Goal: Information Seeking & Learning: Learn about a topic

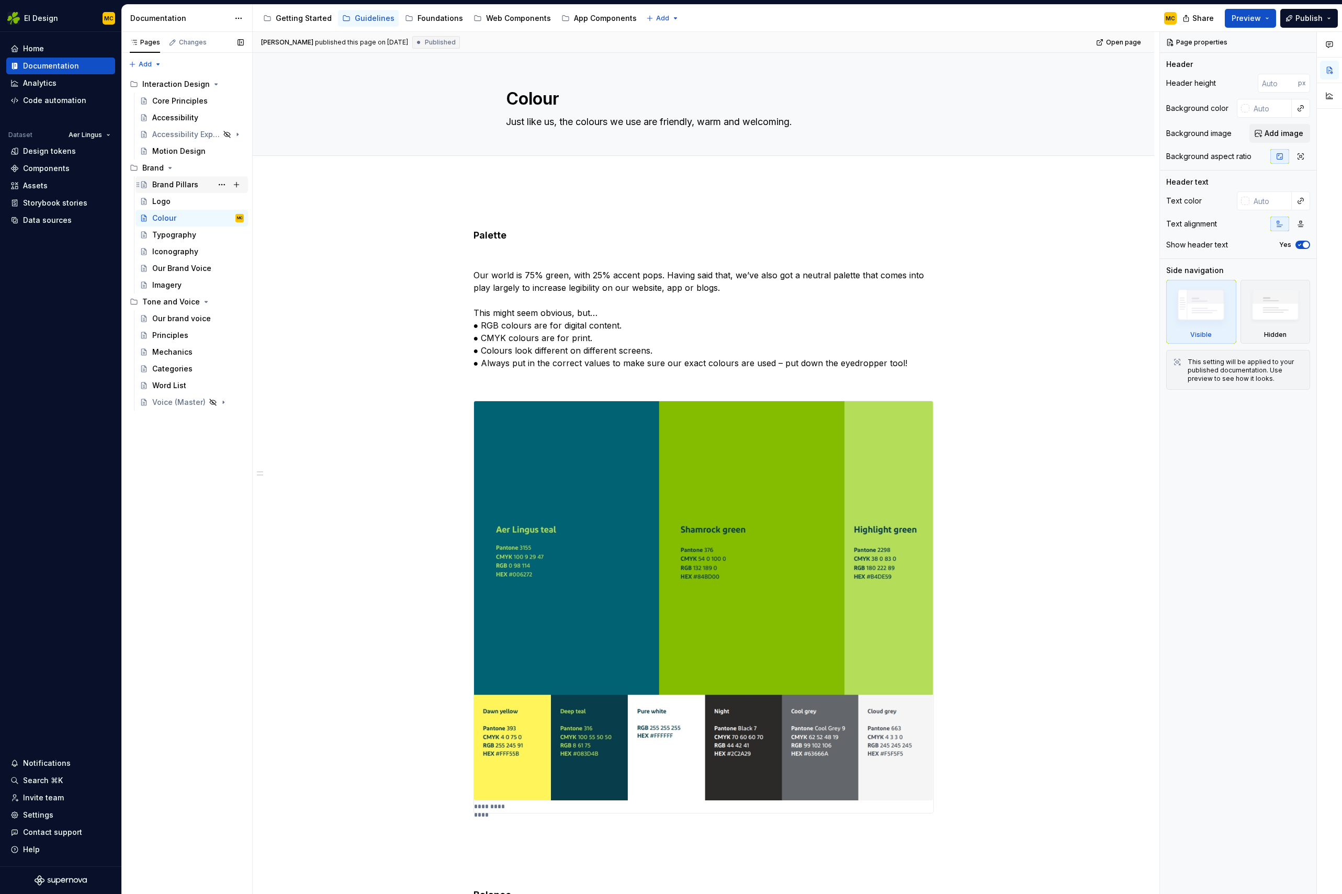
click at [167, 186] on div "Brand Pillars" at bounding box center [175, 184] width 46 height 10
type textarea "*"
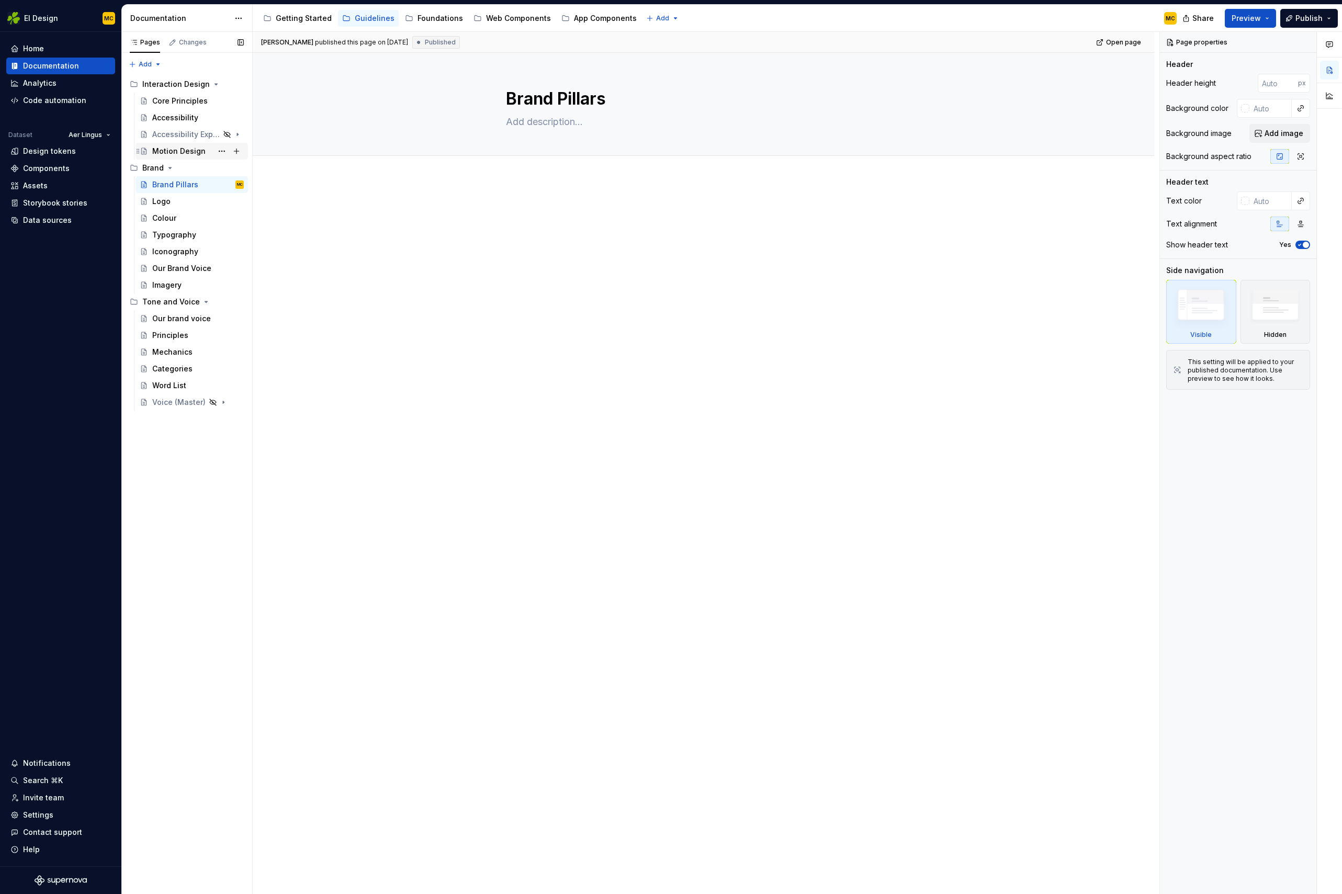
click at [170, 151] on div "Motion Design" at bounding box center [178, 151] width 53 height 10
type textarea "*"
click at [572, 242] on div at bounding box center [703, 224] width 460 height 40
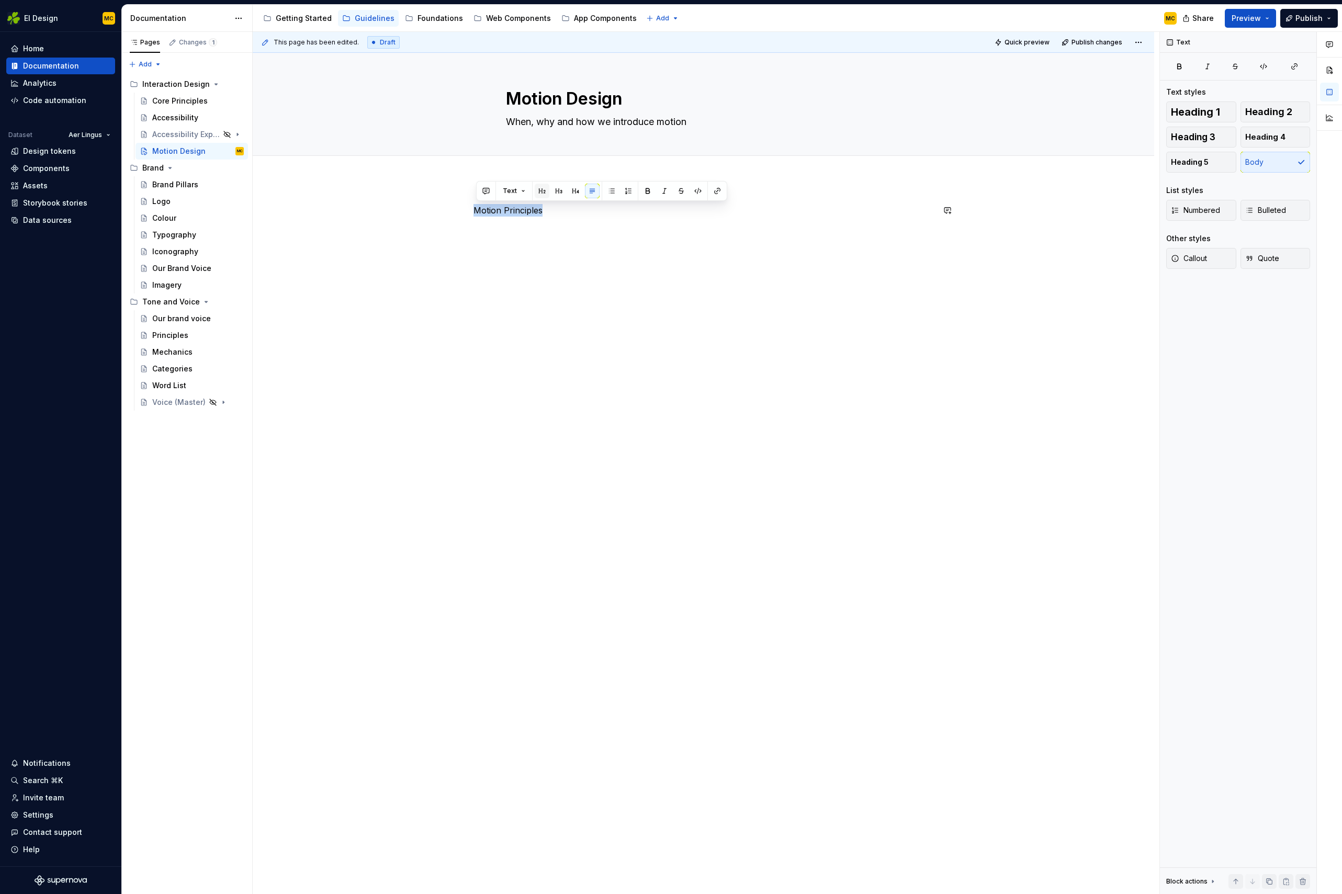
click at [544, 190] on button "button" at bounding box center [542, 191] width 15 height 15
click at [594, 217] on h2 "Motion Principles" at bounding box center [703, 212] width 460 height 17
drag, startPoint x: 520, startPoint y: 255, endPoint x: 439, endPoint y: 210, distance: 92.5
click at [439, 210] on div "Motion Principles Guide the user C" at bounding box center [703, 359] width 901 height 360
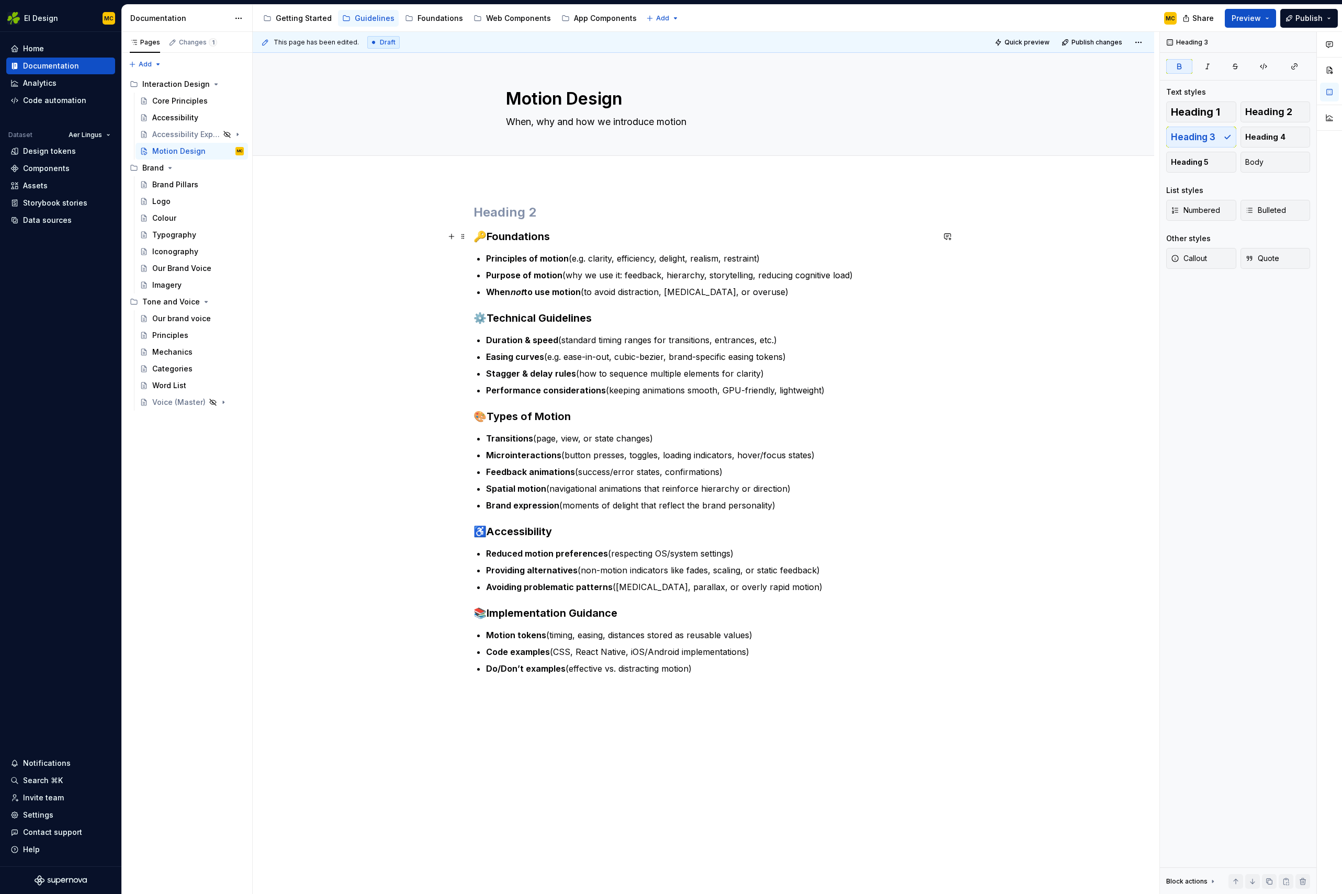
click at [573, 234] on h3 "🔑 Foundations" at bounding box center [703, 236] width 460 height 15
click at [492, 320] on strong "Technical Guidelines" at bounding box center [539, 318] width 105 height 13
click at [489, 415] on strong "Types of Motion" at bounding box center [529, 416] width 84 height 13
click at [490, 530] on strong "Accessibility" at bounding box center [519, 531] width 65 height 13
click at [486, 616] on h3 "📚 Implementation Guidance" at bounding box center [703, 613] width 460 height 15
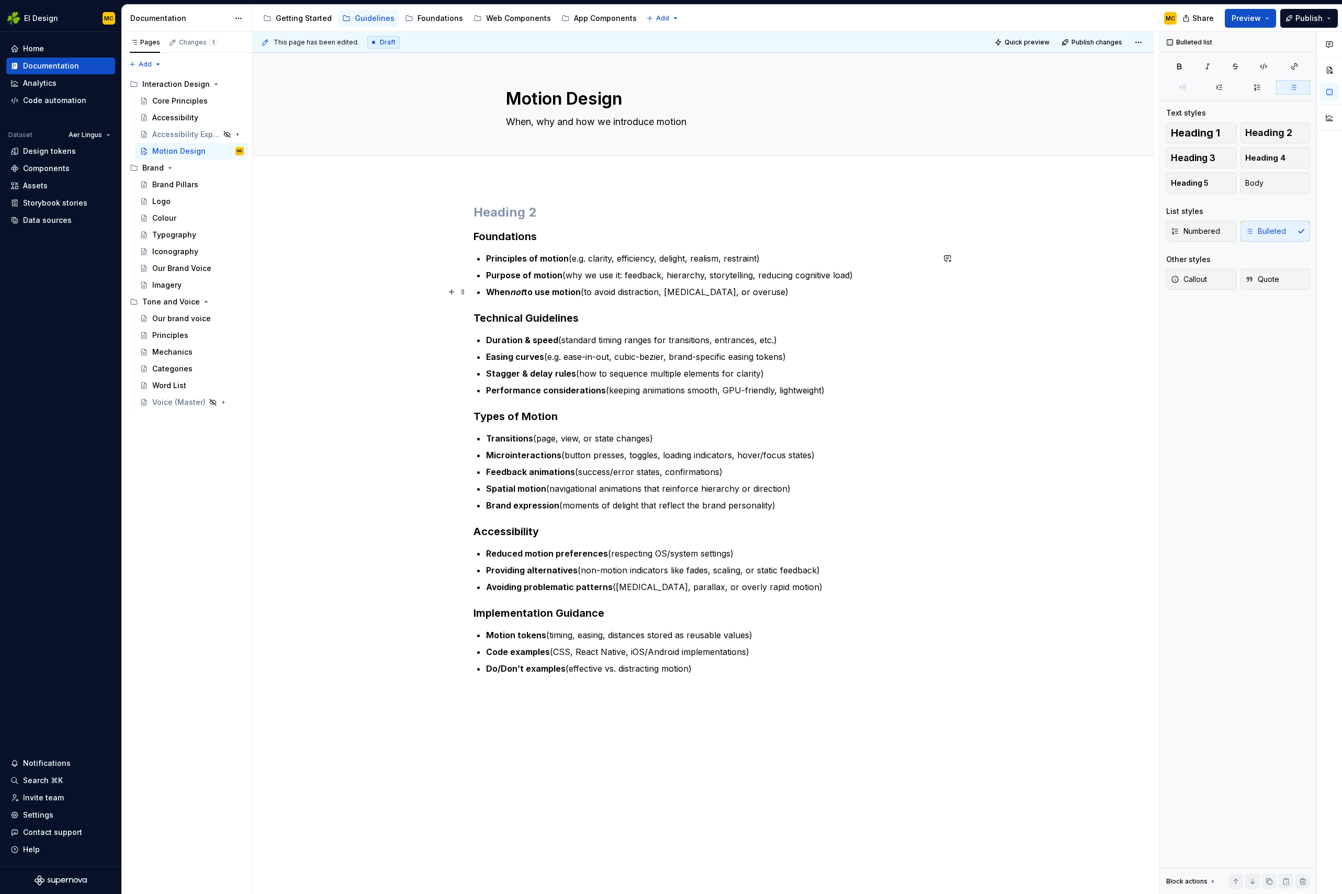
click at [823, 291] on p "When not to use motion (to avoid distraction, [MEDICAL_DATA], or overuse)" at bounding box center [710, 292] width 448 height 13
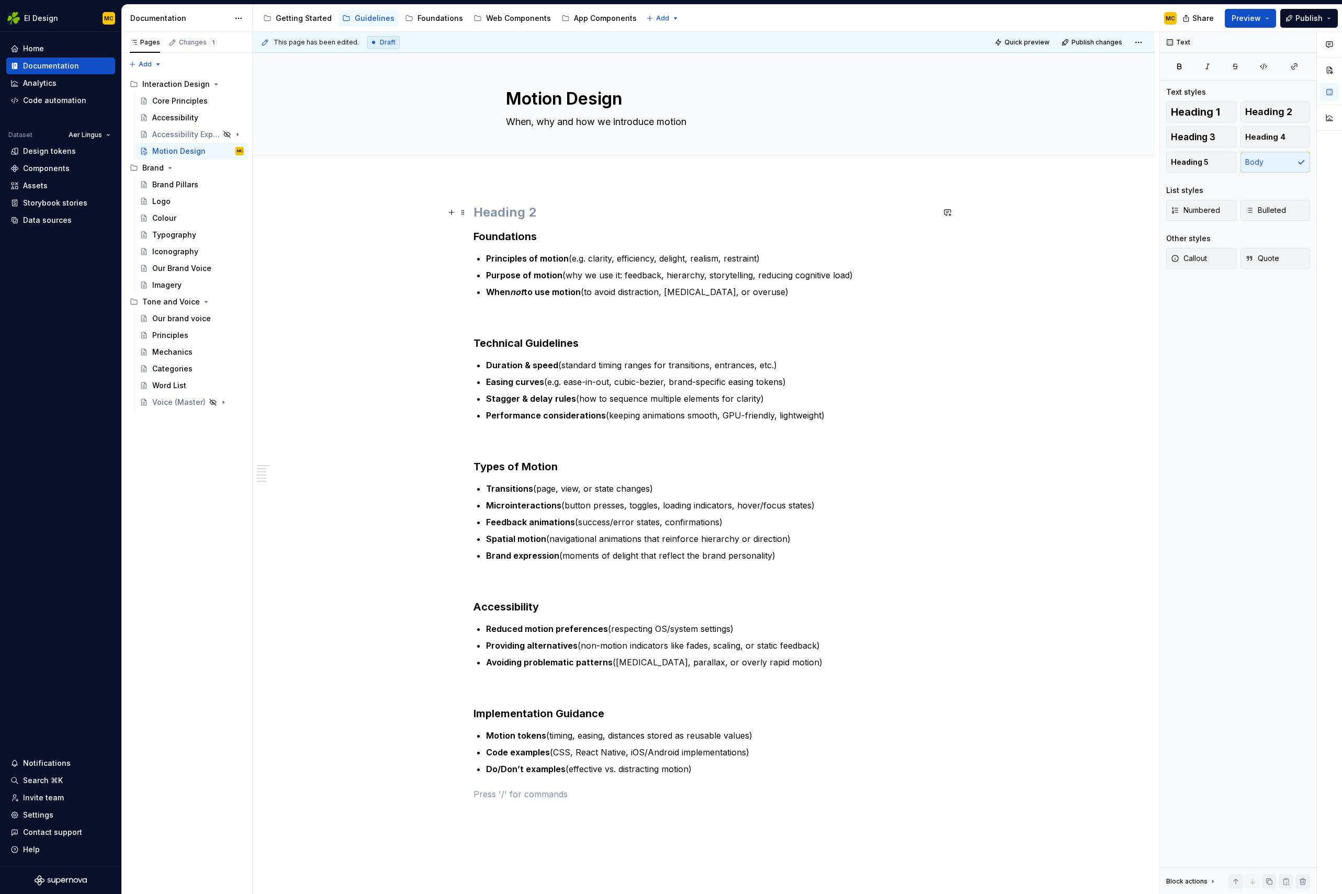
click at [525, 212] on h2 at bounding box center [703, 212] width 460 height 17
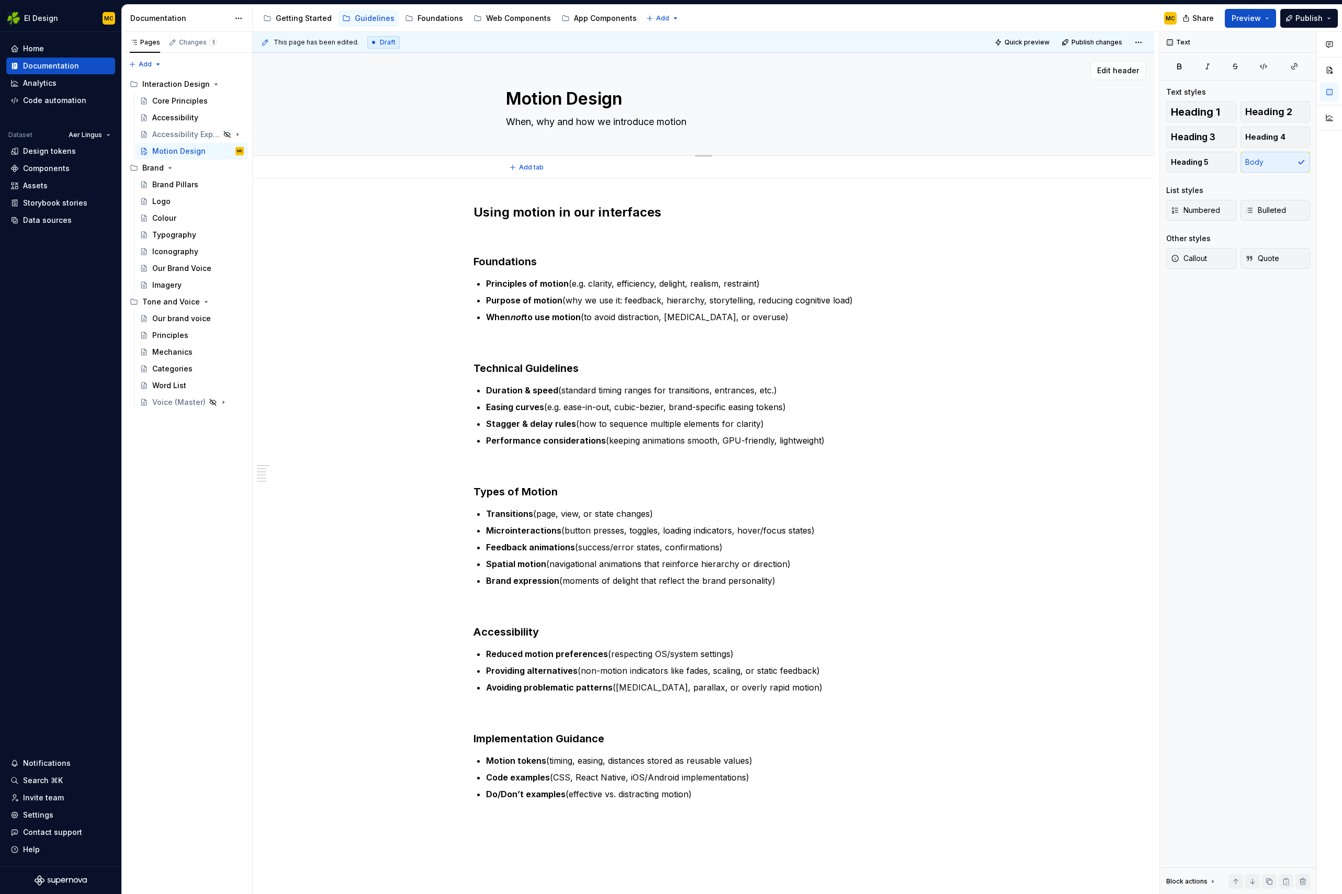
click at [544, 123] on textarea "When, why and how we introduce motion" at bounding box center [702, 122] width 396 height 17
type textarea "*"
type textarea "Why and how we introduce motion"
type textarea "*"
type textarea "Why, and how we introduce motion"
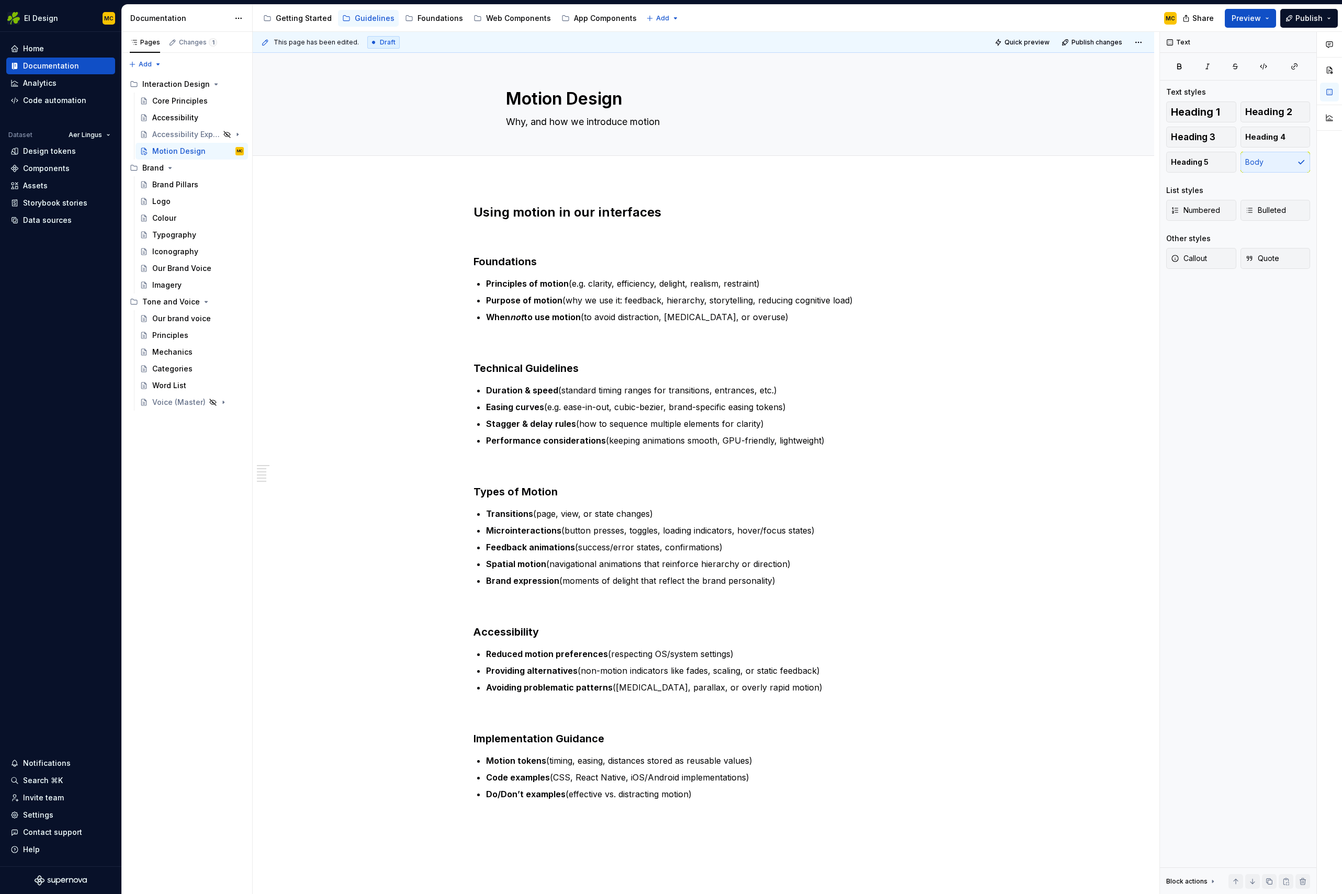
type textarea "*"
type textarea "Why, and how we introduce motion"
type textarea "*"
type textarea "Why, w and how we introduce motion"
type textarea "*"
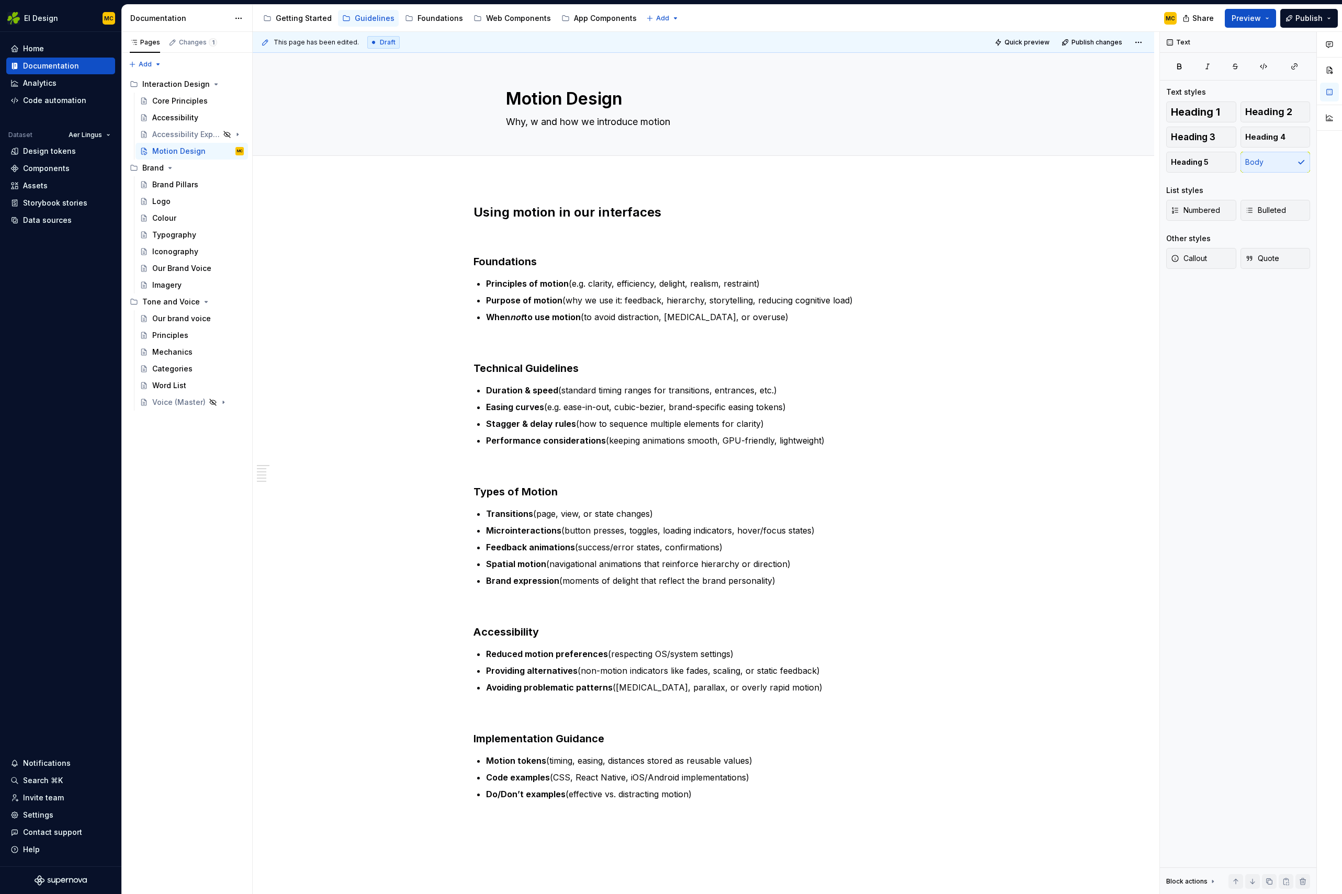
type textarea "Why, wh and how we introduce motion"
type textarea "*"
type textarea "Why, whe and how we introduce motion"
type textarea "*"
type textarea "Why, wher and how we introduce motion"
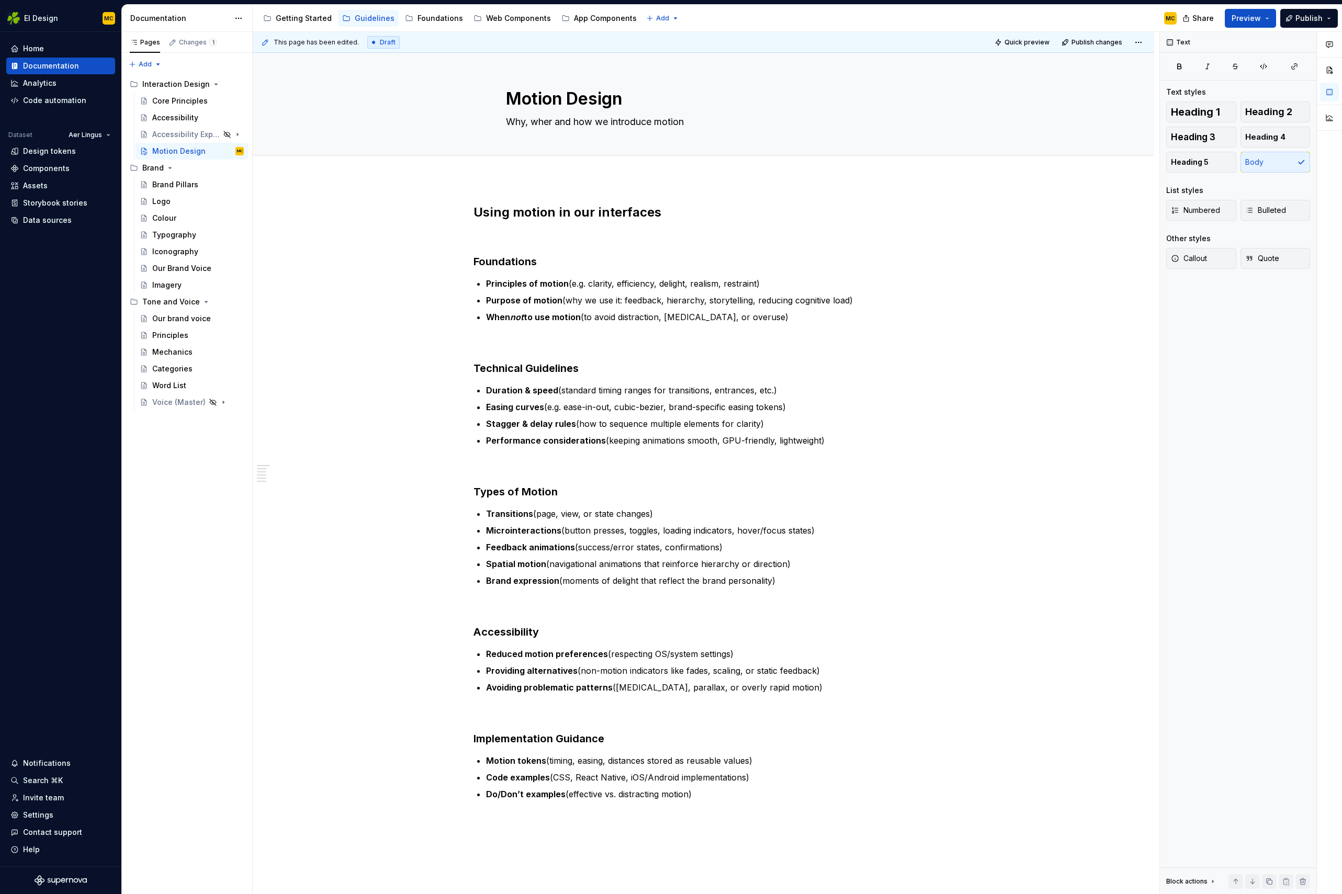
type textarea "*"
type textarea "Why, where and how we introduce motion"
type textarea "*"
type textarea "Why, where and how we introduce motion"
click at [784, 280] on p "Principles of motion (e.g. clarity, efficiency, delight, realism, restraint)" at bounding box center [710, 283] width 448 height 13
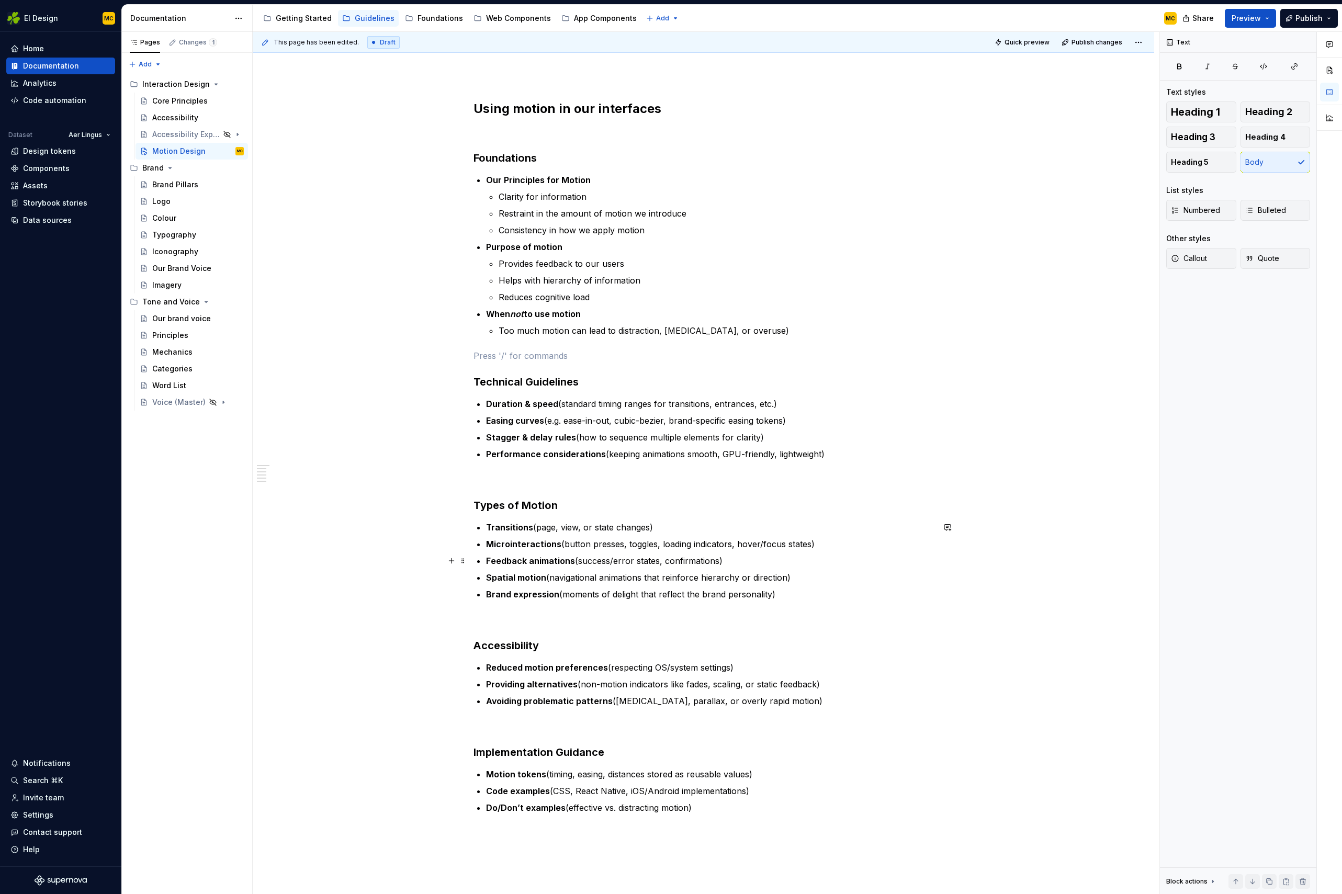
scroll to position [125, 0]
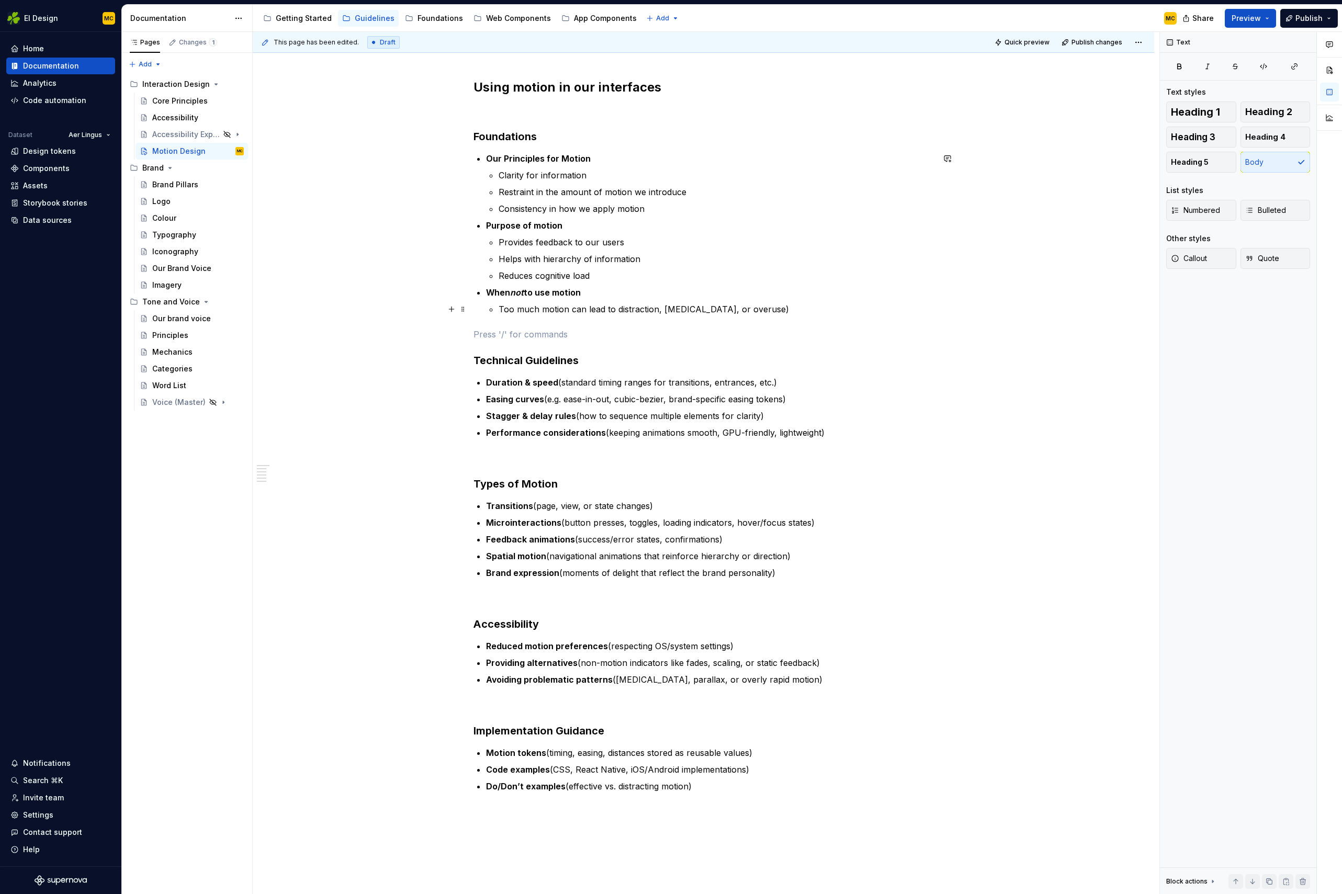
click at [798, 313] on p "Too much motion can lead to distraction, [MEDICAL_DATA], or overuse)" at bounding box center [716, 309] width 435 height 13
click at [605, 156] on p "Our Principles for Motion" at bounding box center [710, 158] width 448 height 13
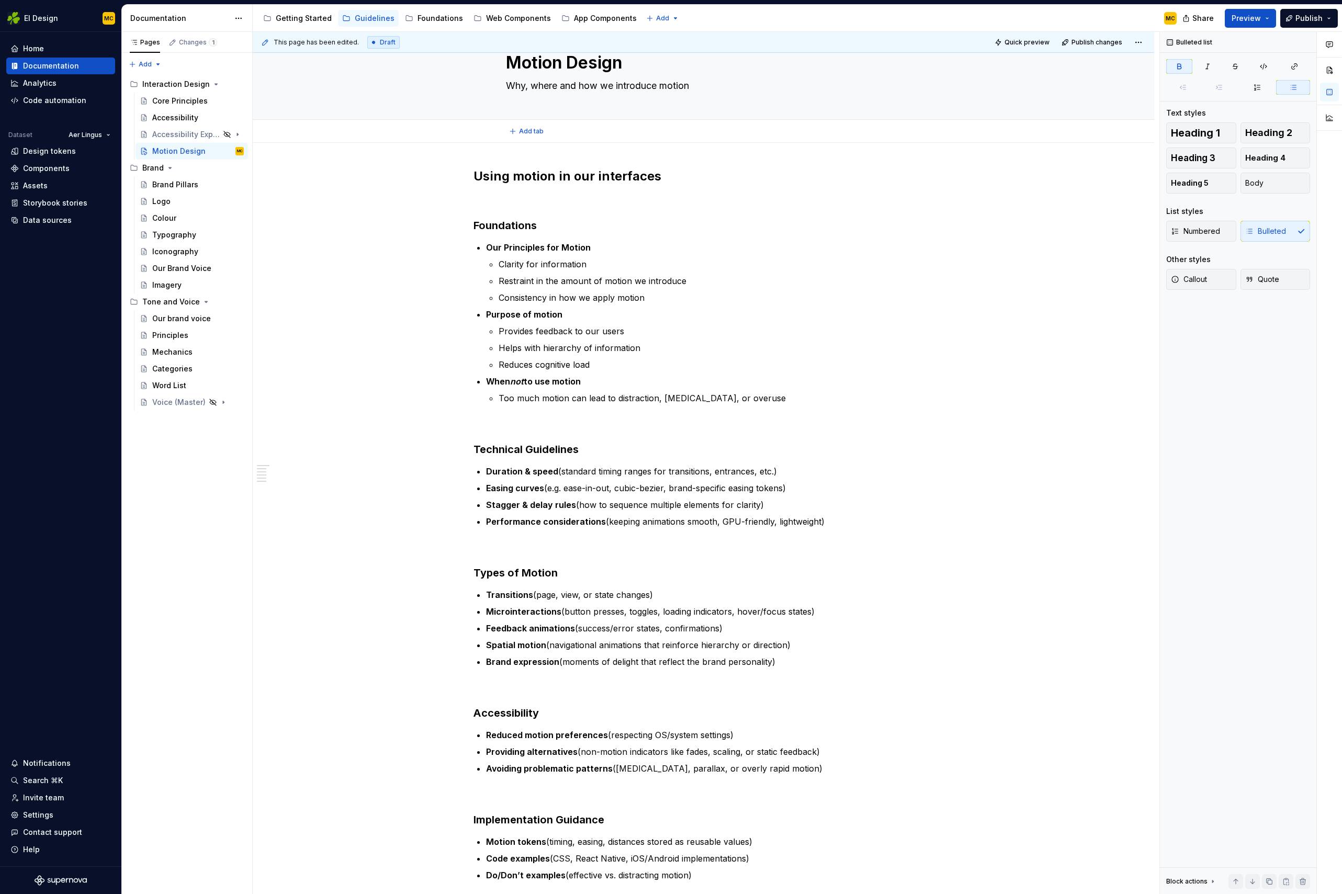
scroll to position [0, 0]
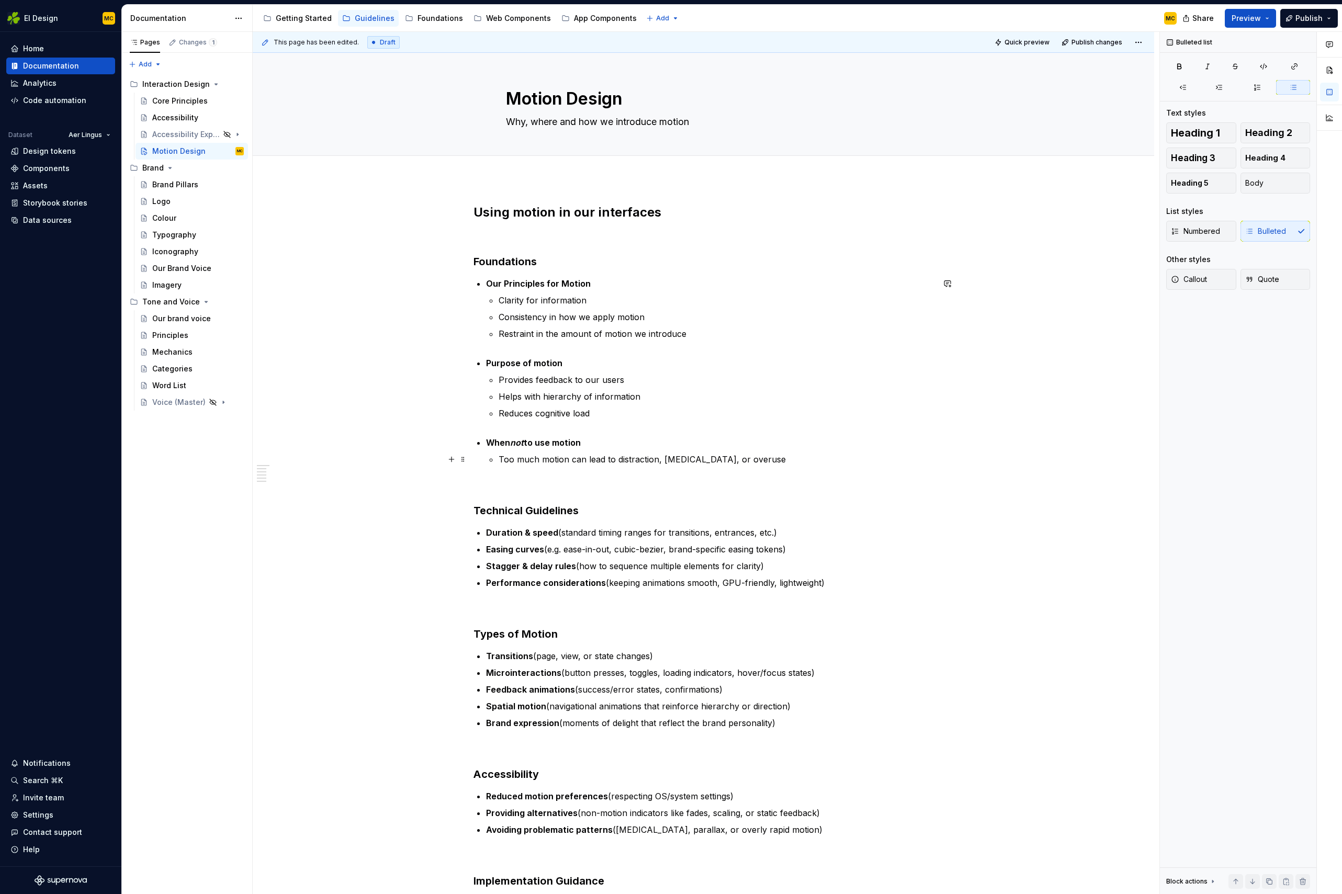
click at [501, 458] on p "Too much motion can lead to distraction, [MEDICAL_DATA], or overuse" at bounding box center [716, 459] width 435 height 13
click at [782, 461] on p "Too much motion can lead to distraction, [MEDICAL_DATA], or overuse" at bounding box center [716, 459] width 435 height 13
click at [648, 456] on p "Overuse can lead to distraction, even [MEDICAL_DATA] or impact page performance" at bounding box center [716, 459] width 435 height 13
click at [650, 459] on p "Overuse can lead to distraction, even [MEDICAL_DATA] or impact page performance" at bounding box center [716, 459] width 435 height 13
click at [562, 461] on p "Overuse can lead to distraction, even [MEDICAL_DATA] or impact page performance" at bounding box center [716, 459] width 435 height 13
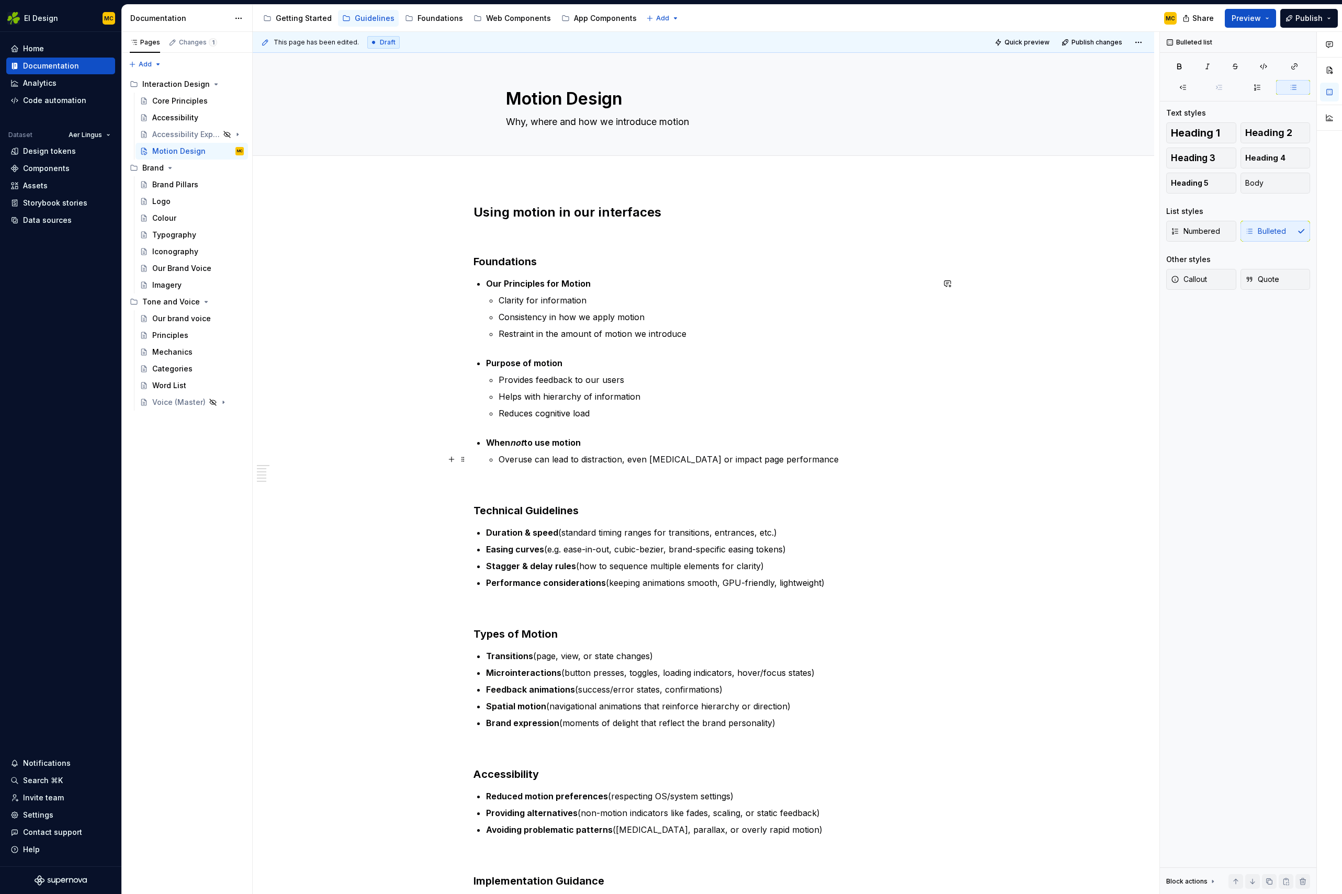
click at [549, 461] on p "Overuse can lead to distraction, even [MEDICAL_DATA] or impact page performance" at bounding box center [716, 459] width 435 height 13
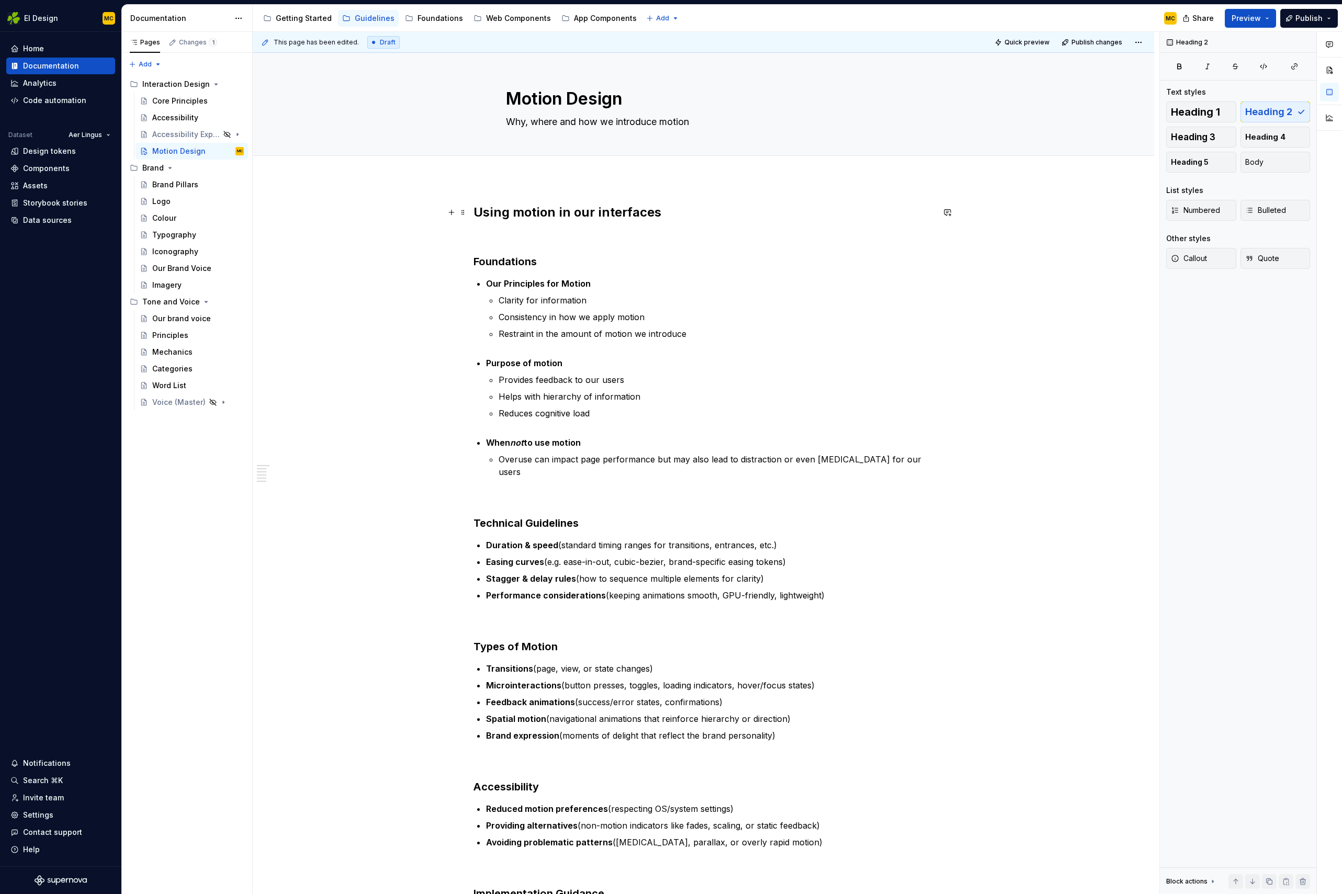
click at [673, 214] on h2 "Using motion in our interfaces" at bounding box center [703, 212] width 460 height 17
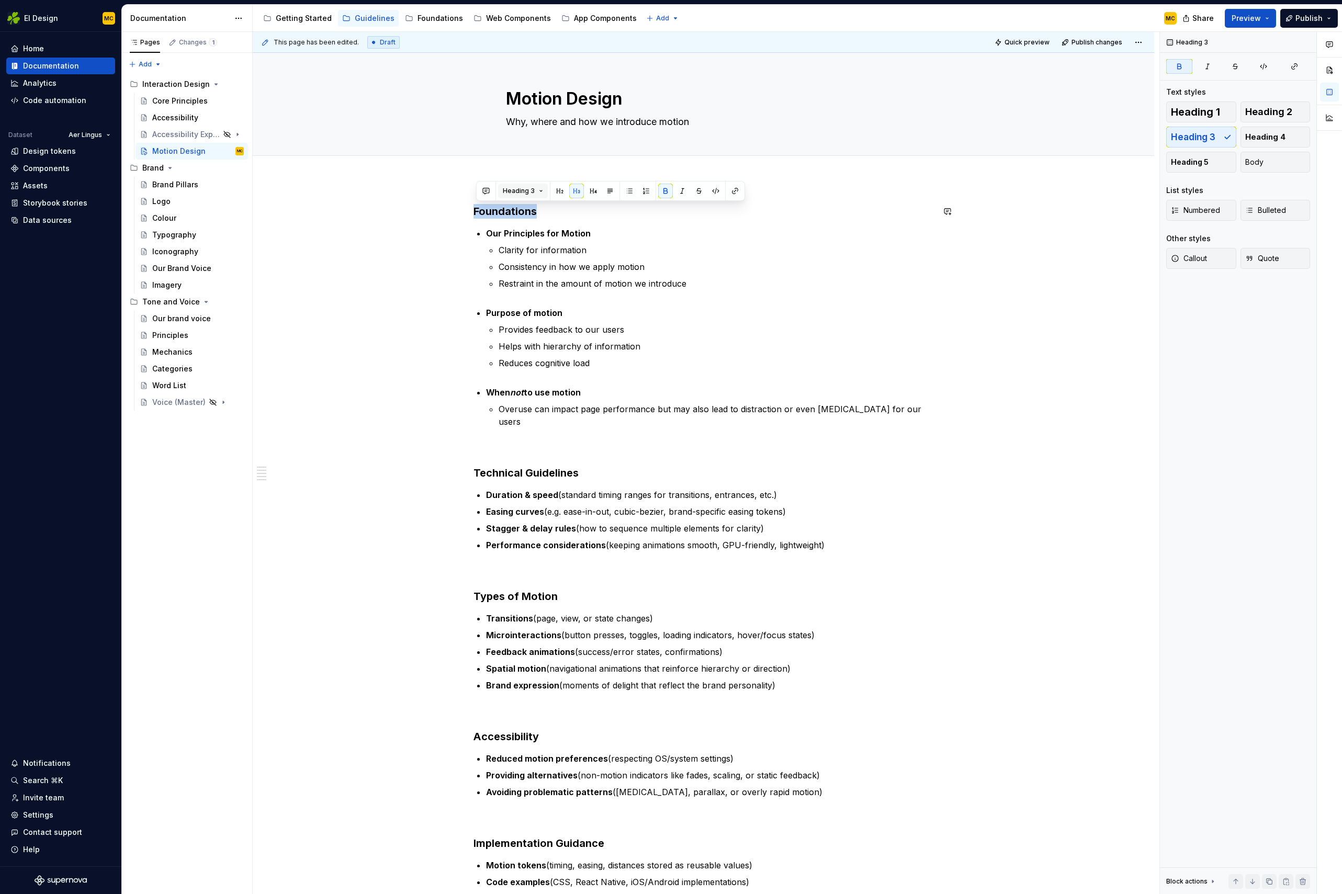
click at [532, 187] on span "Heading 3" at bounding box center [519, 191] width 32 height 8
click at [552, 265] on div "Heading 2" at bounding box center [547, 264] width 38 height 10
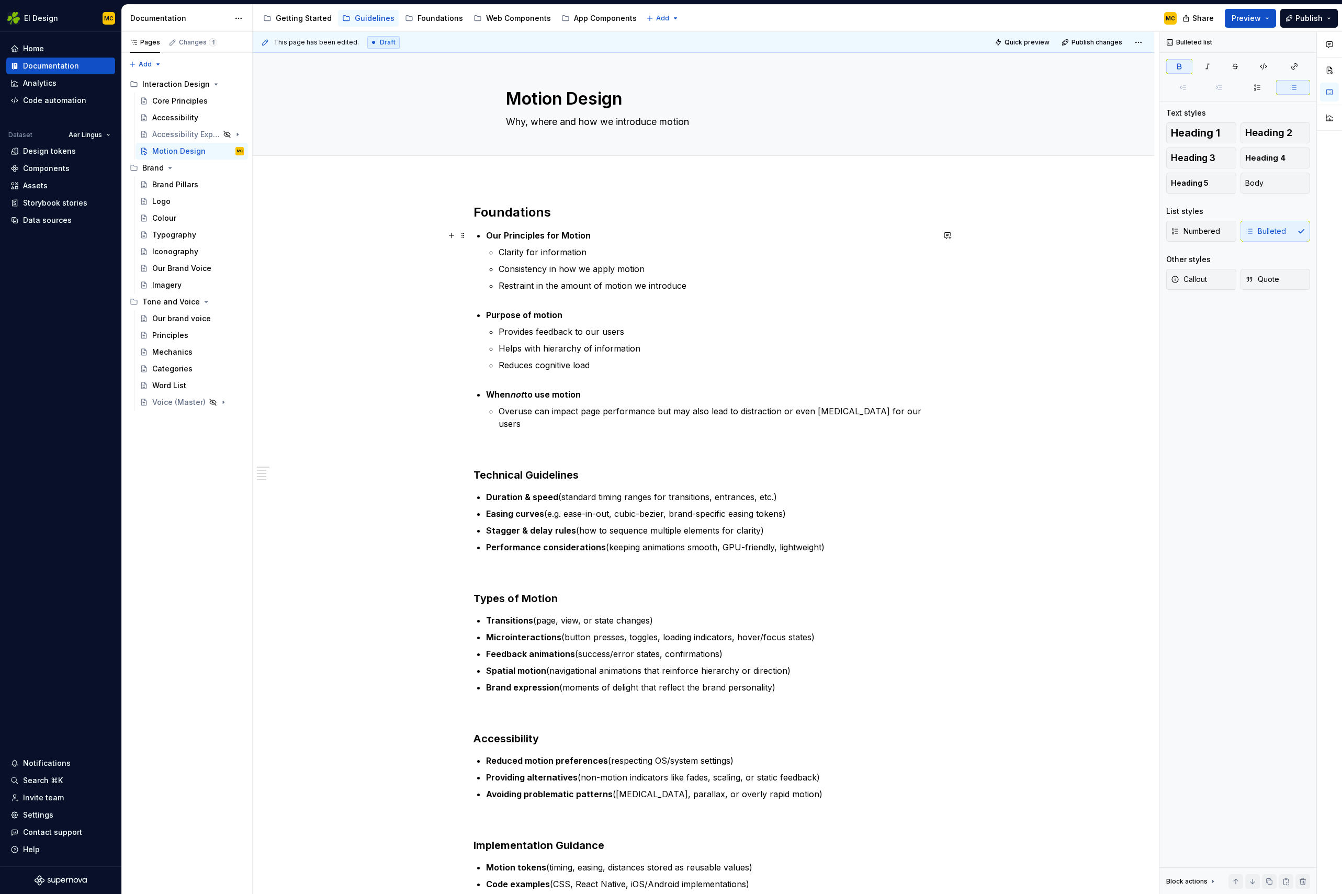
click at [594, 237] on p "Our Principles for Motion" at bounding box center [710, 235] width 448 height 13
click at [1268, 154] on span "Heading 4" at bounding box center [1265, 158] width 40 height 10
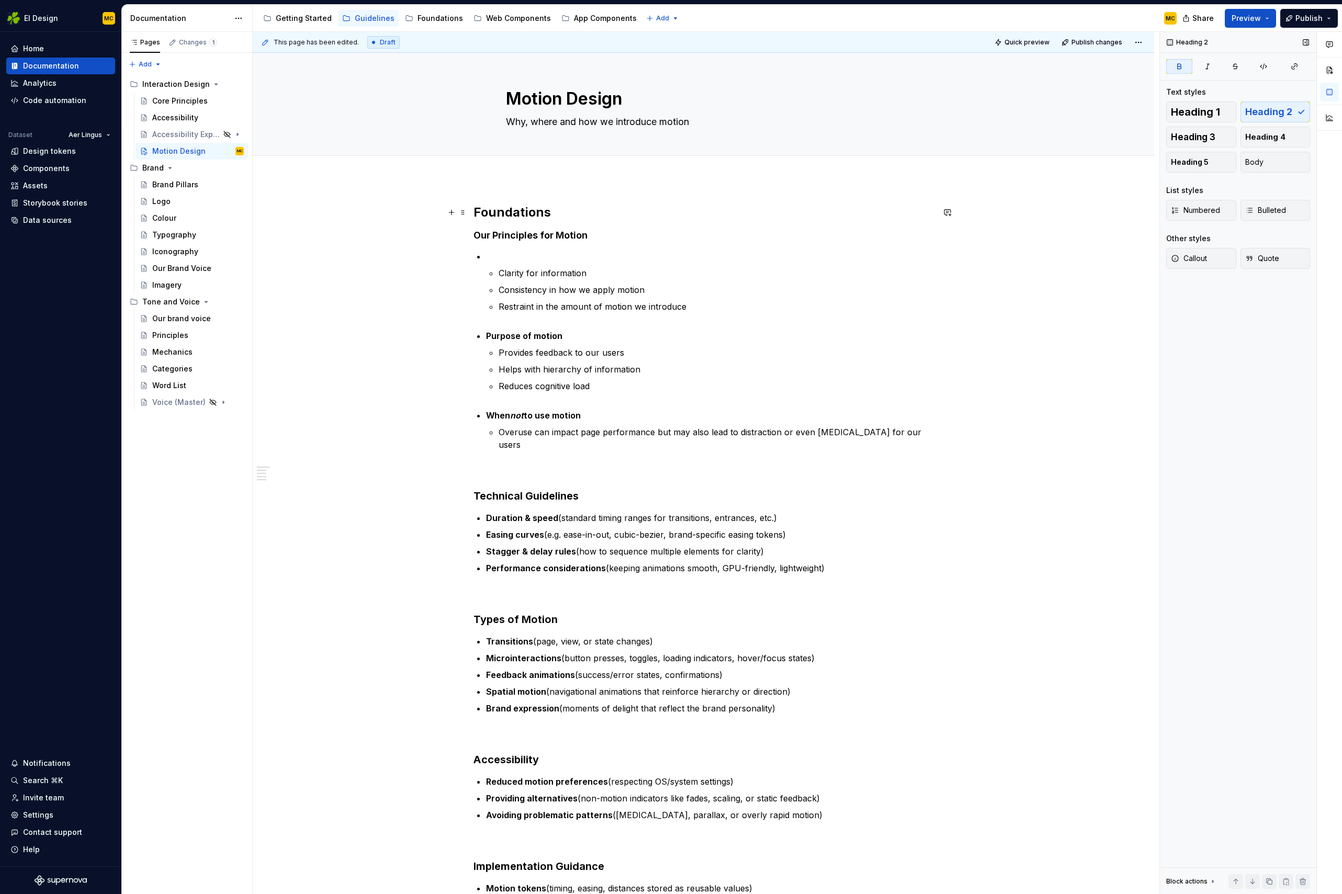
click at [596, 211] on h2 "Foundations" at bounding box center [703, 212] width 460 height 17
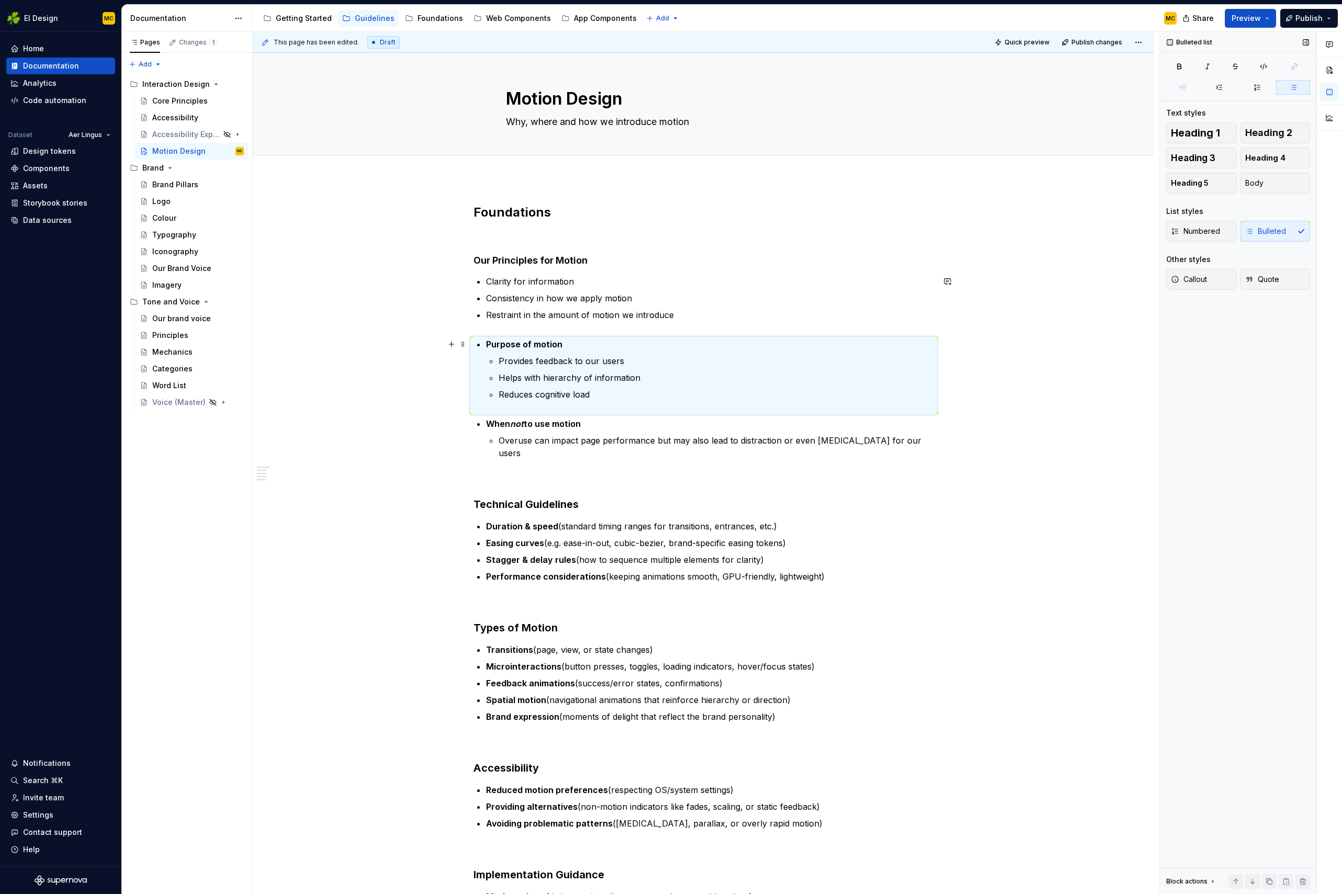
click at [574, 343] on p "Purpose of motion" at bounding box center [710, 344] width 448 height 13
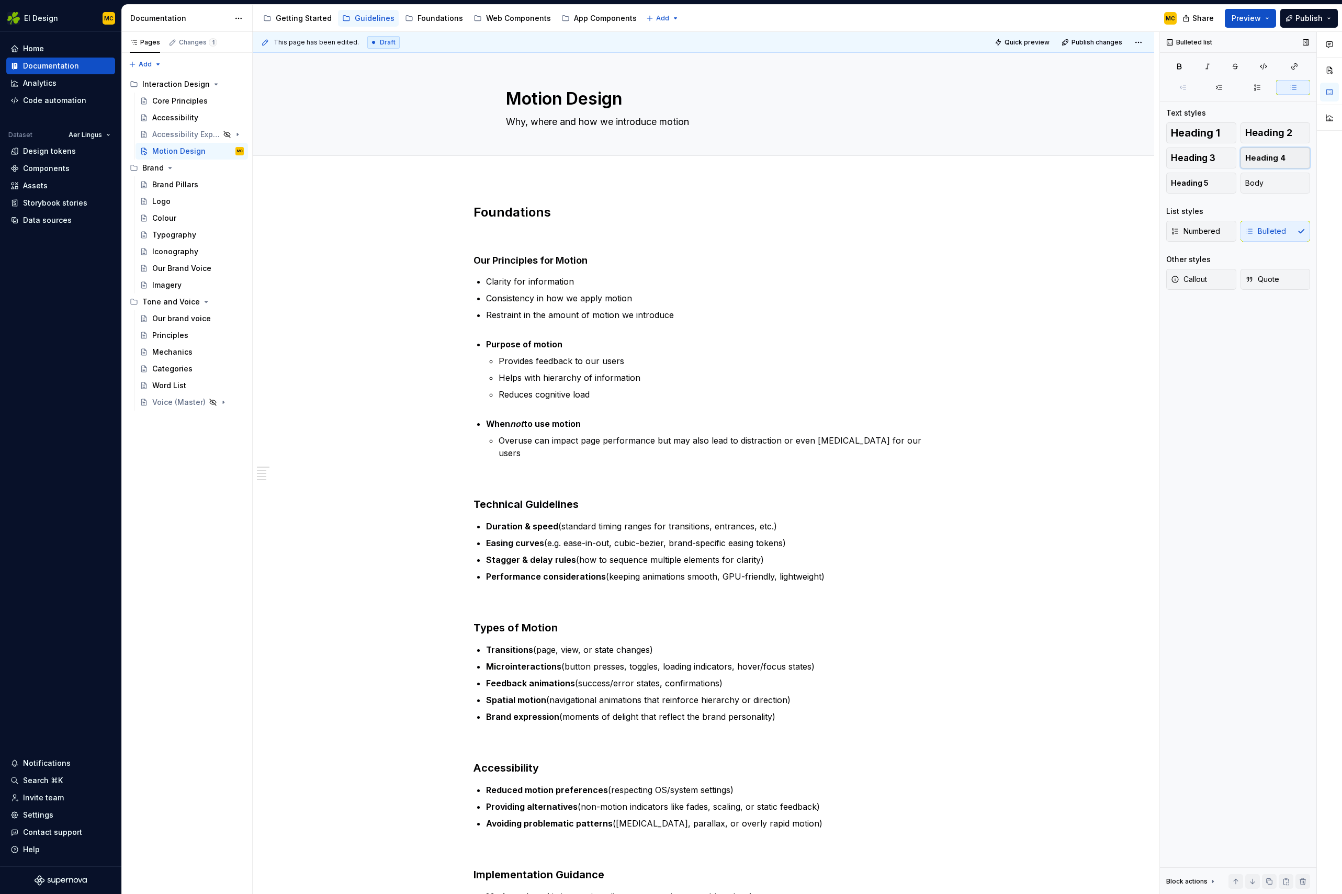
click at [1255, 158] on span "Heading 4" at bounding box center [1265, 158] width 40 height 10
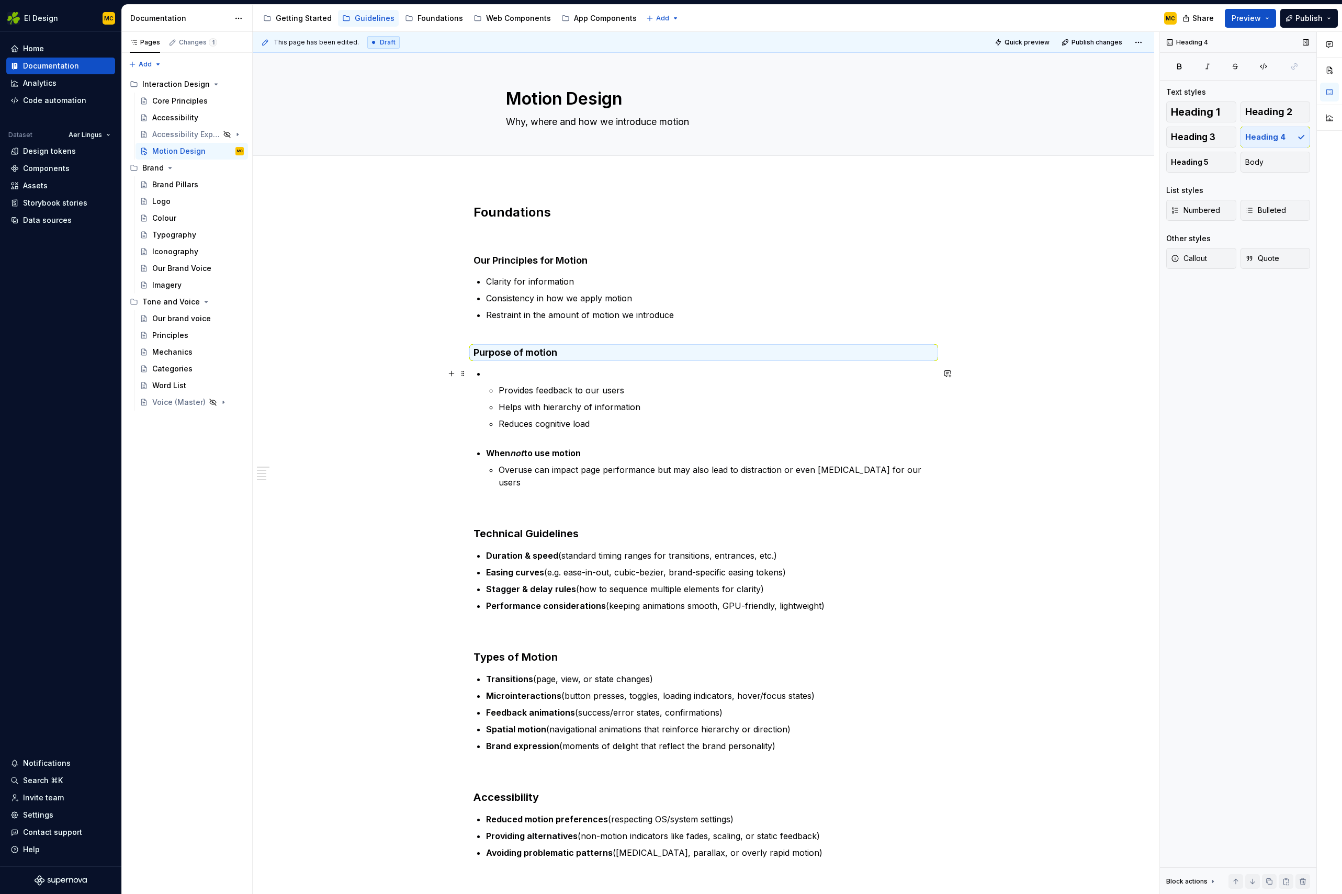
click at [566, 370] on p at bounding box center [710, 373] width 448 height 13
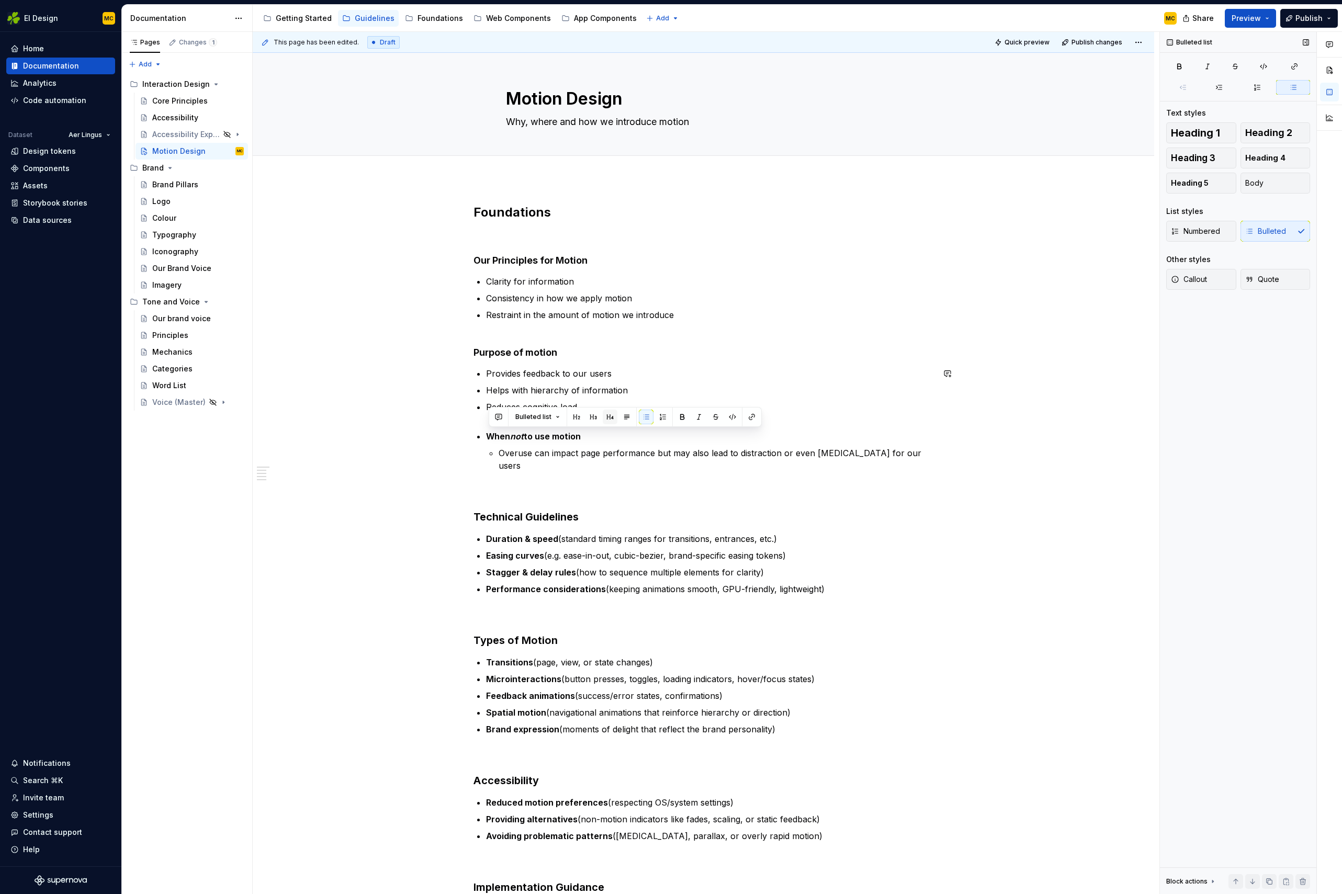
drag, startPoint x: 617, startPoint y: 416, endPoint x: 609, endPoint y: 415, distance: 8.0
click at [615, 416] on div "Bulleted list" at bounding box center [625, 417] width 268 height 15
click at [609, 415] on button "button" at bounding box center [610, 417] width 15 height 15
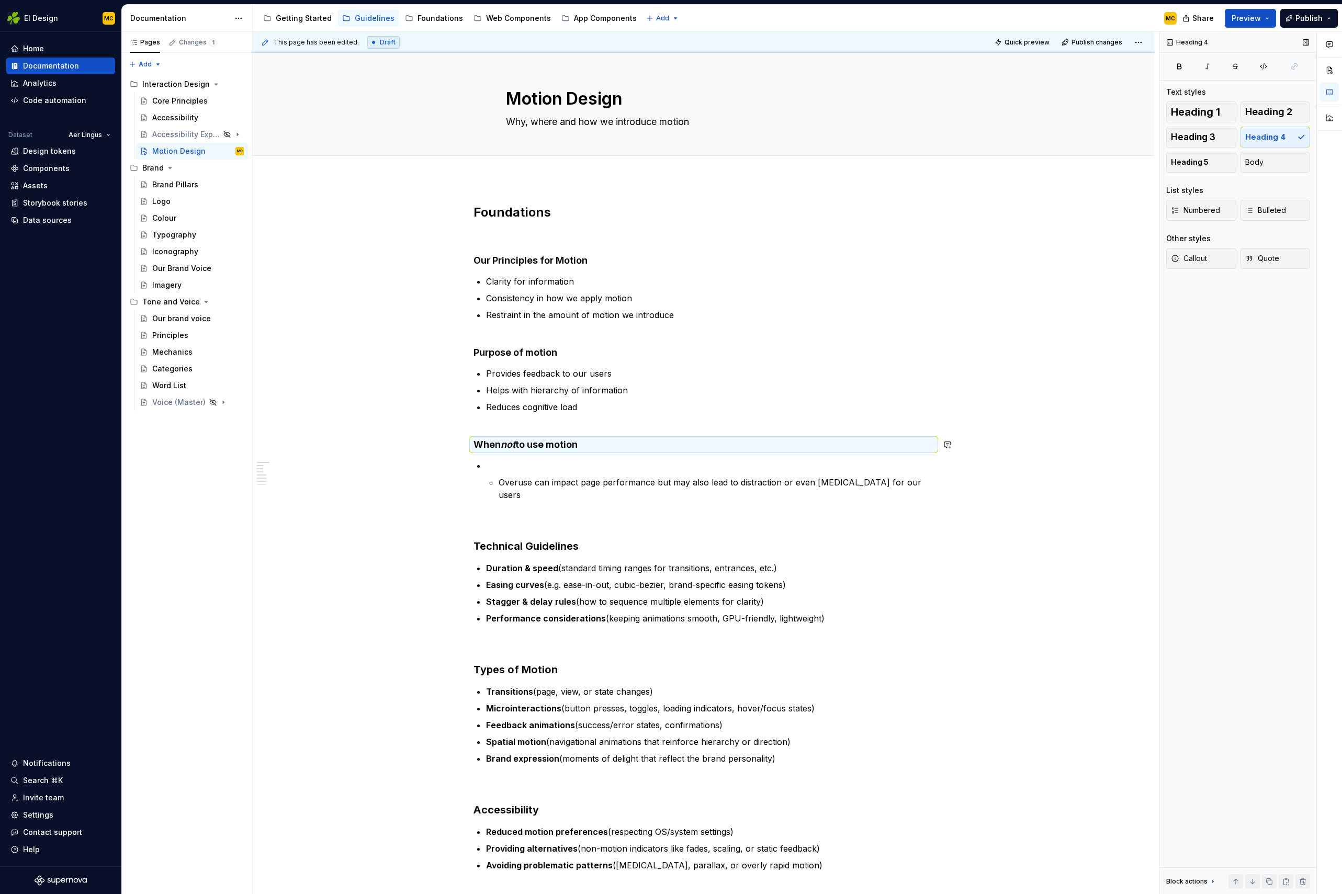
click at [616, 459] on p at bounding box center [710, 465] width 448 height 13
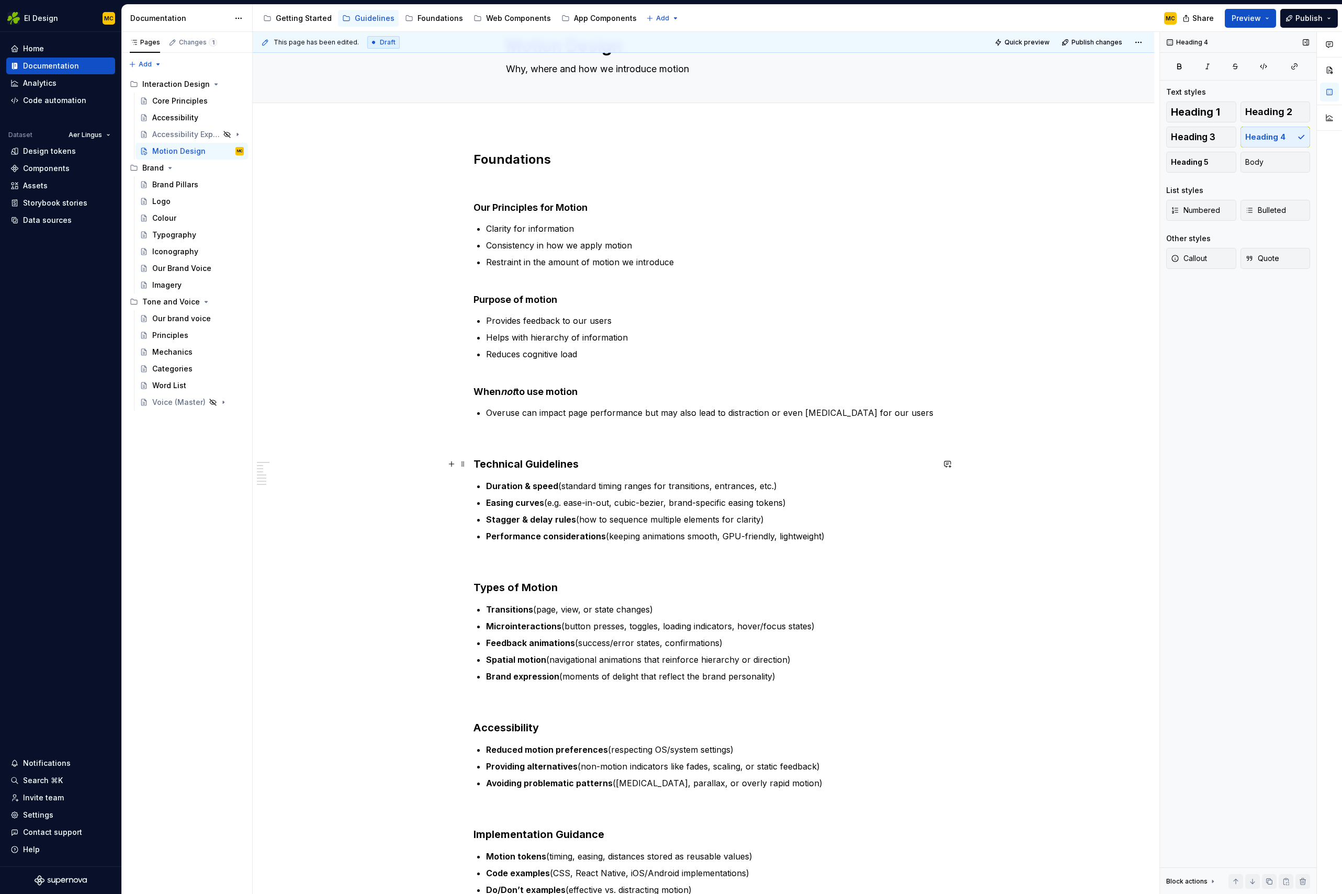
scroll to position [56, 0]
click at [604, 460] on h3 "Technical Guidelines" at bounding box center [703, 461] width 460 height 15
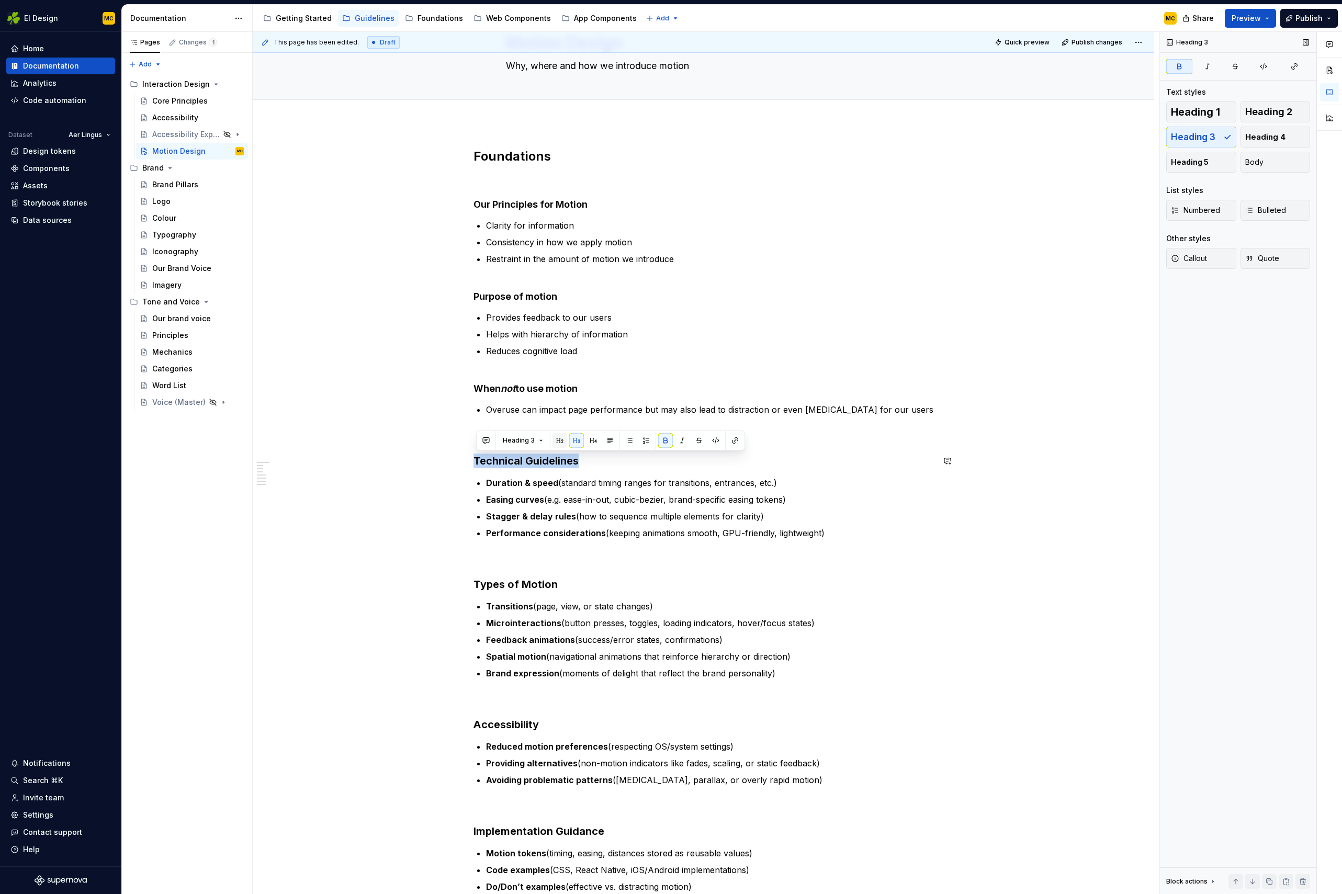
click at [558, 441] on button "button" at bounding box center [559, 440] width 15 height 15
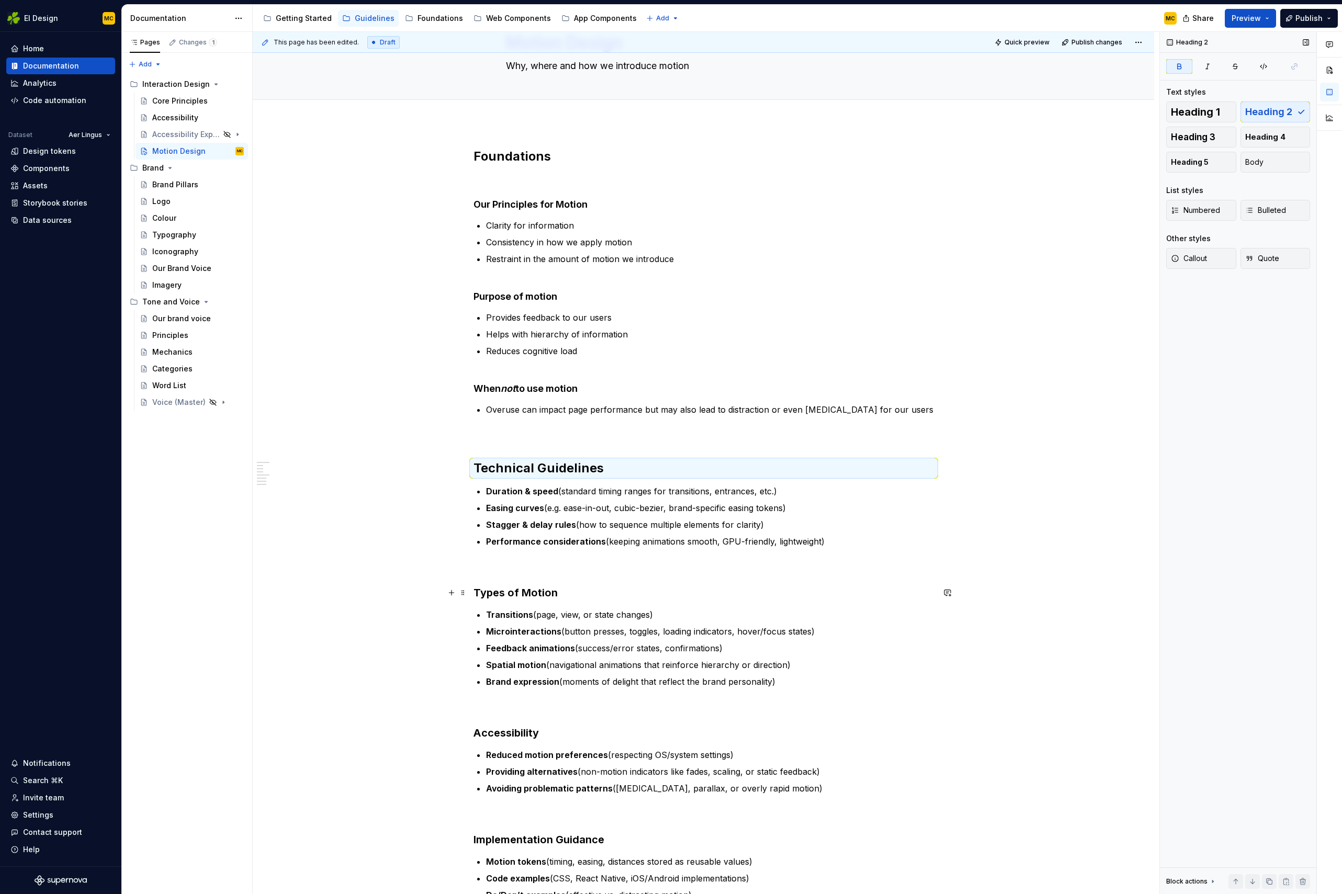
click at [565, 592] on h3 "Types of Motion" at bounding box center [703, 592] width 460 height 15
click at [526, 572] on span "Heading 3" at bounding box center [519, 572] width 32 height 8
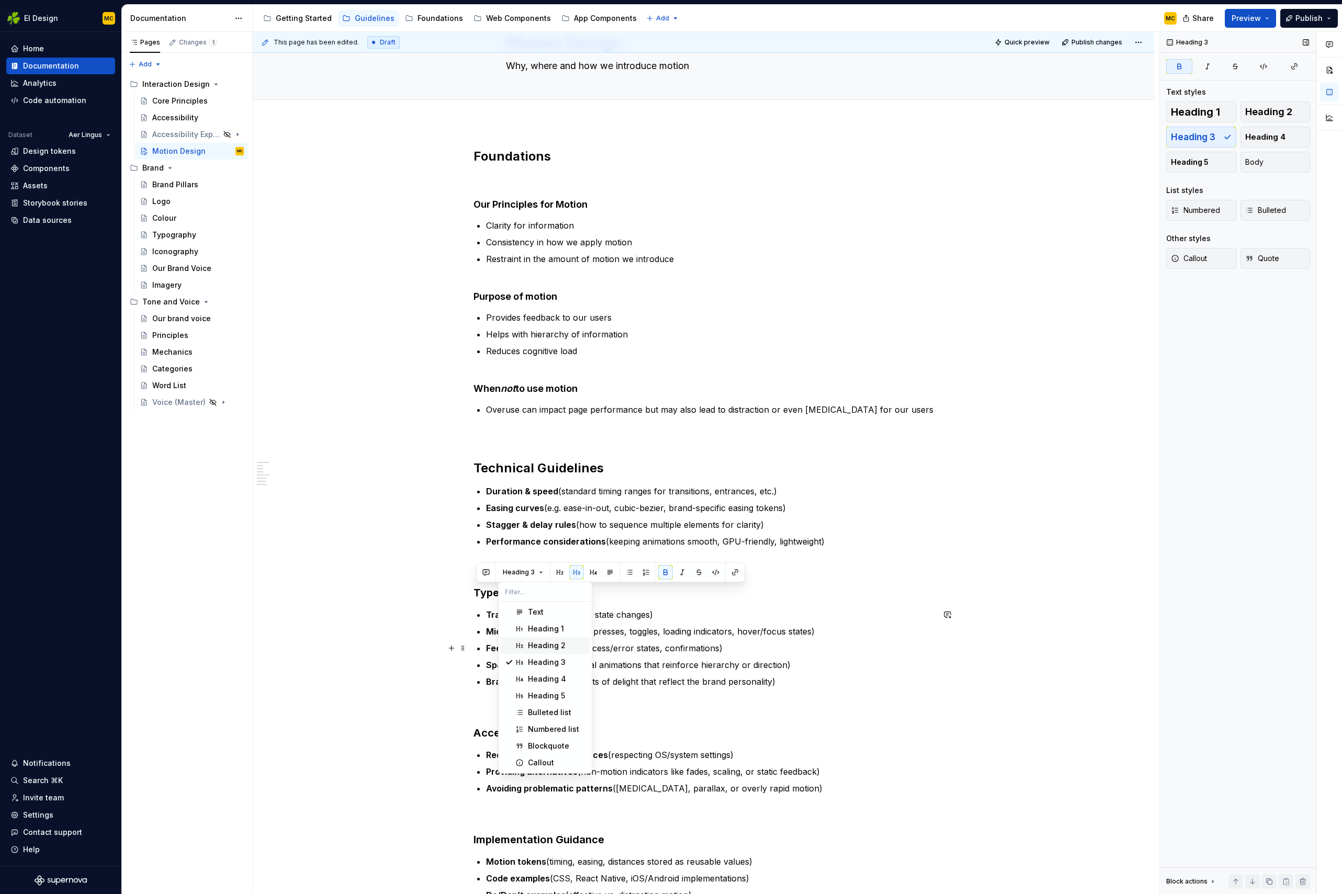
click at [556, 644] on div "Heading 2" at bounding box center [547, 645] width 38 height 10
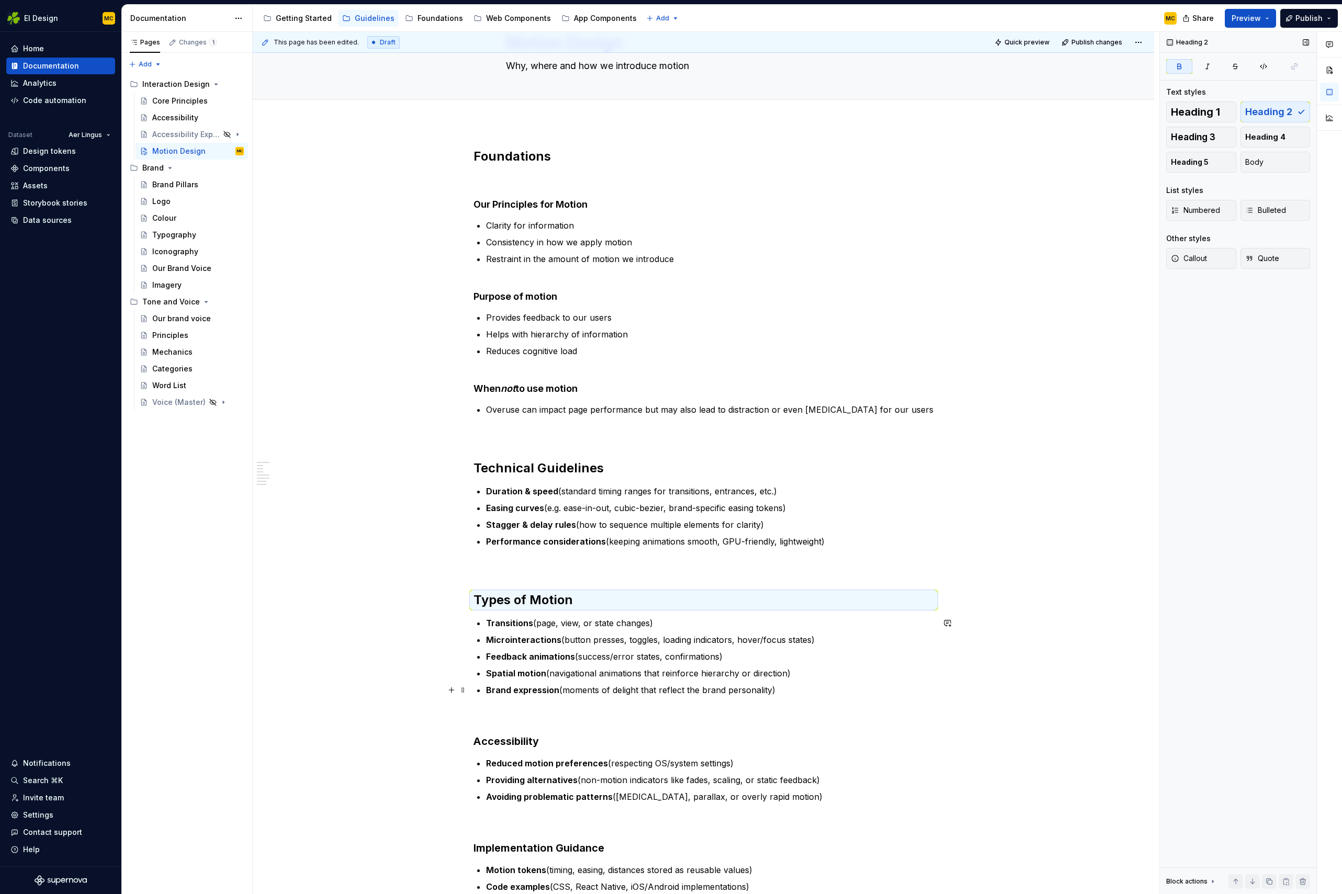
scroll to position [140, 0]
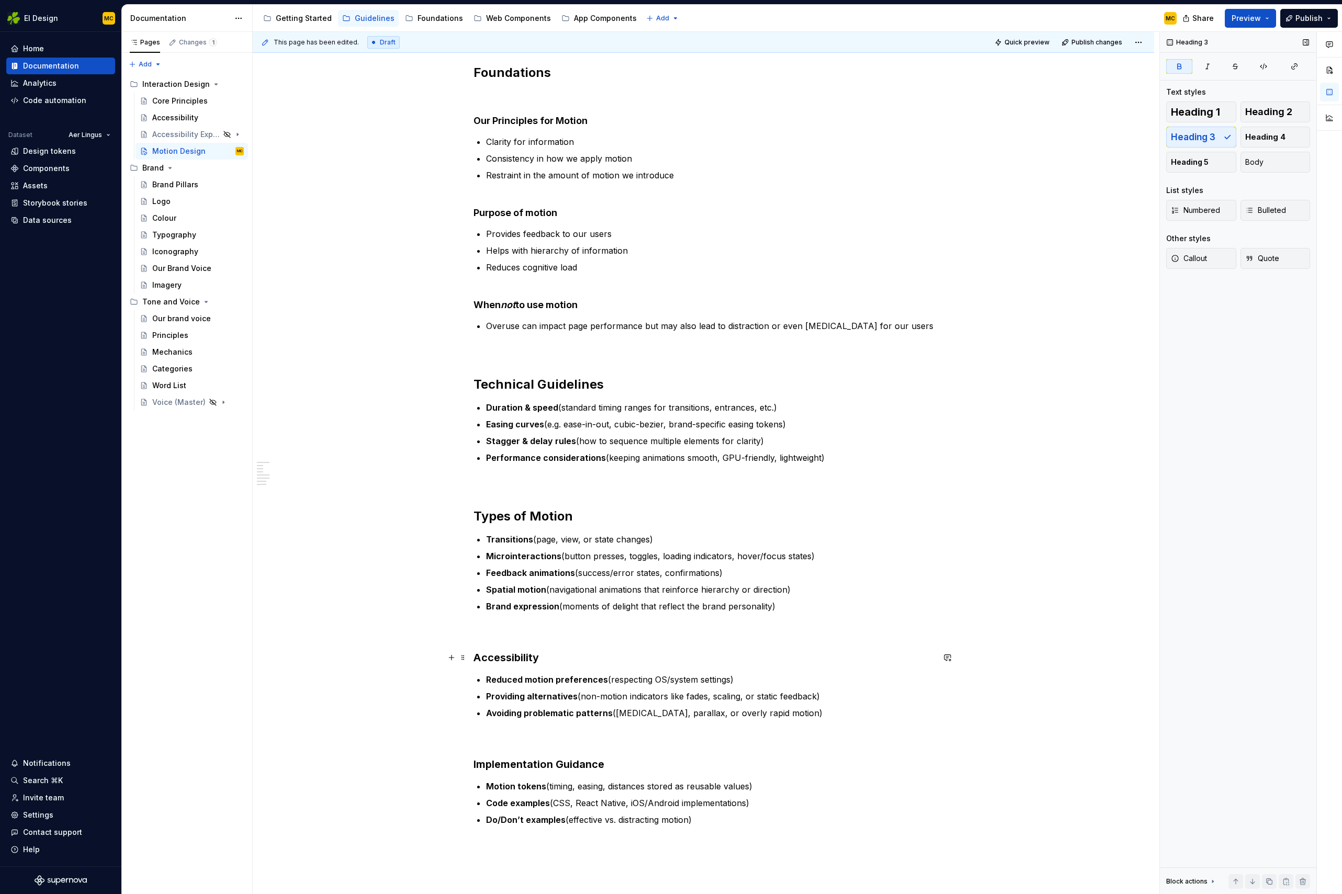
click at [562, 661] on h3 "Accessibility" at bounding box center [703, 657] width 460 height 15
click at [535, 639] on button "Heading 3" at bounding box center [523, 637] width 50 height 15
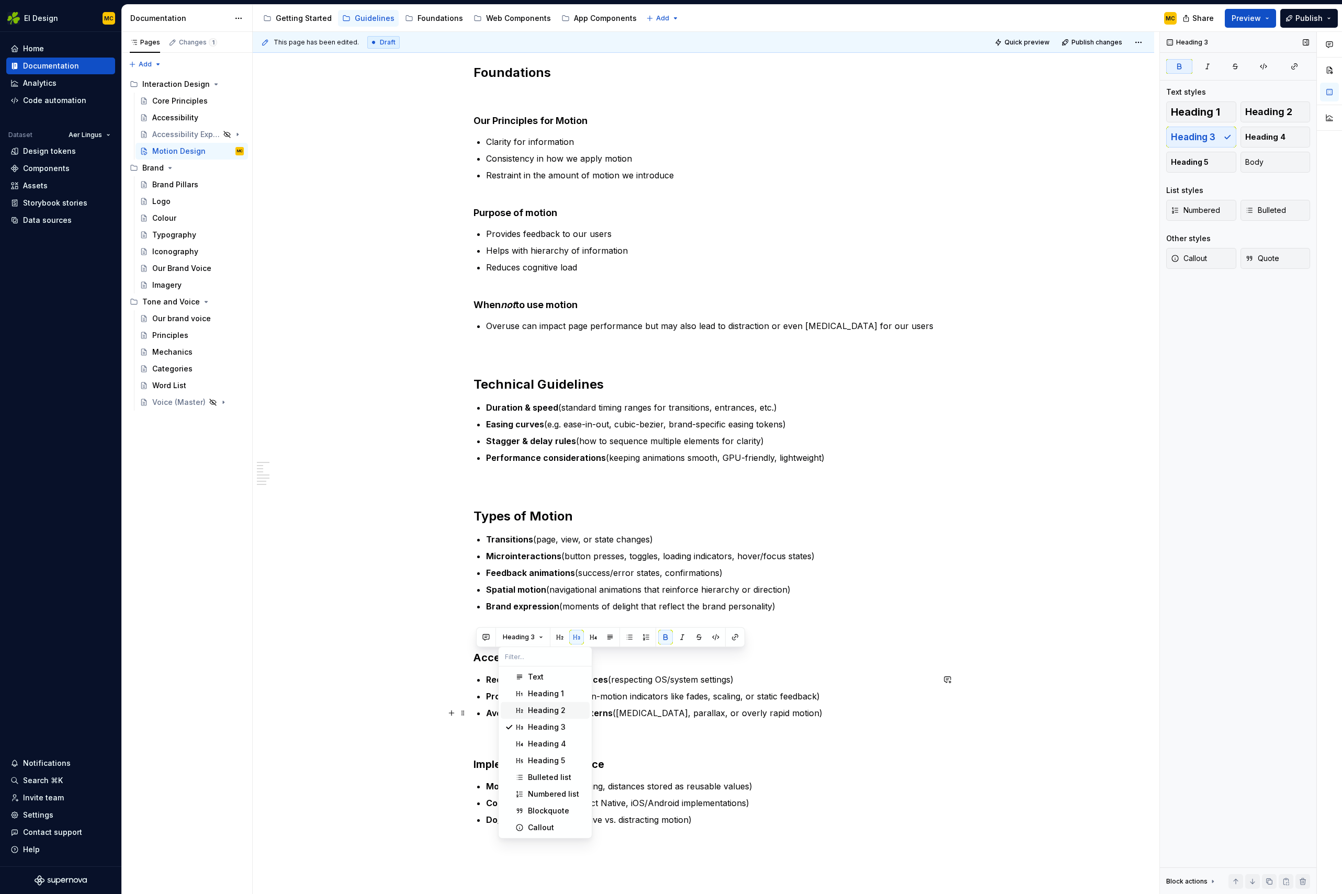
click at [552, 708] on div "Heading 2" at bounding box center [547, 710] width 38 height 10
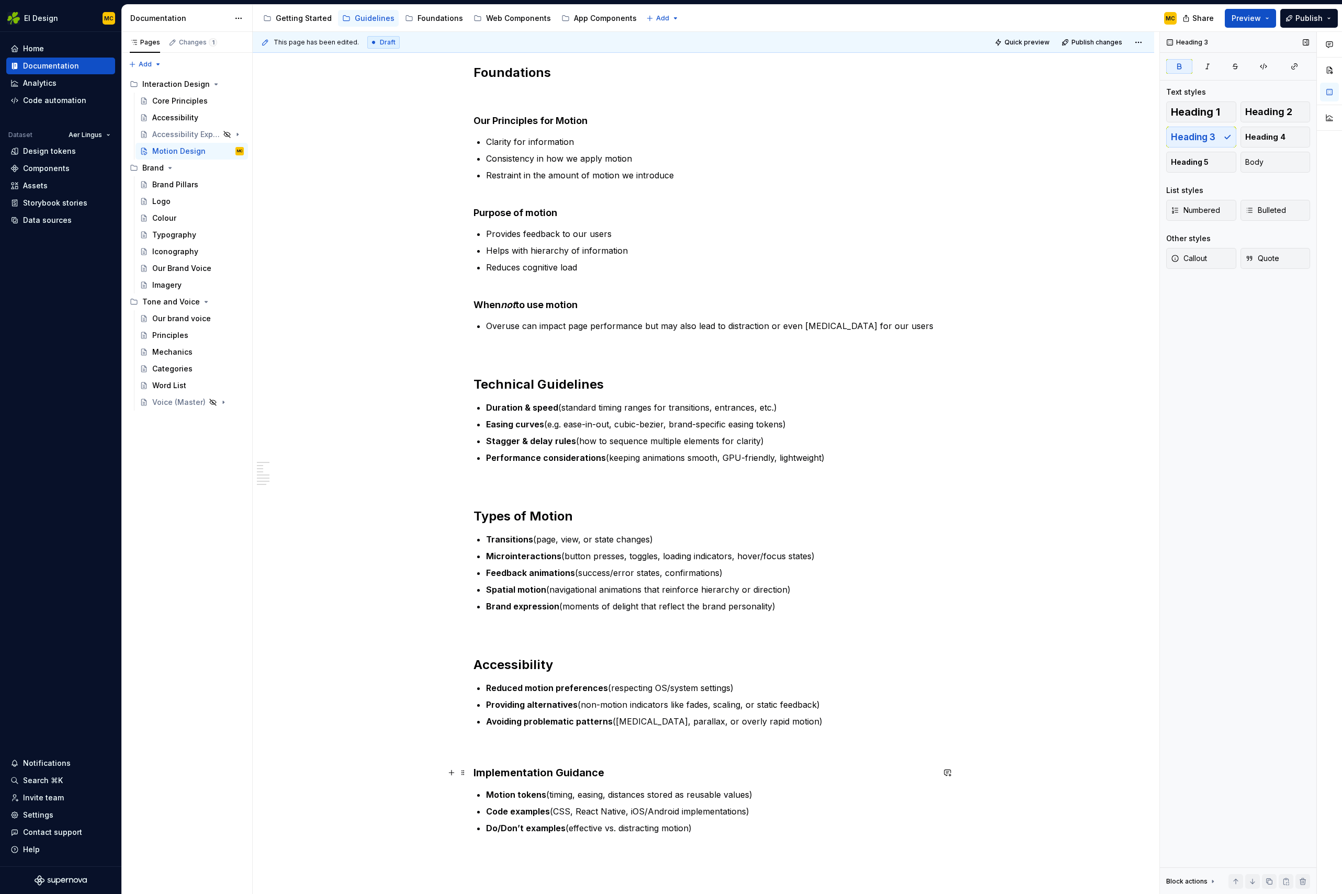
click at [616, 772] on h3 "Implementation Guidance" at bounding box center [703, 772] width 460 height 15
click at [562, 755] on button "button" at bounding box center [559, 752] width 15 height 15
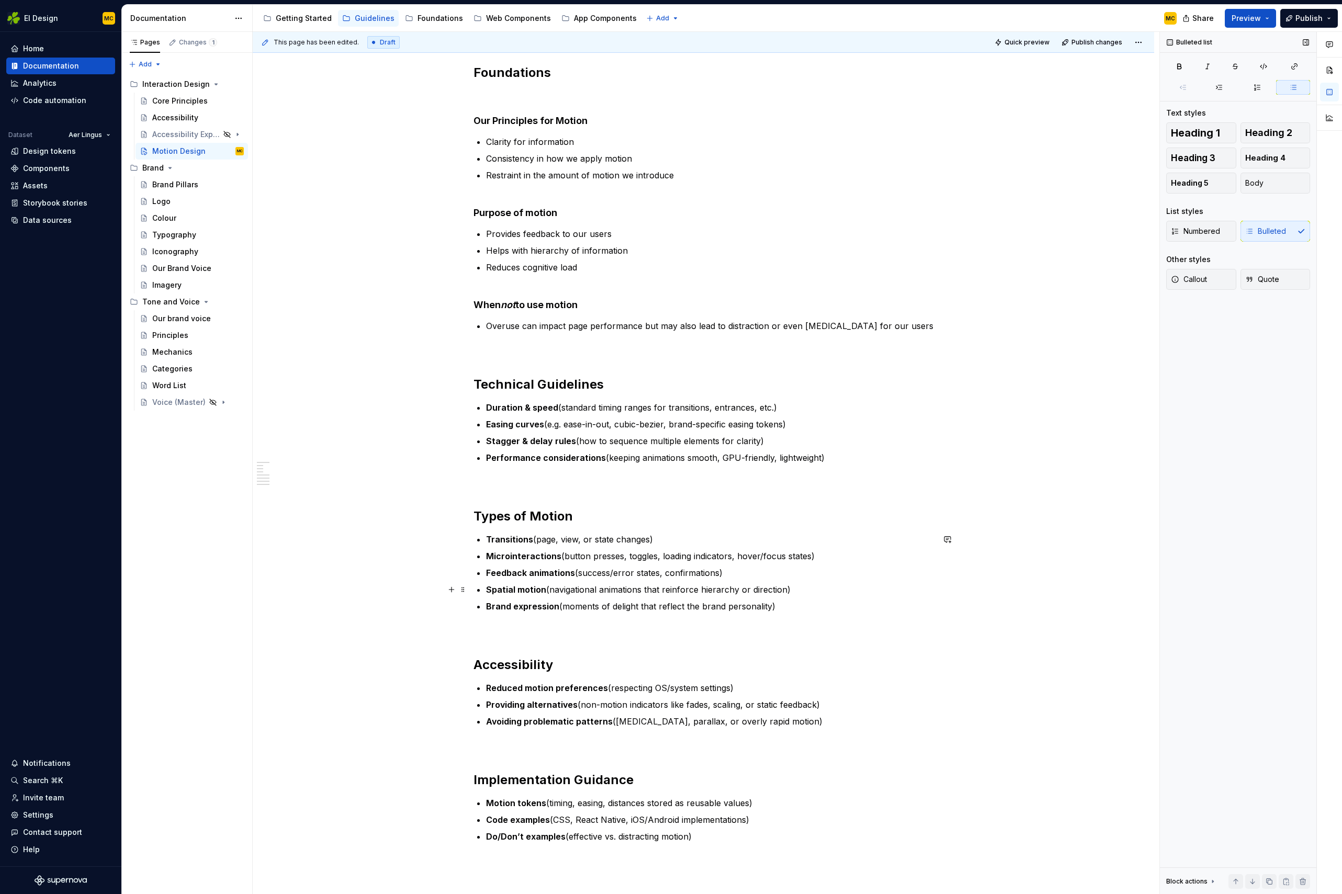
click at [882, 584] on p "Spatial motion (navigational animations that reinforce hierarchy or direction)" at bounding box center [710, 589] width 448 height 13
click at [664, 744] on p at bounding box center [703, 746] width 460 height 13
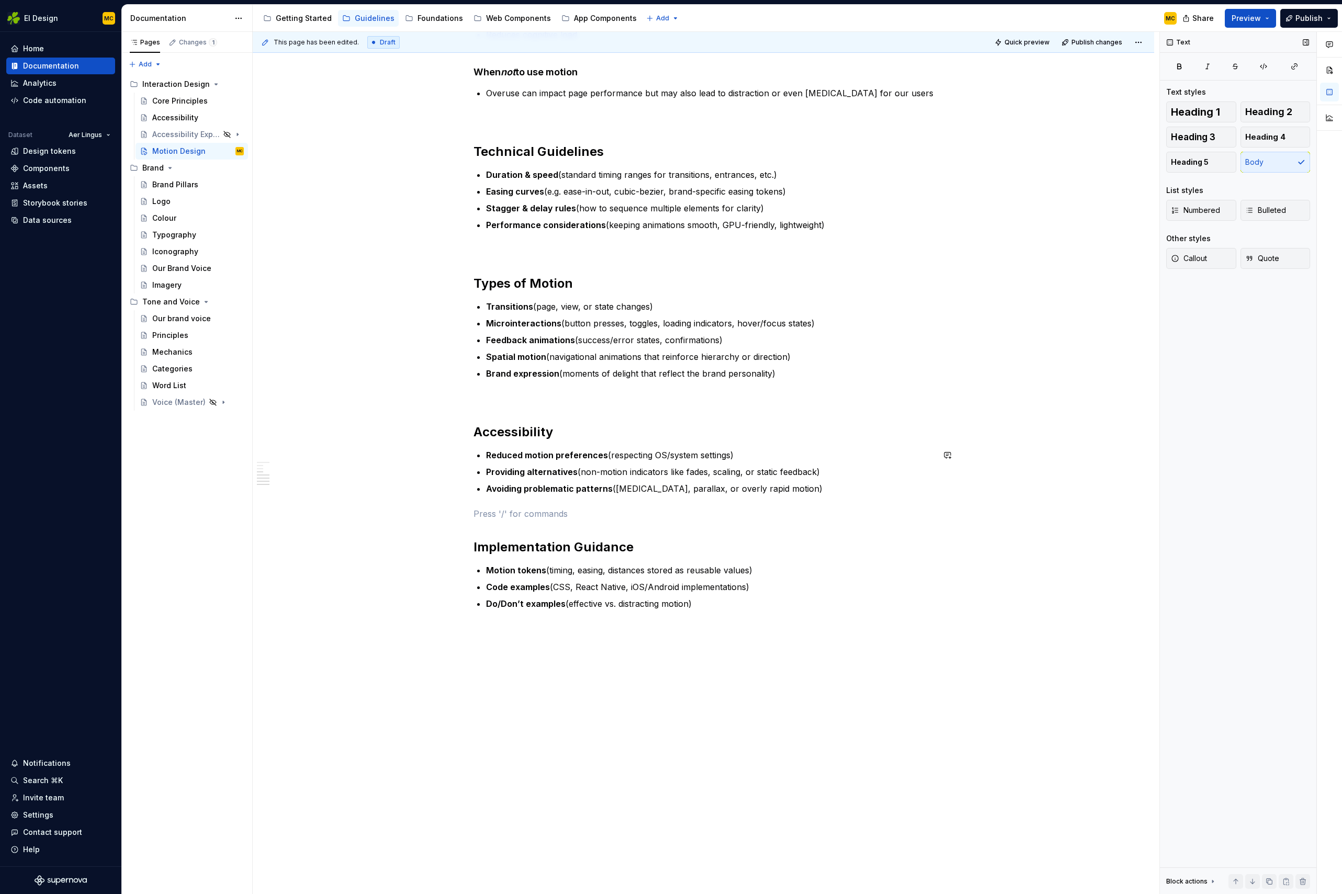
scroll to position [390, 0]
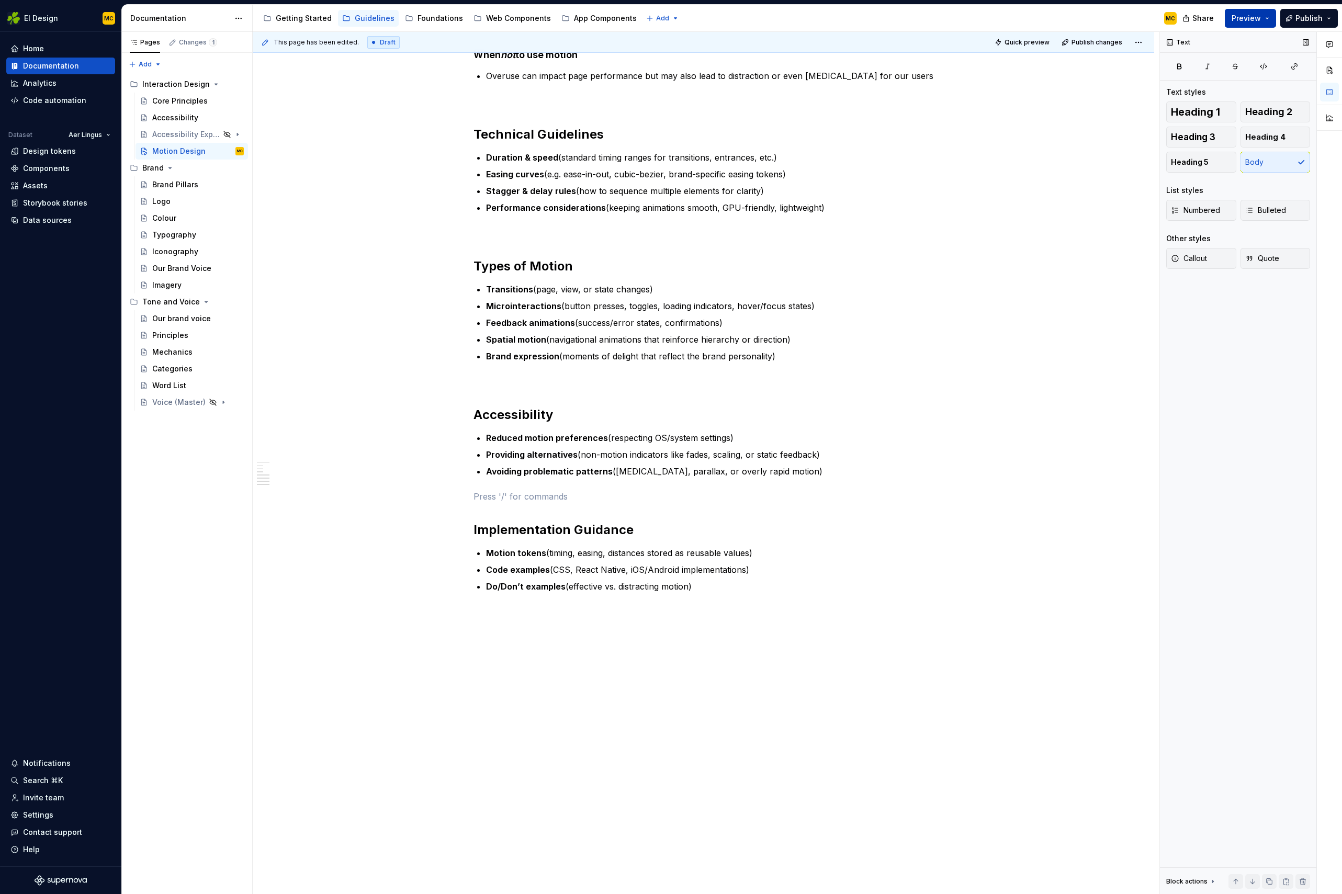
click at [1266, 16] on button "Preview" at bounding box center [1250, 18] width 51 height 19
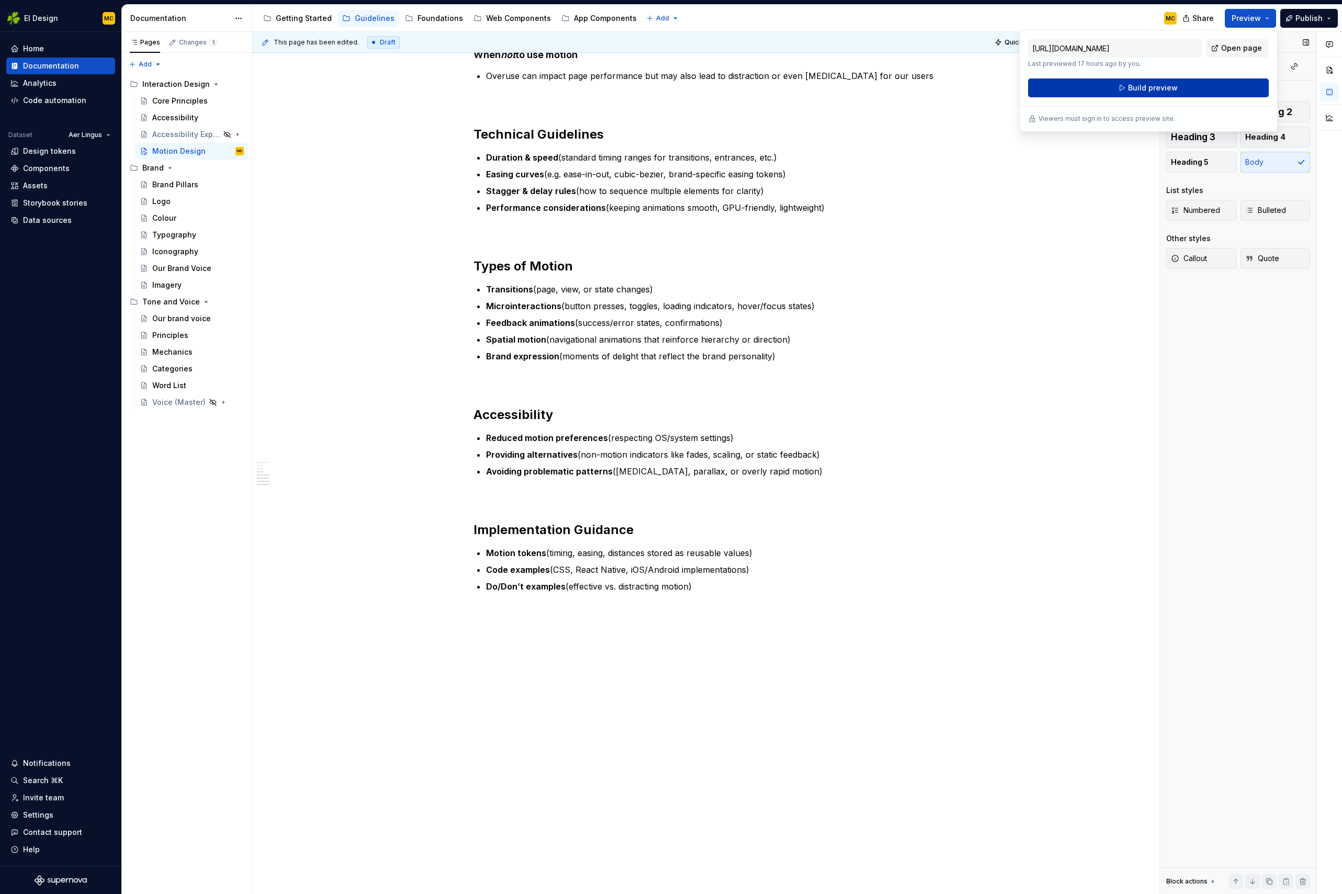
click at [1216, 88] on button "Build preview" at bounding box center [1148, 87] width 241 height 19
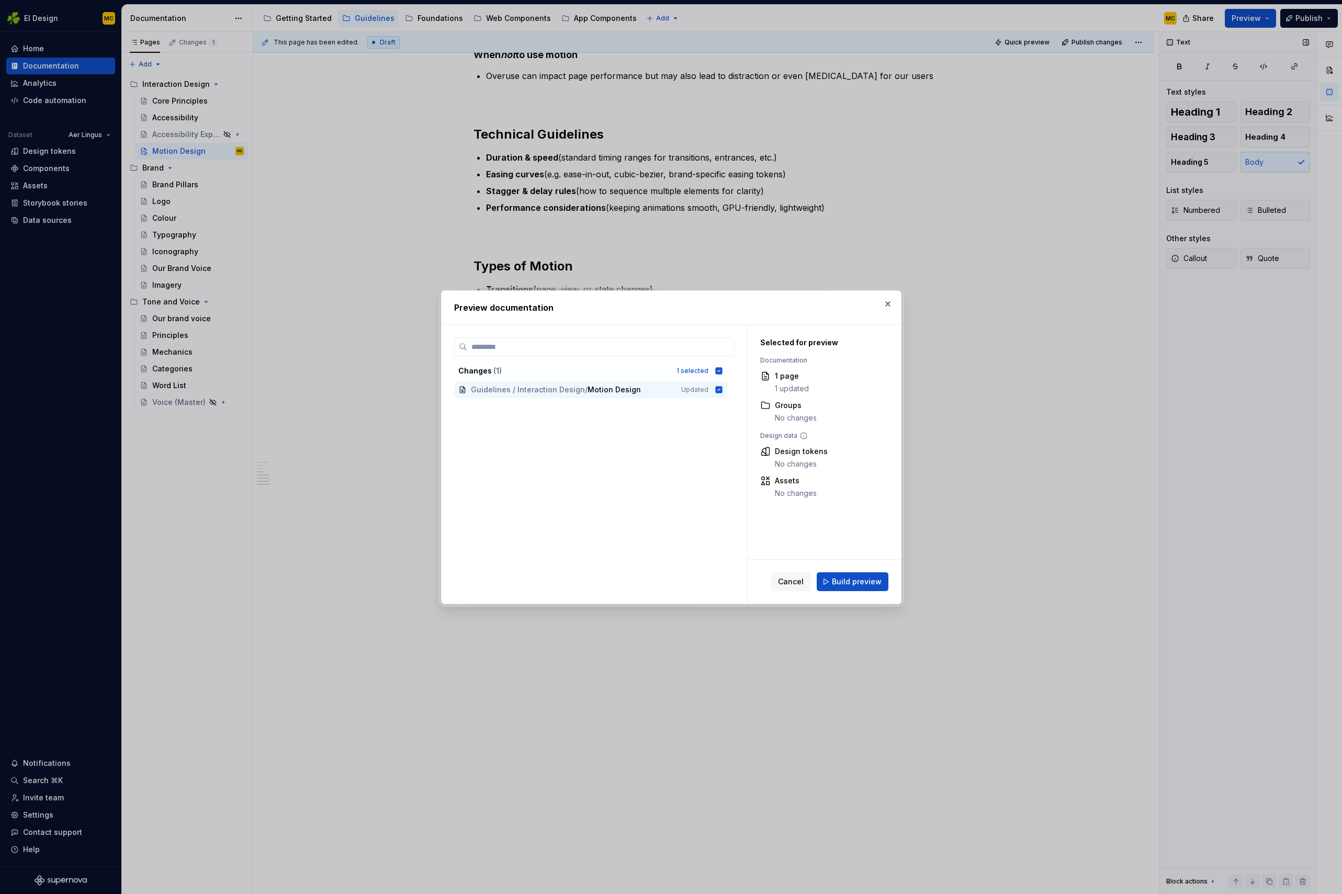
click at [862, 583] on span "Build preview" at bounding box center [857, 582] width 50 height 10
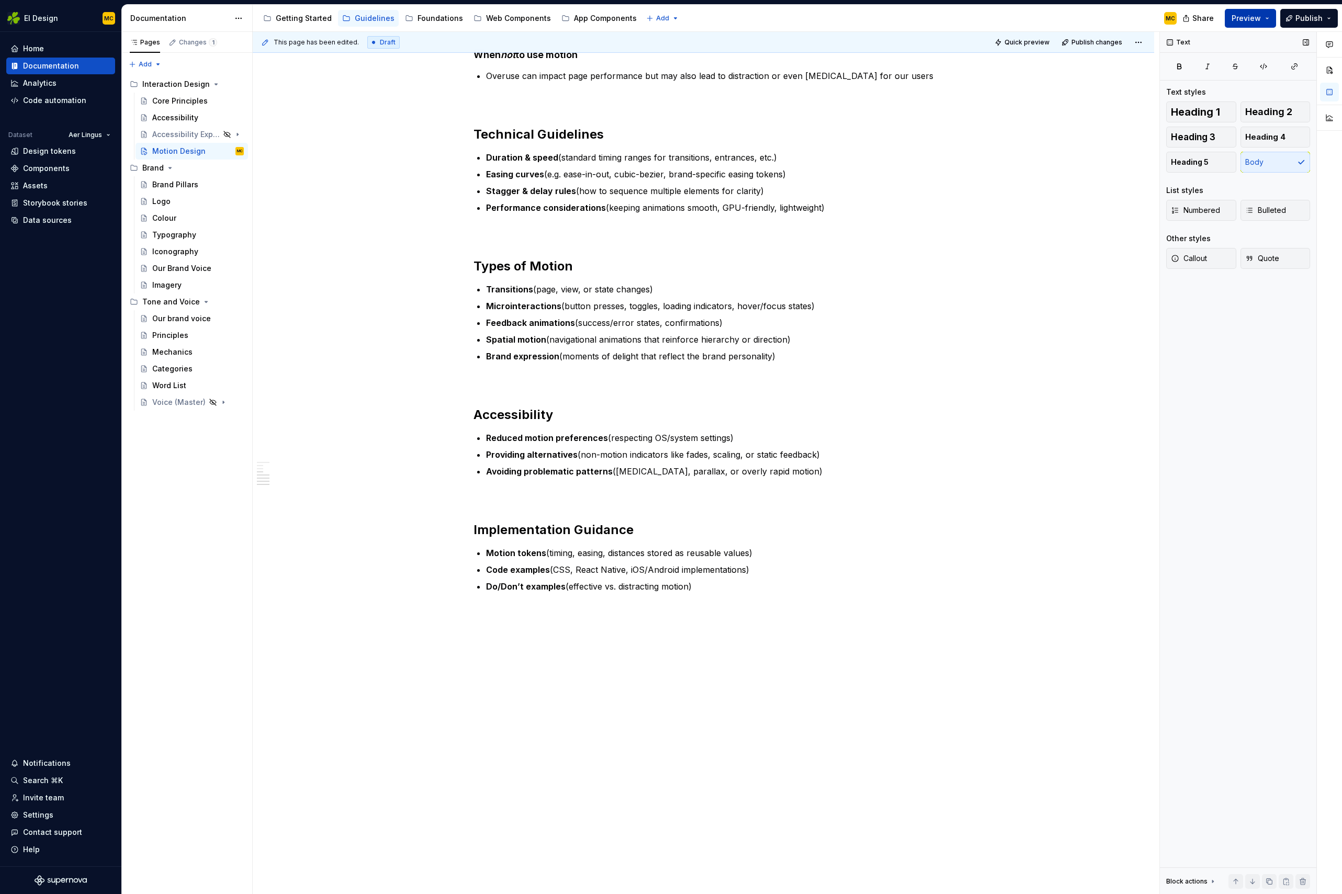
click at [1269, 22] on button "Preview" at bounding box center [1250, 18] width 51 height 19
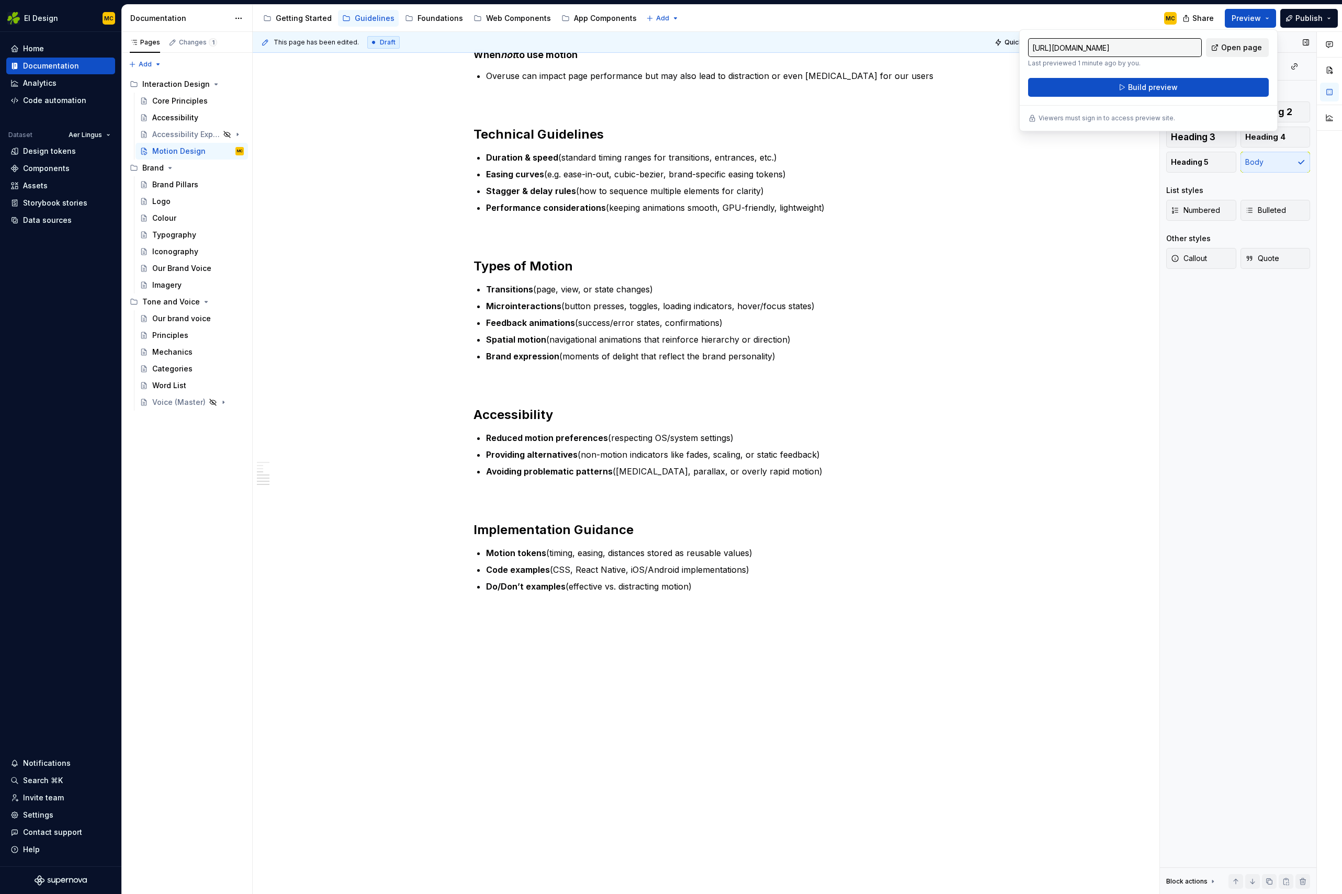
click at [1241, 51] on span "Open page" at bounding box center [1241, 47] width 41 height 10
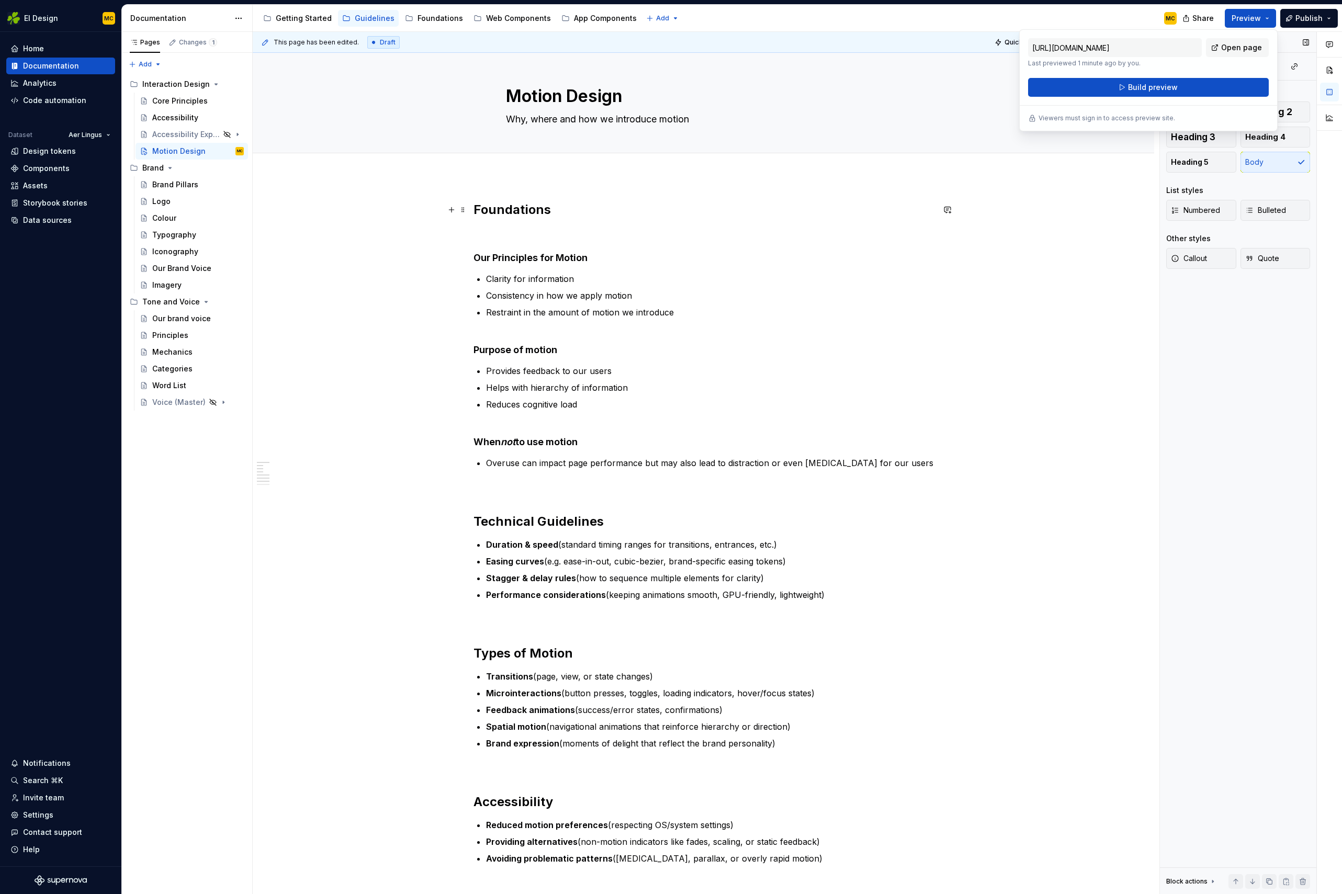
scroll to position [0, 0]
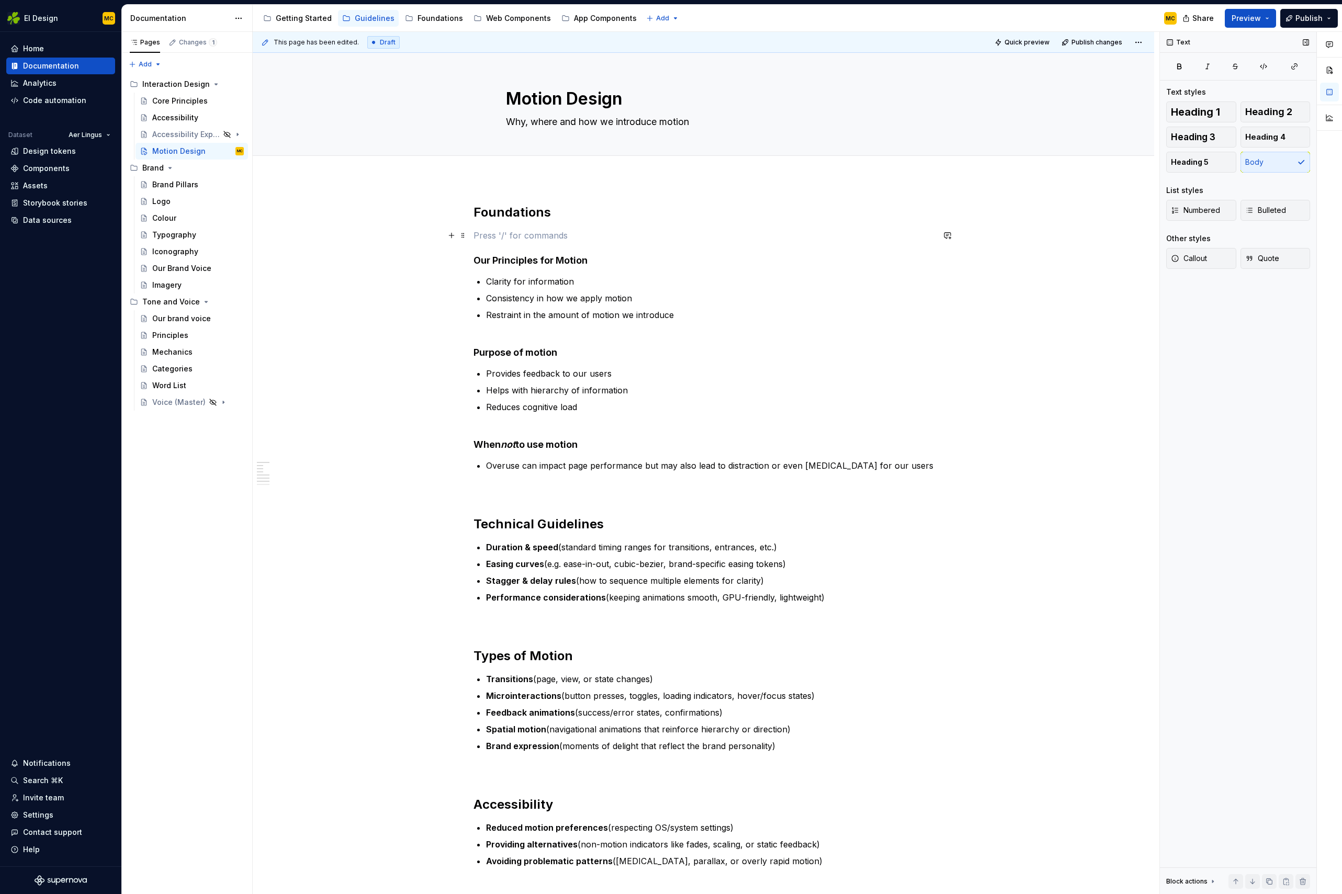
click at [547, 239] on p at bounding box center [703, 235] width 460 height 13
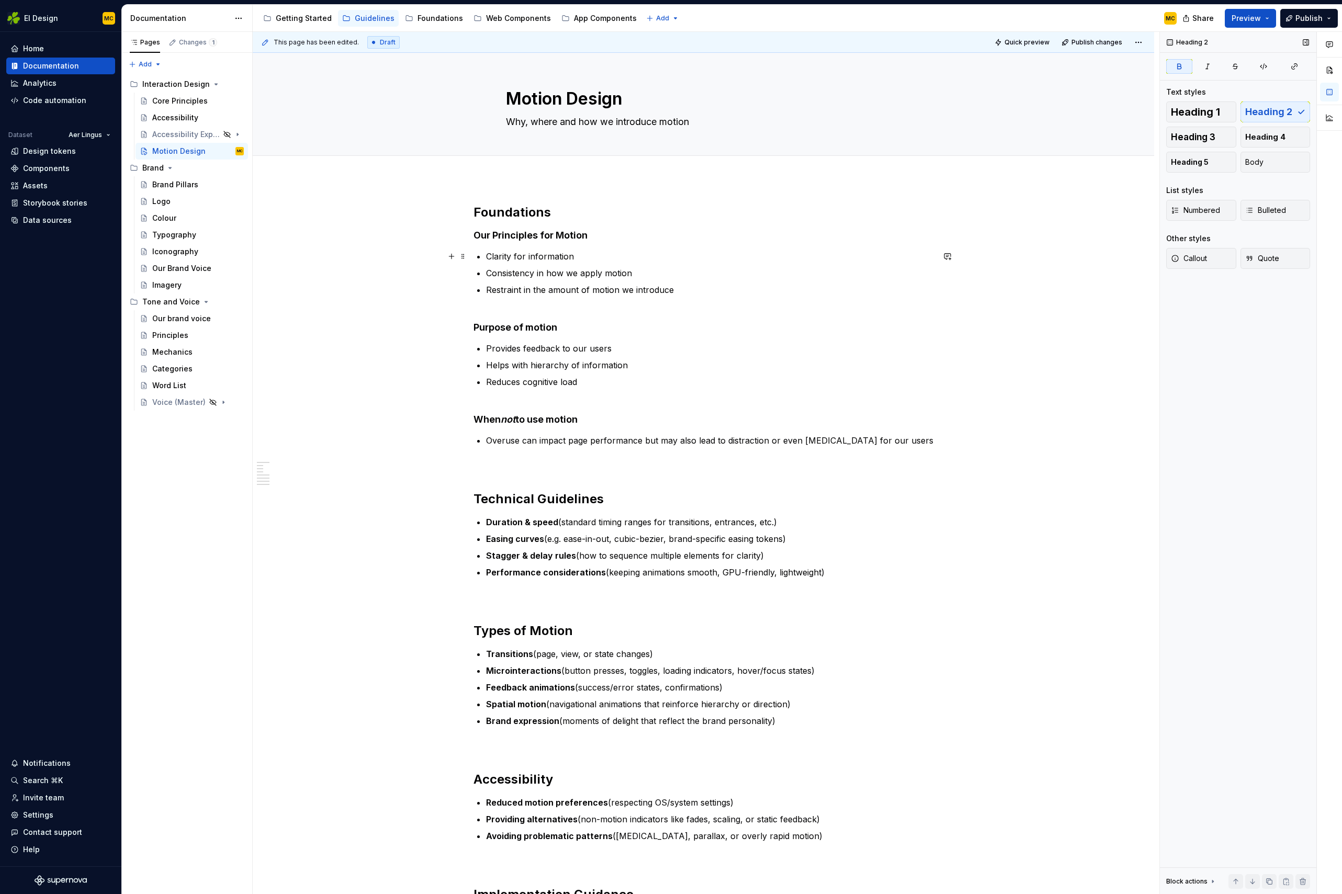
click at [581, 254] on p "Clarity for information" at bounding box center [710, 256] width 448 height 13
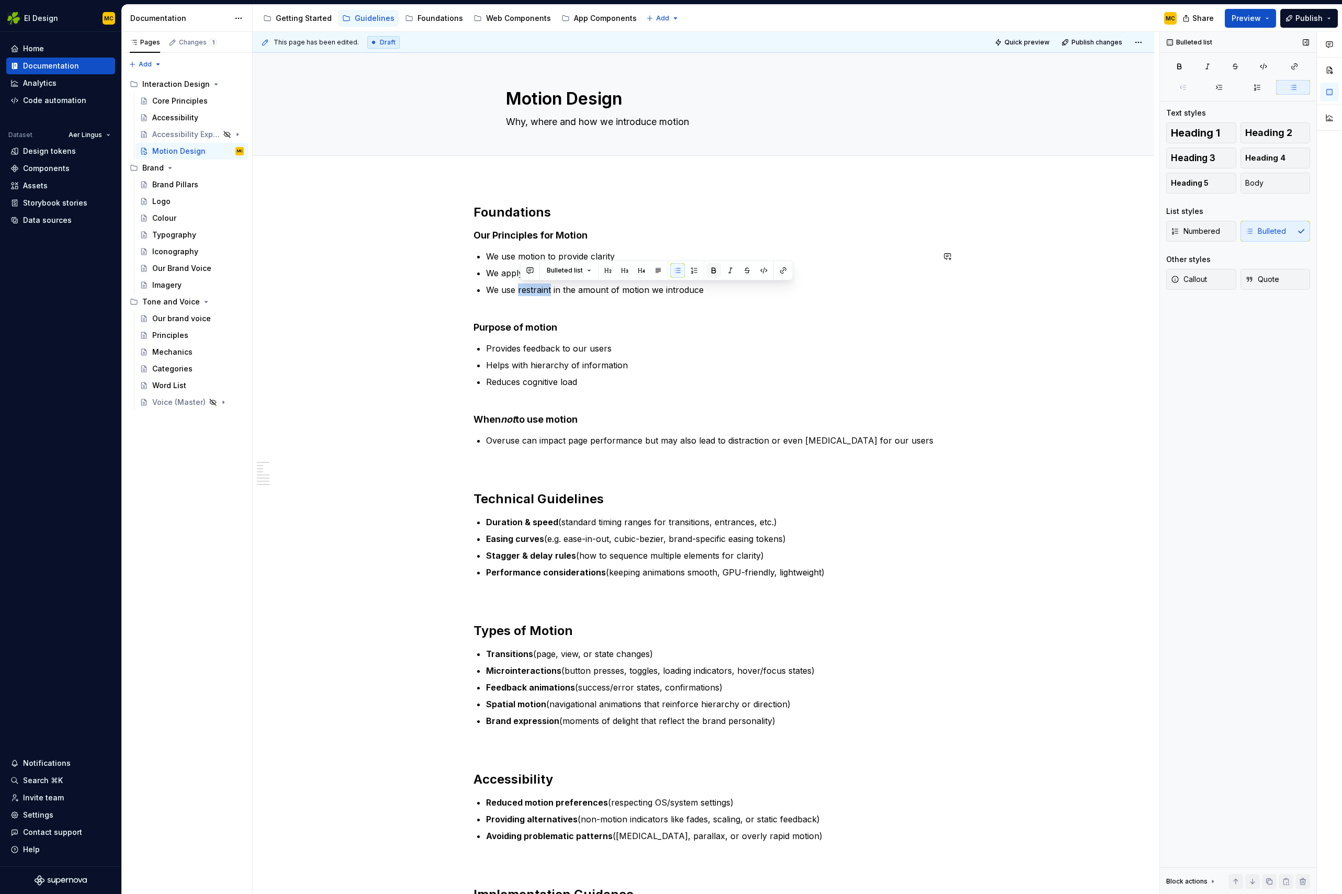
click at [706, 271] on button "button" at bounding box center [713, 270] width 15 height 15
click at [562, 258] on p "We use motion to provide clarity" at bounding box center [710, 256] width 448 height 13
click at [788, 234] on button "button" at bounding box center [785, 237] width 15 height 15
click at [554, 270] on p "We apply motion consistently to our interfaces" at bounding box center [710, 273] width 448 height 13
click at [744, 255] on button "button" at bounding box center [750, 253] width 15 height 15
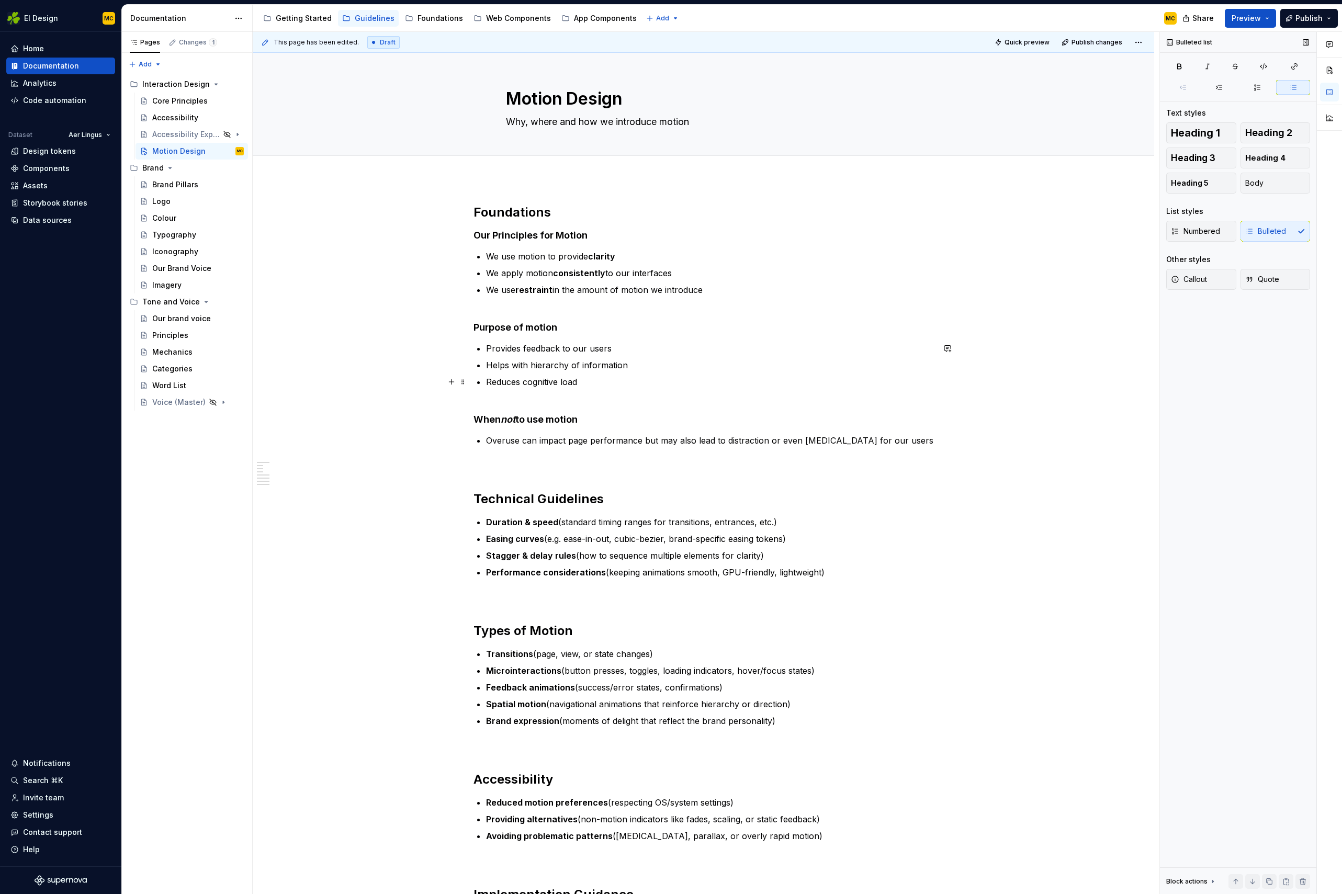
click at [649, 377] on p "Reduces cognitive load" at bounding box center [710, 388] width 448 height 25
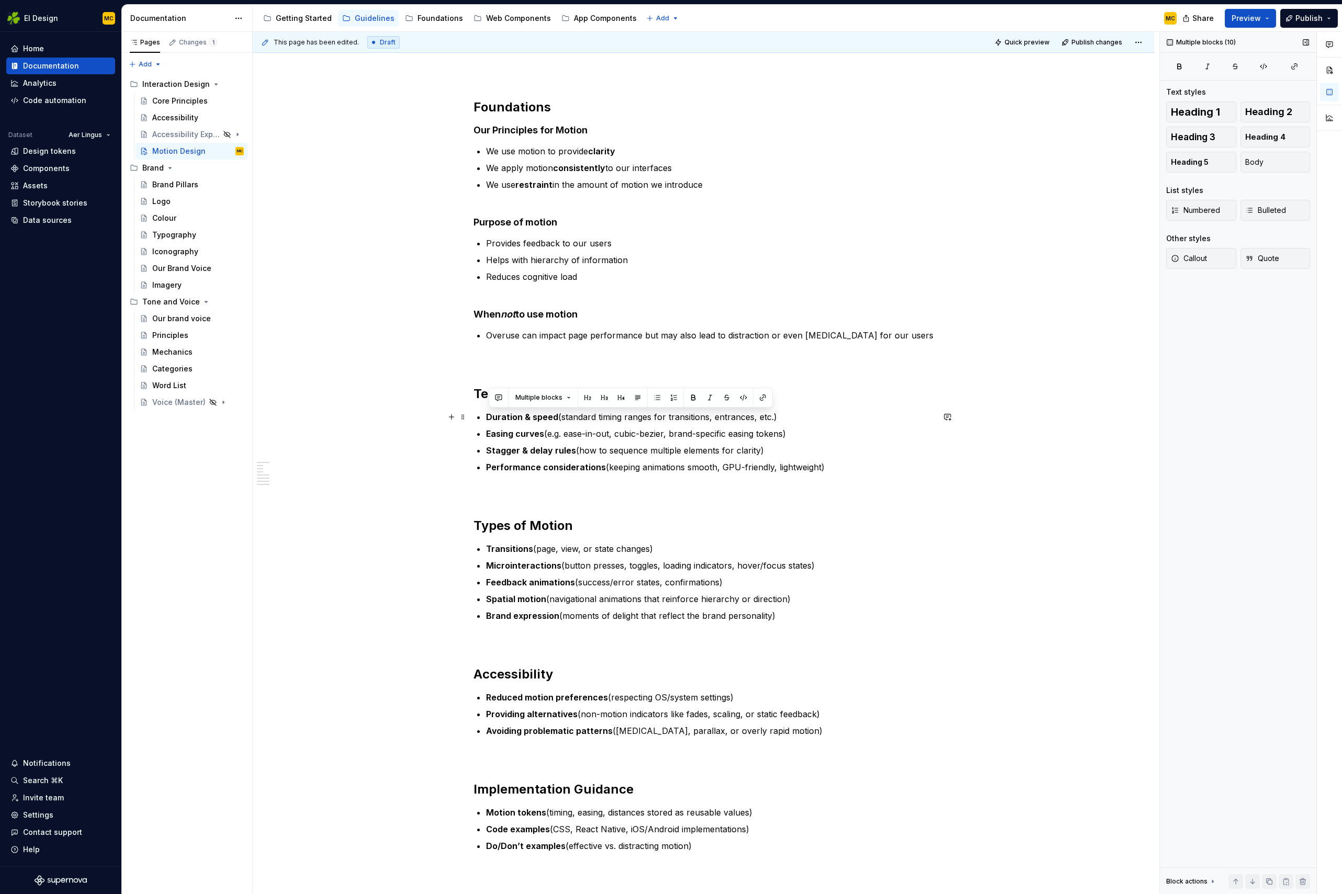
scroll to position [96, 0]
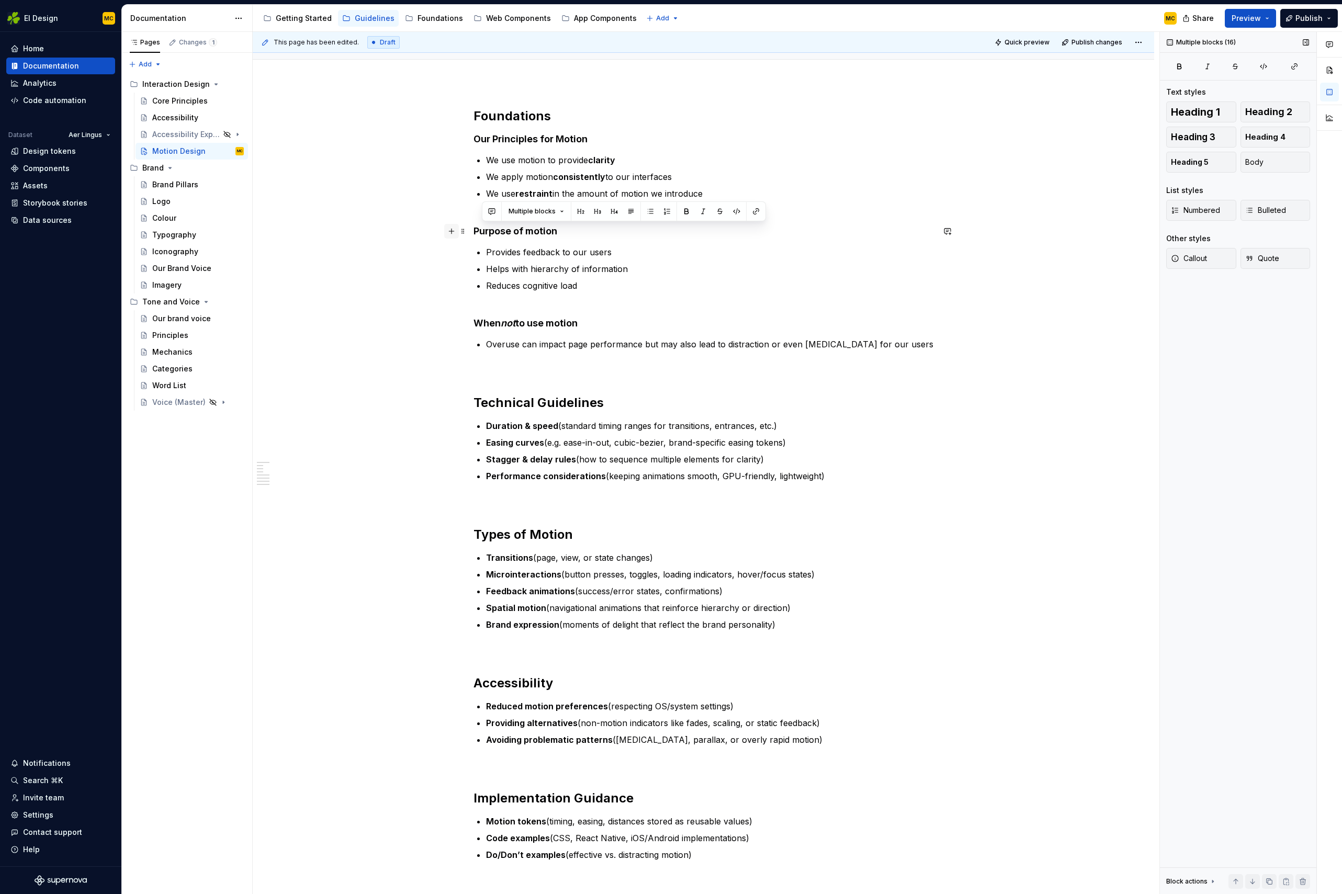
drag, startPoint x: 724, startPoint y: 641, endPoint x: 458, endPoint y: 235, distance: 485.7
click at [473, 235] on div "Foundations Our Principles for Motion We use motion to provide clarity We apply…" at bounding box center [703, 503] width 460 height 791
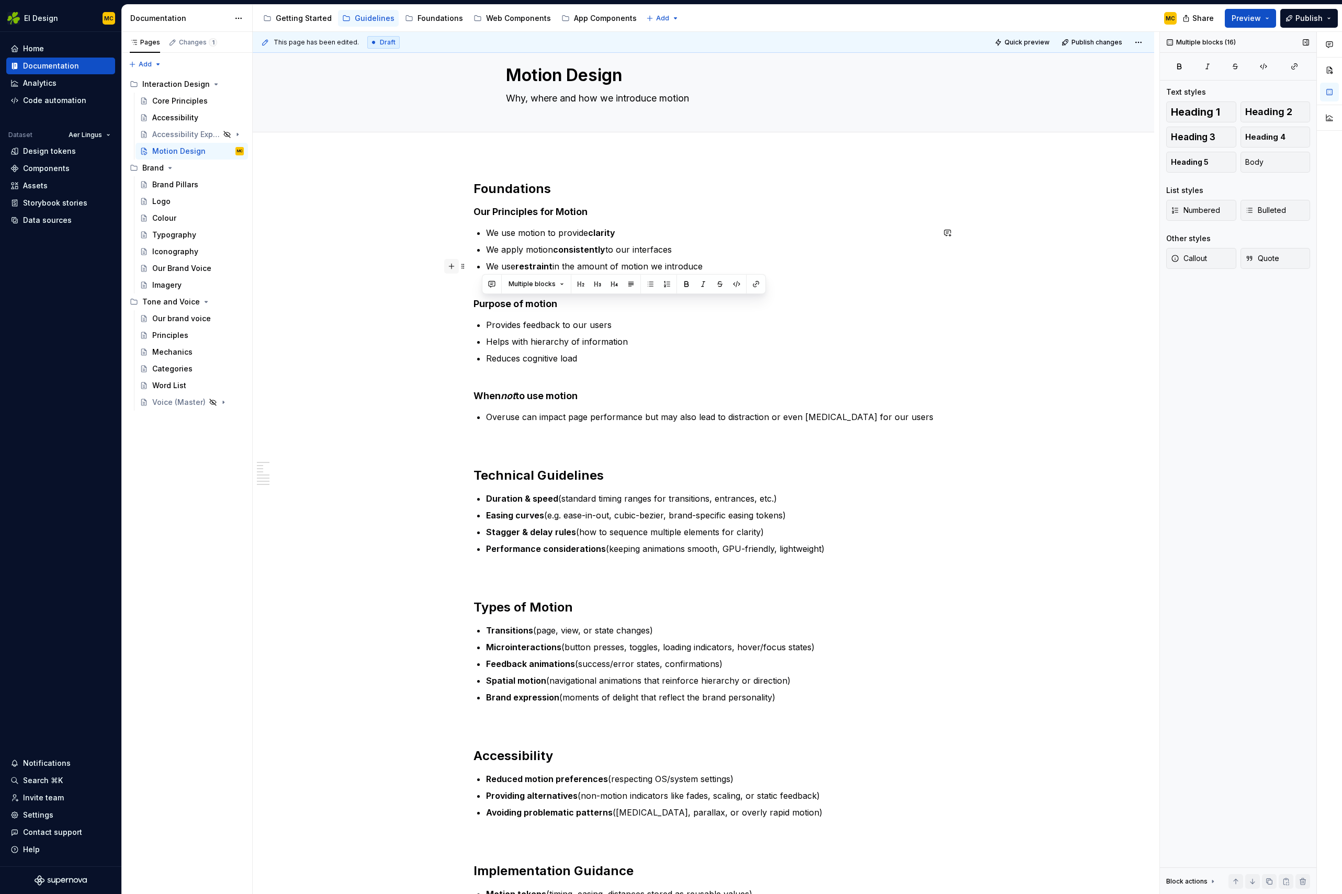
scroll to position [22, 0]
click at [617, 212] on h4 "Our Principles for Motion" at bounding box center [703, 213] width 460 height 13
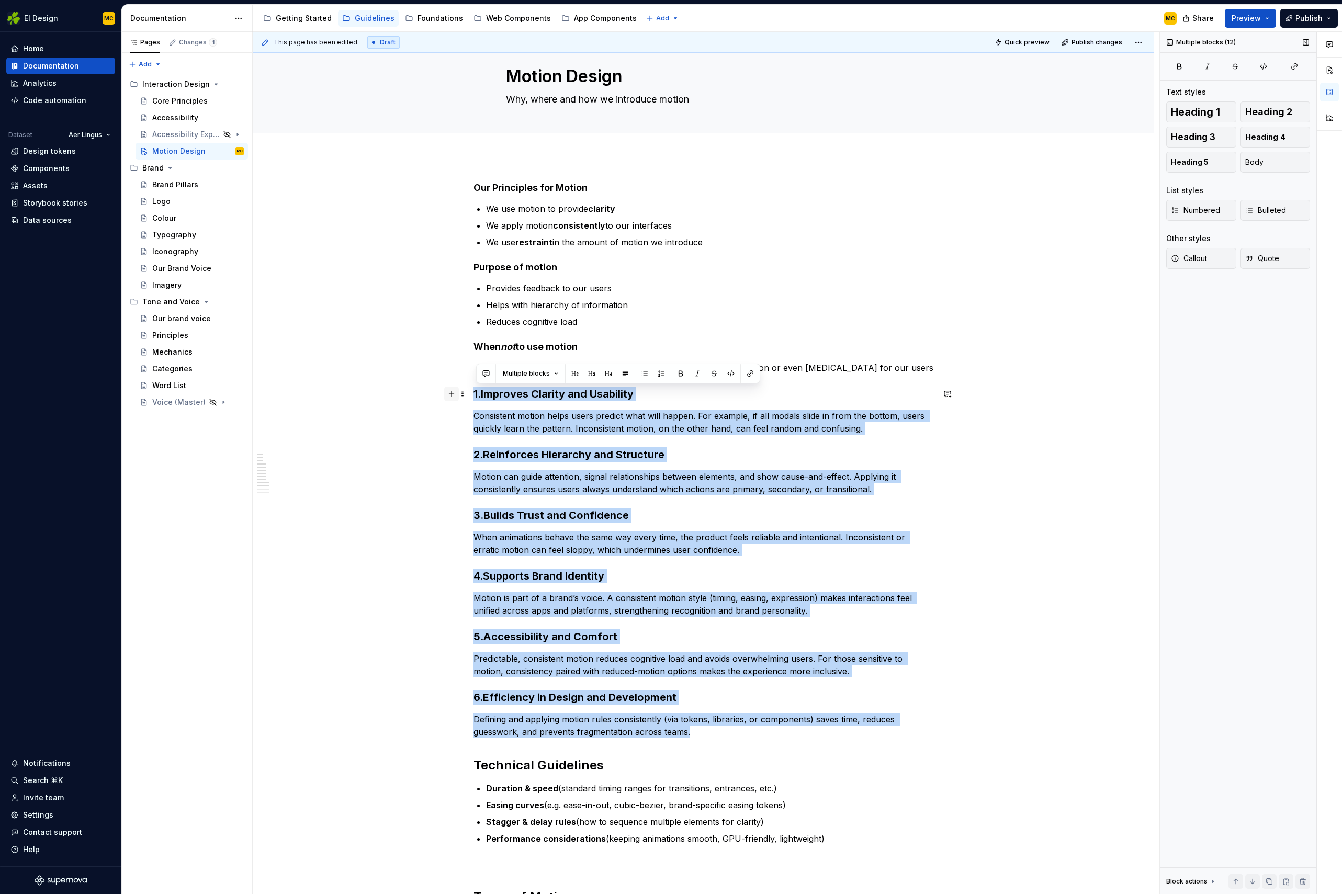
drag, startPoint x: 700, startPoint y: 733, endPoint x: 452, endPoint y: 396, distance: 418.8
click at [473, 396] on div "Our Principles for Motion We use motion to provide clarity We apply motion cons…" at bounding box center [703, 722] width 460 height 1080
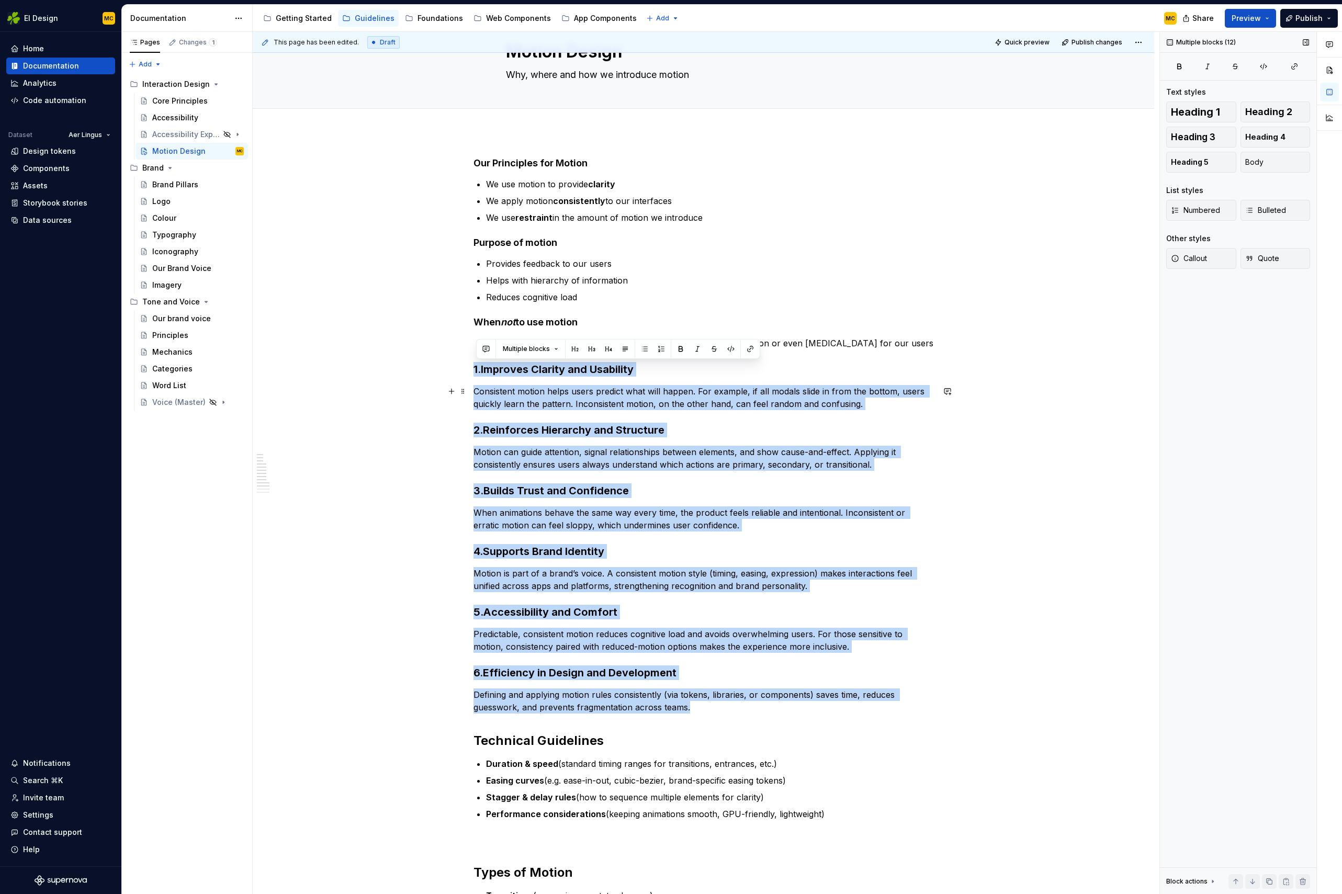
scroll to position [0, 0]
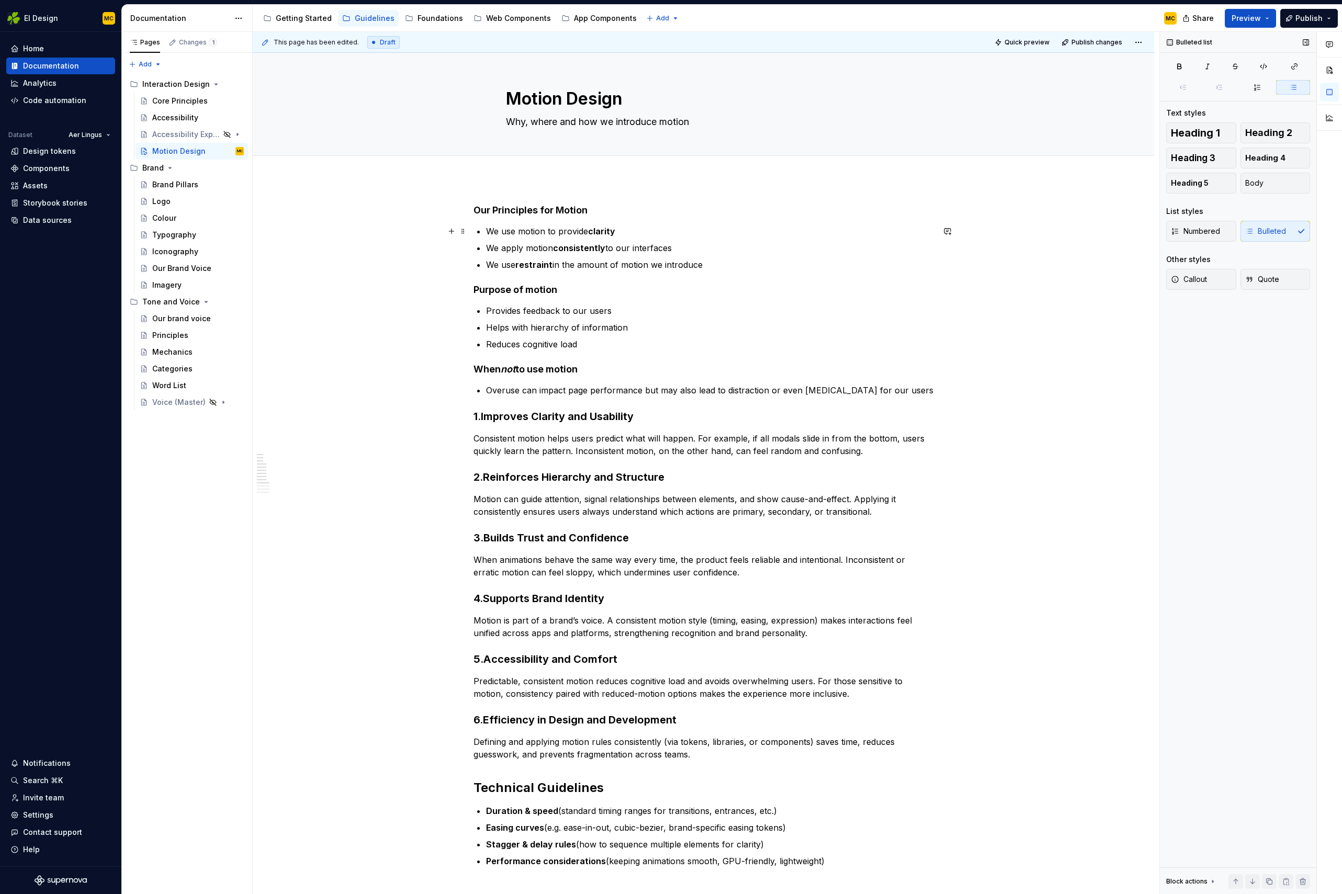
click at [633, 231] on p "We use motion to provide clarity" at bounding box center [710, 231] width 448 height 13
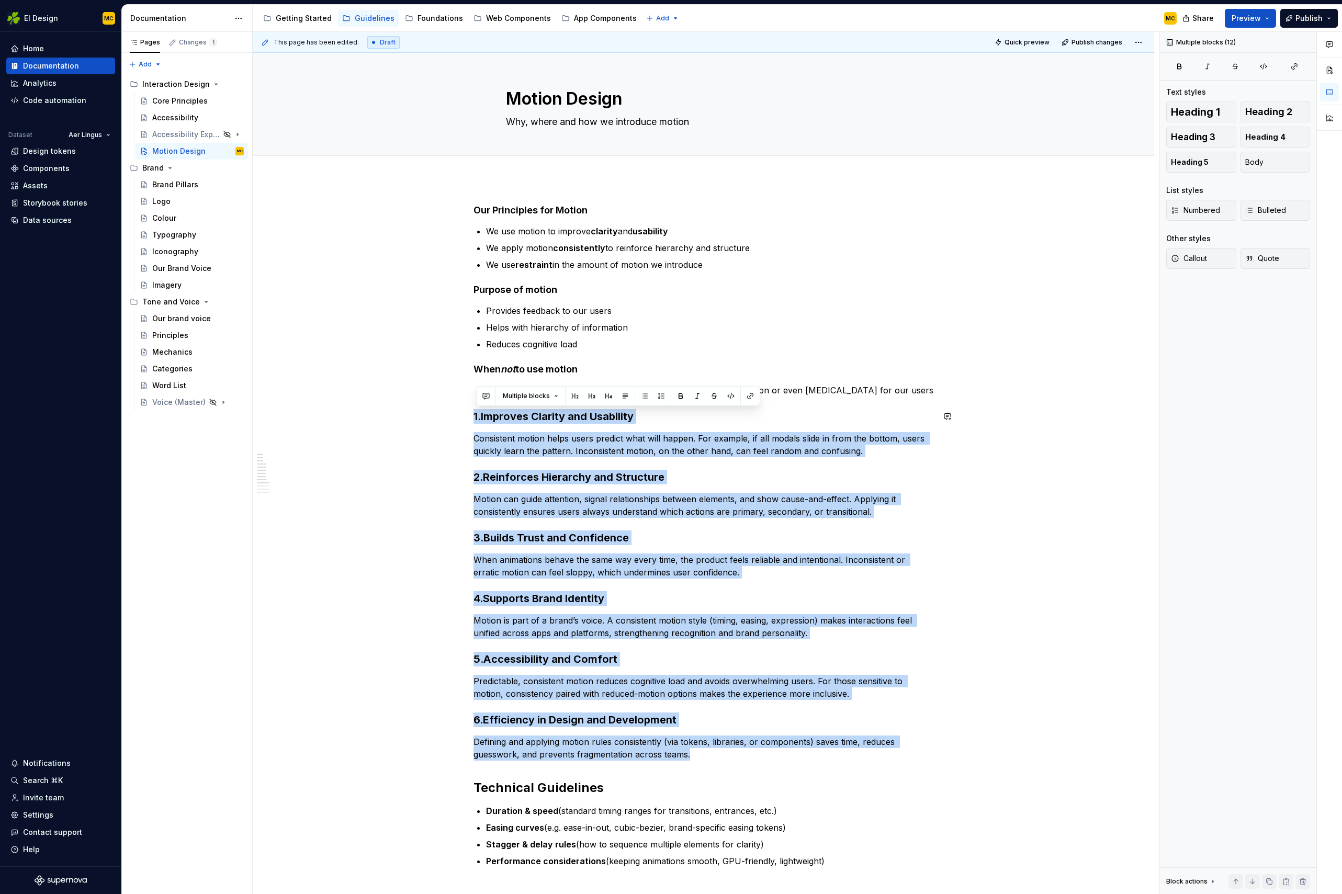
drag, startPoint x: 698, startPoint y: 755, endPoint x: 419, endPoint y: 402, distance: 449.6
click at [419, 402] on div "Our Principles for Motion We use motion to improve clarity and usability We app…" at bounding box center [703, 865] width 901 height 1373
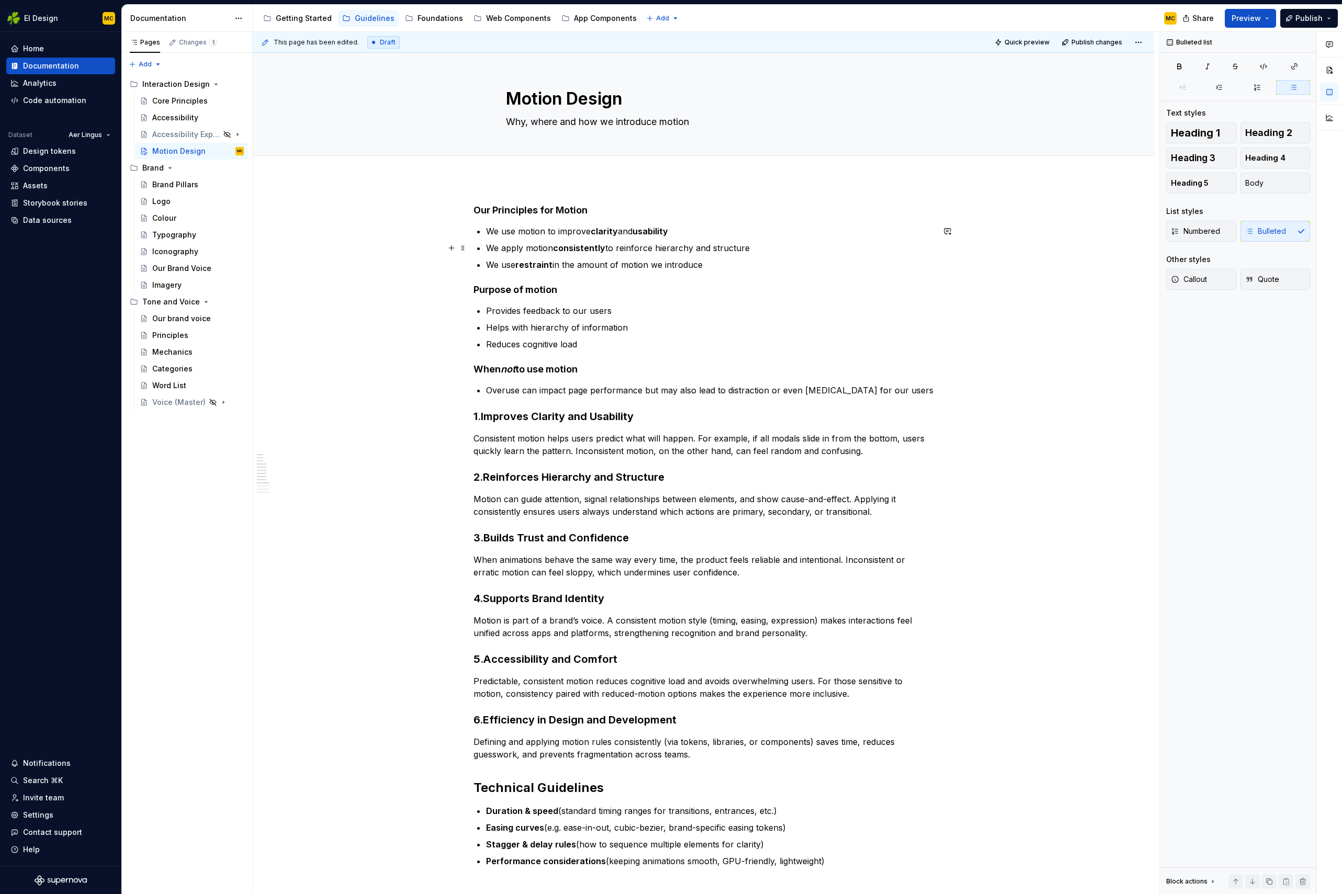
drag, startPoint x: 753, startPoint y: 241, endPoint x: 757, endPoint y: 247, distance: 7.5
click at [753, 241] on ul "We use motion to improve clarity and usability We apply motion consistently to …" at bounding box center [710, 248] width 448 height 46
click at [755, 250] on p "We apply motion consistently to reinforce hierarchy and structure" at bounding box center [710, 248] width 448 height 13
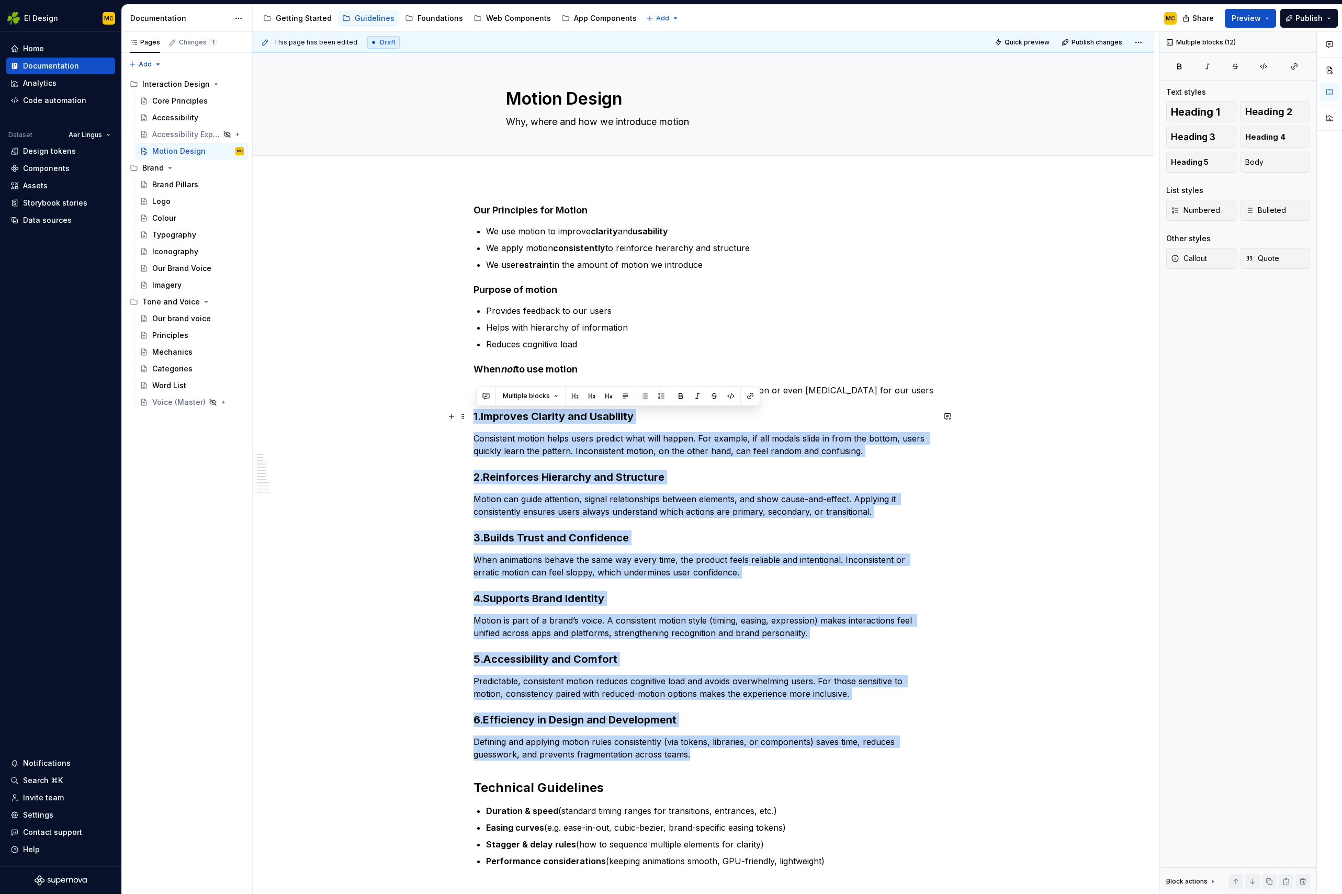
drag, startPoint x: 712, startPoint y: 755, endPoint x: 426, endPoint y: 417, distance: 442.1
click at [426, 417] on div "Our Principles for Motion We use motion to improve clarity and usability We app…" at bounding box center [703, 865] width 901 height 1373
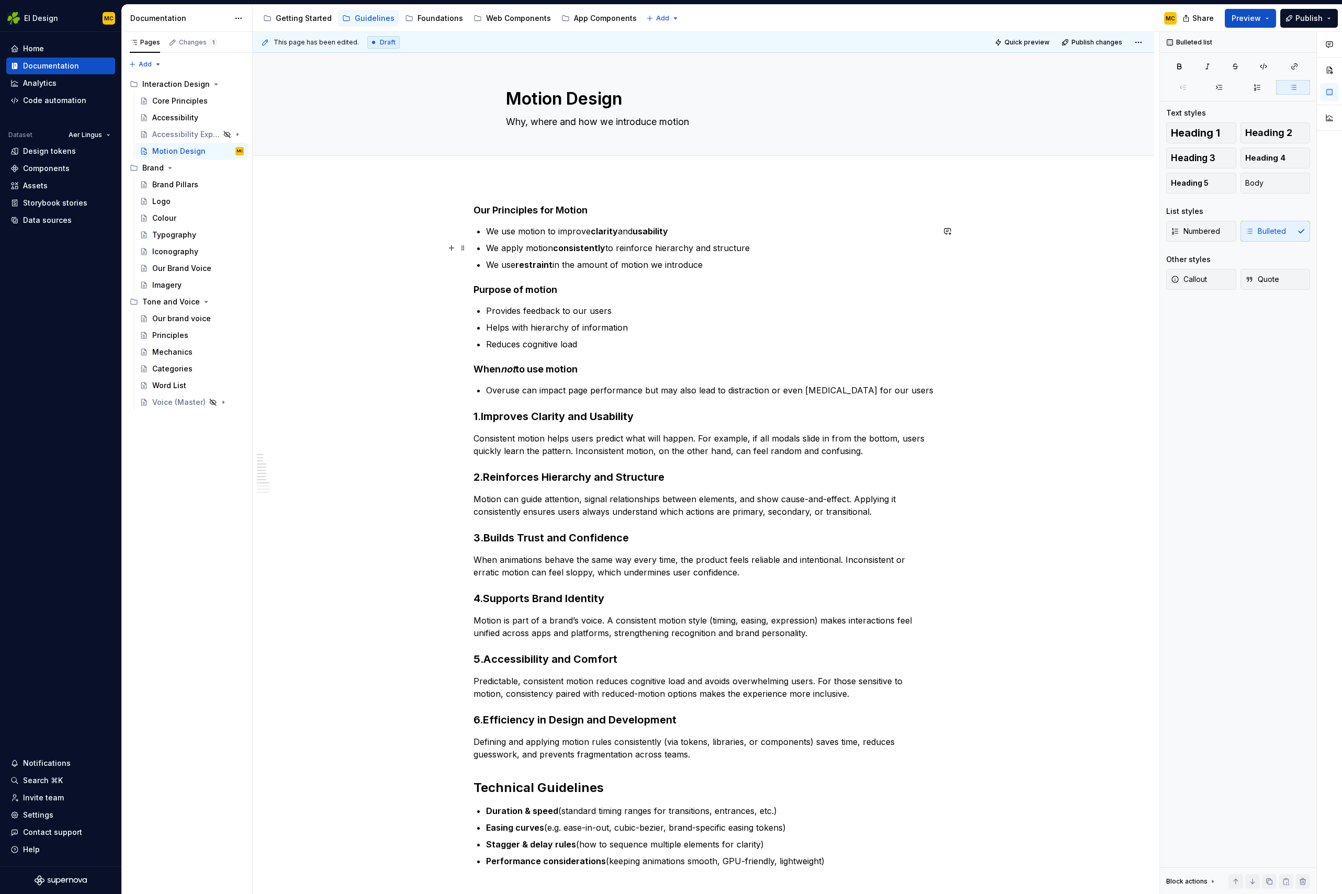
click at [764, 251] on p "We apply motion consistently to reinforce hierarchy and structure" at bounding box center [710, 248] width 448 height 13
click at [717, 262] on p "We use restraint in the amount of motion we introduce" at bounding box center [710, 264] width 448 height 13
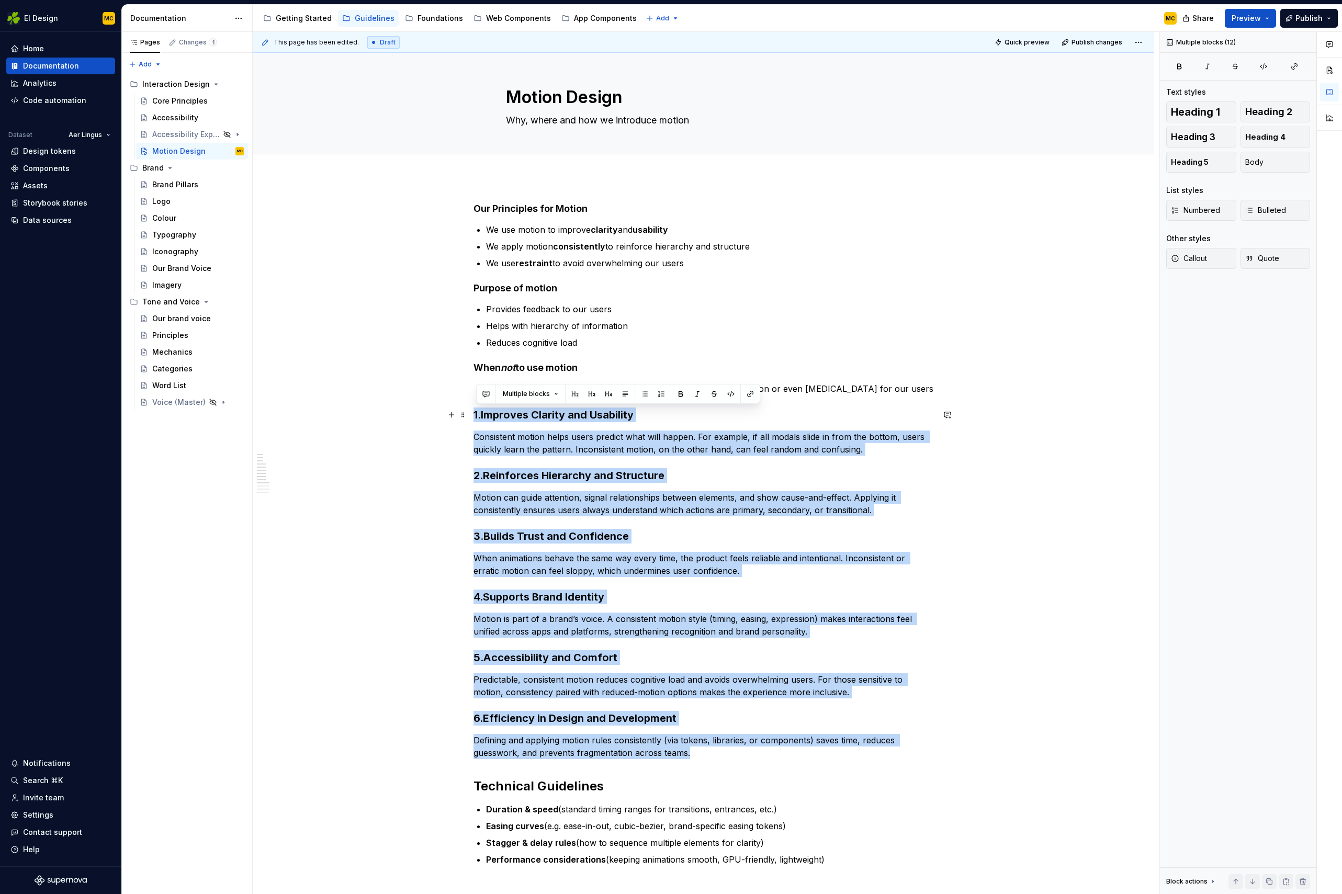
drag, startPoint x: 710, startPoint y: 759, endPoint x: 389, endPoint y: 413, distance: 472.3
click at [389, 413] on div "Our Principles for Motion We use motion to improve clarity and usability We app…" at bounding box center [703, 863] width 901 height 1373
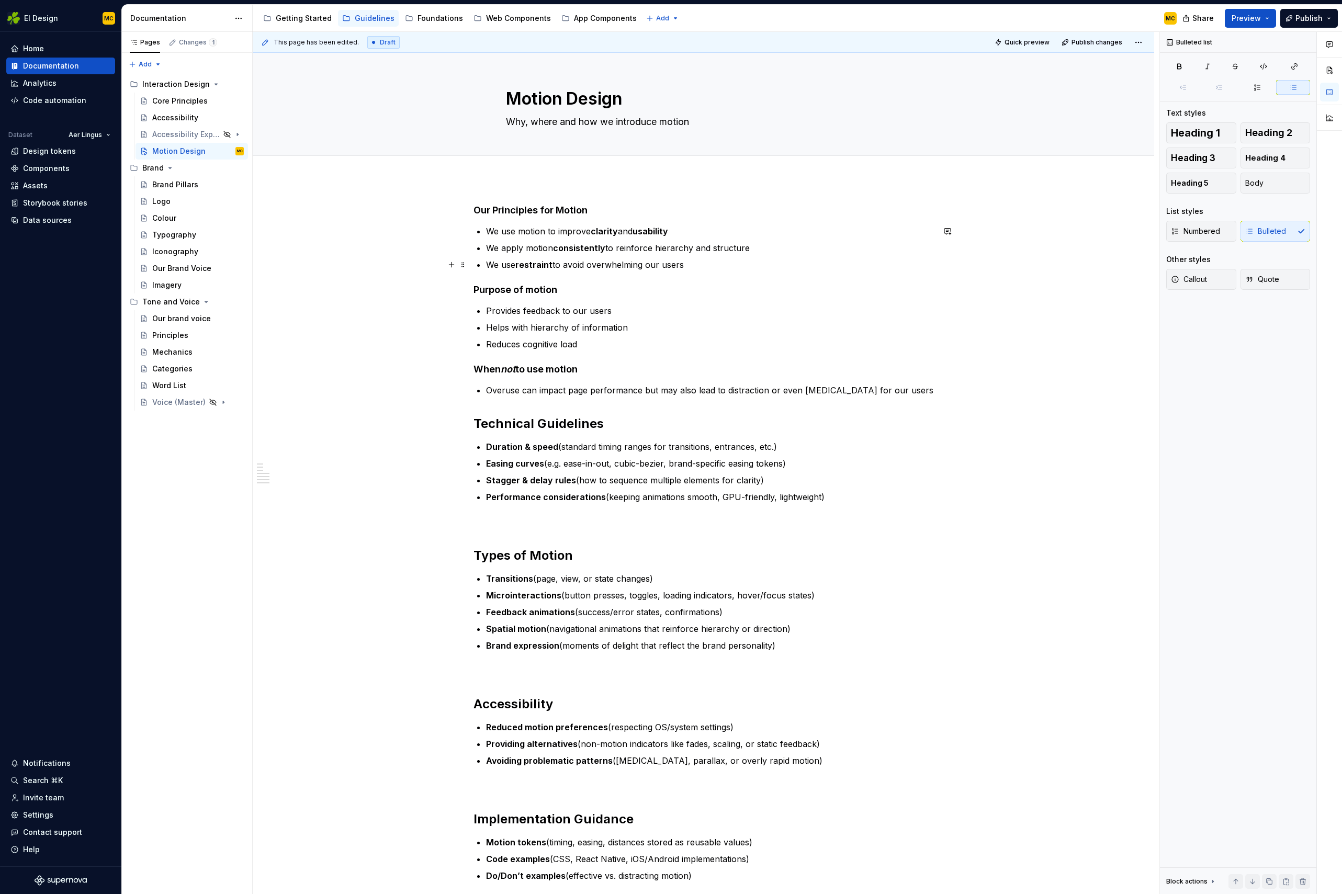
click at [557, 267] on p "We use restraint to avoid overwhelming our users" at bounding box center [710, 264] width 448 height 13
drag, startPoint x: 618, startPoint y: 249, endPoint x: 775, endPoint y: 253, distance: 156.5
click at [775, 253] on p "We apply motion consistently to reinforce hierarchy and structure" at bounding box center [710, 248] width 448 height 13
copy p "reinforce hierarchy and structure"
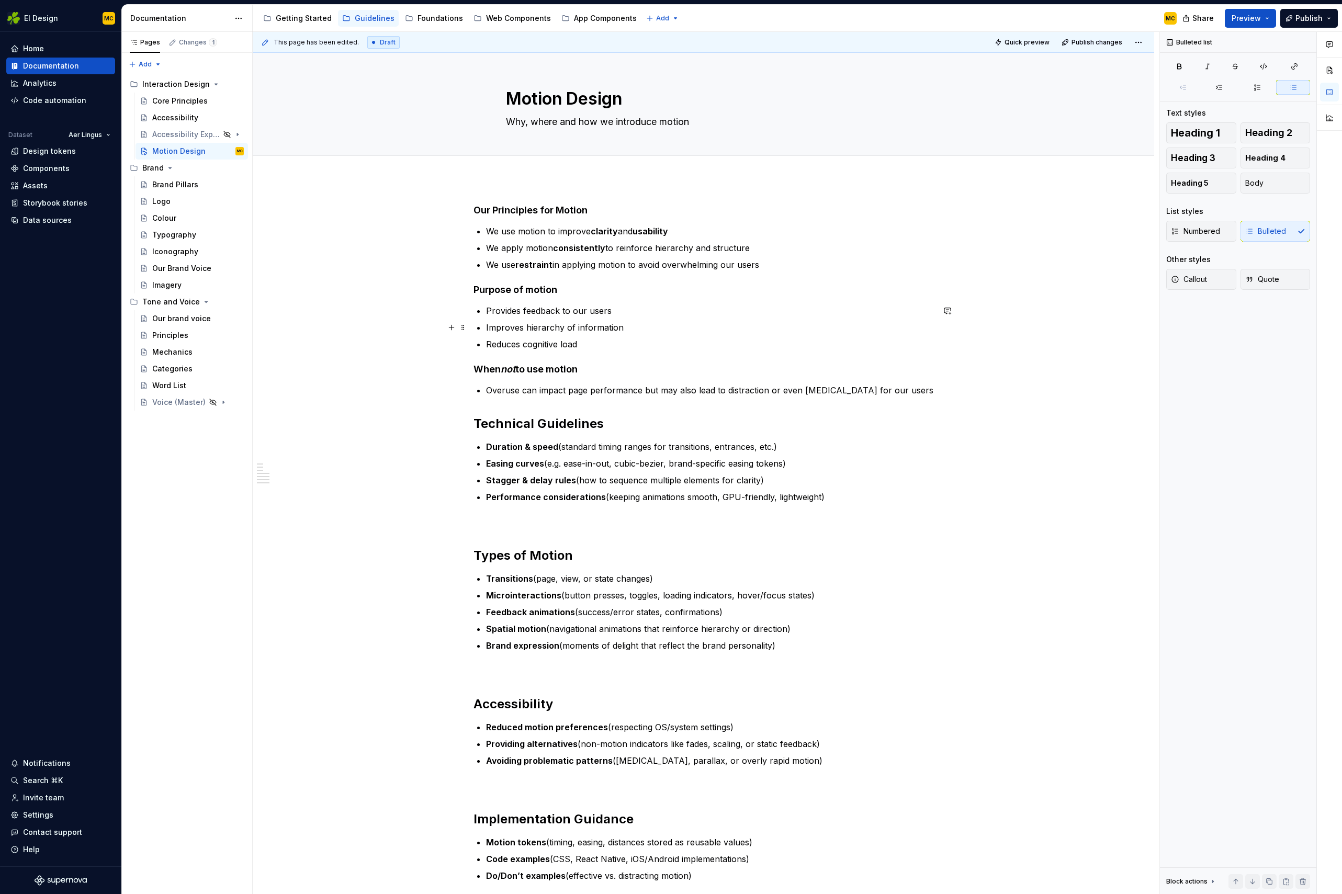
click at [624, 326] on p "Improves hierarchy of information" at bounding box center [710, 327] width 448 height 13
click at [772, 245] on p "We apply motion consistently to reinforce hierarchy and structure" at bounding box center [710, 248] width 448 height 13
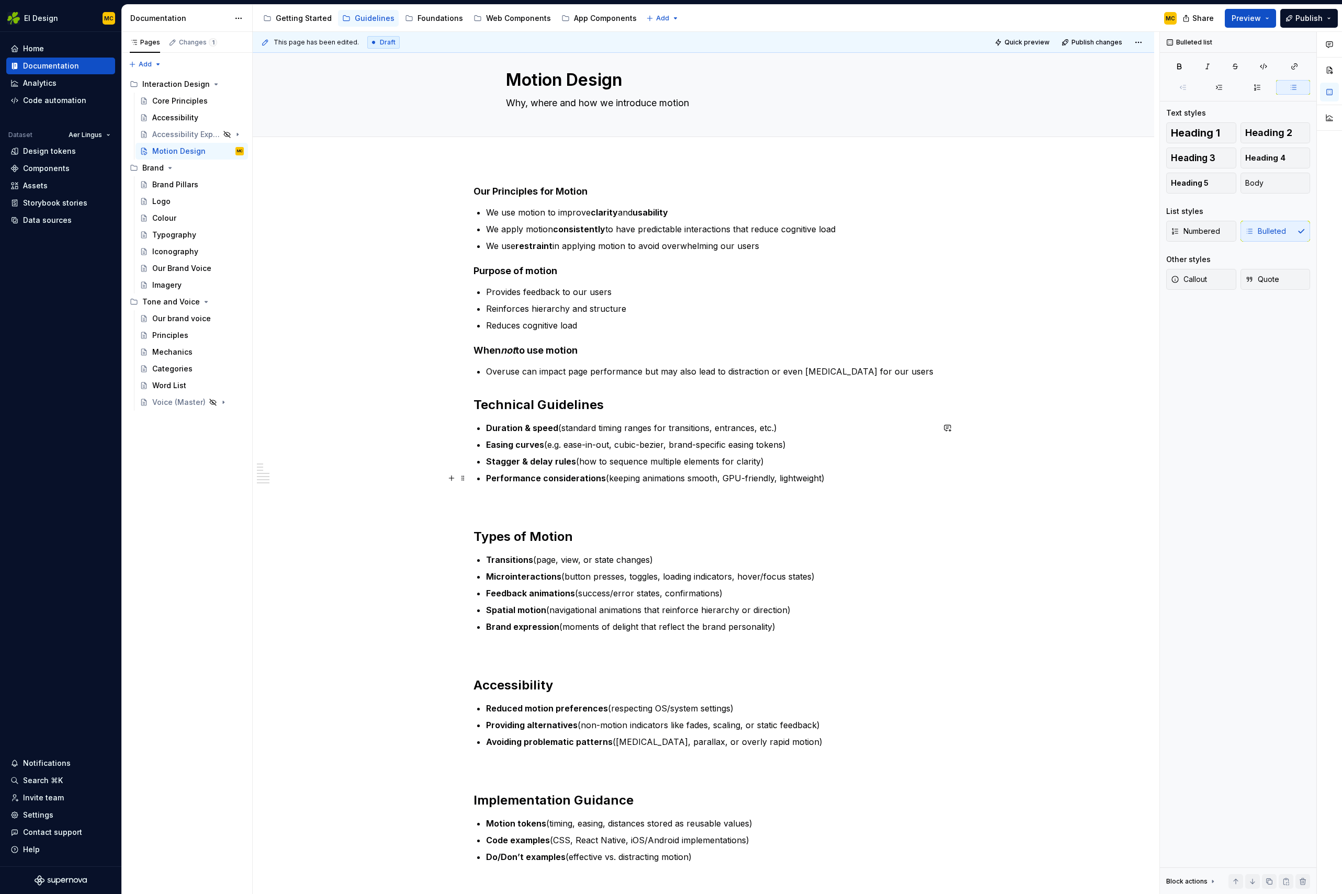
click at [846, 480] on p "Performance considerations (keeping animations smooth, GPU-friendly, lightweigh…" at bounding box center [710, 478] width 448 height 13
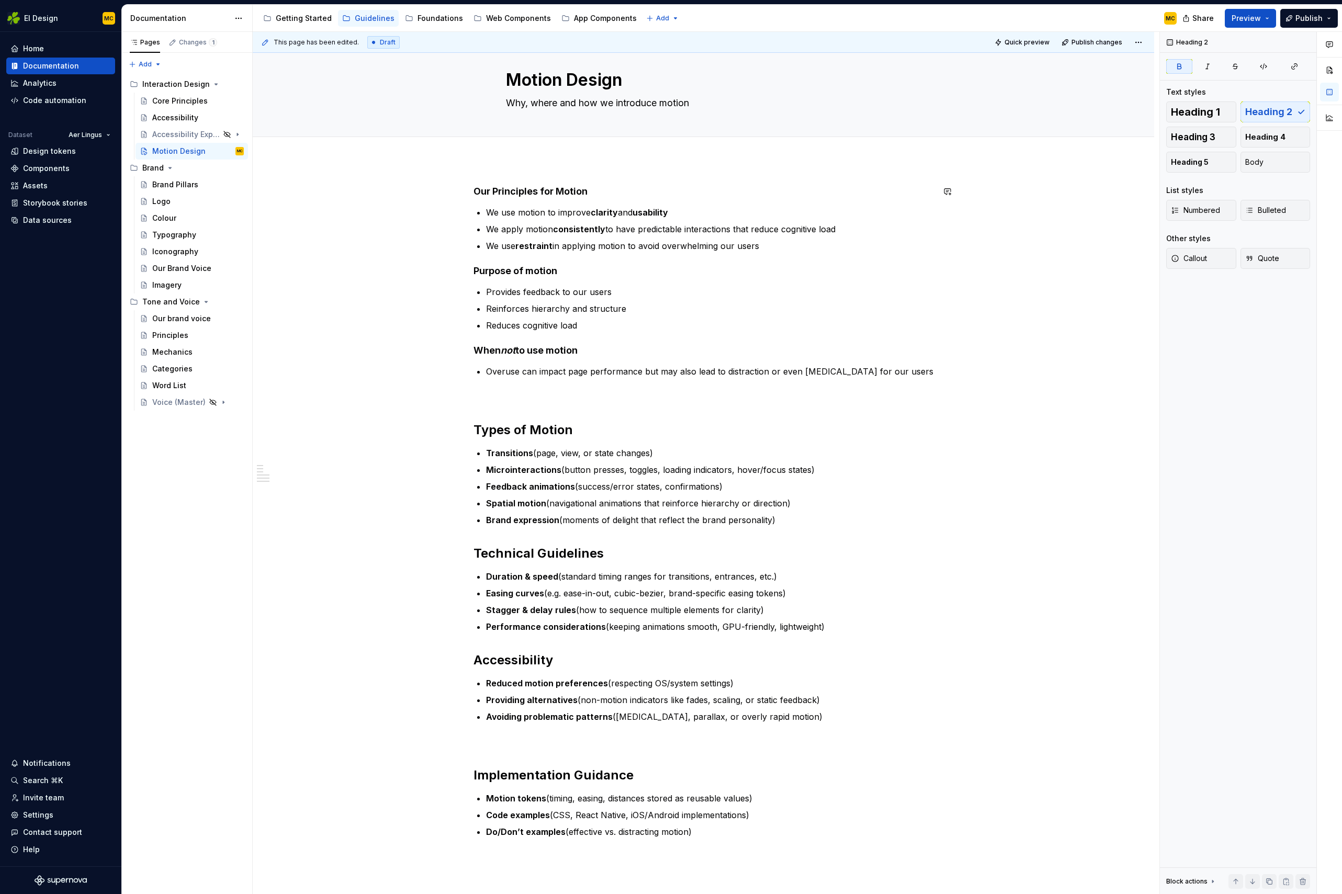
click at [535, 174] on div "Our Principles for Motion We use motion to improve clarity and usability We app…" at bounding box center [703, 652] width 901 height 984
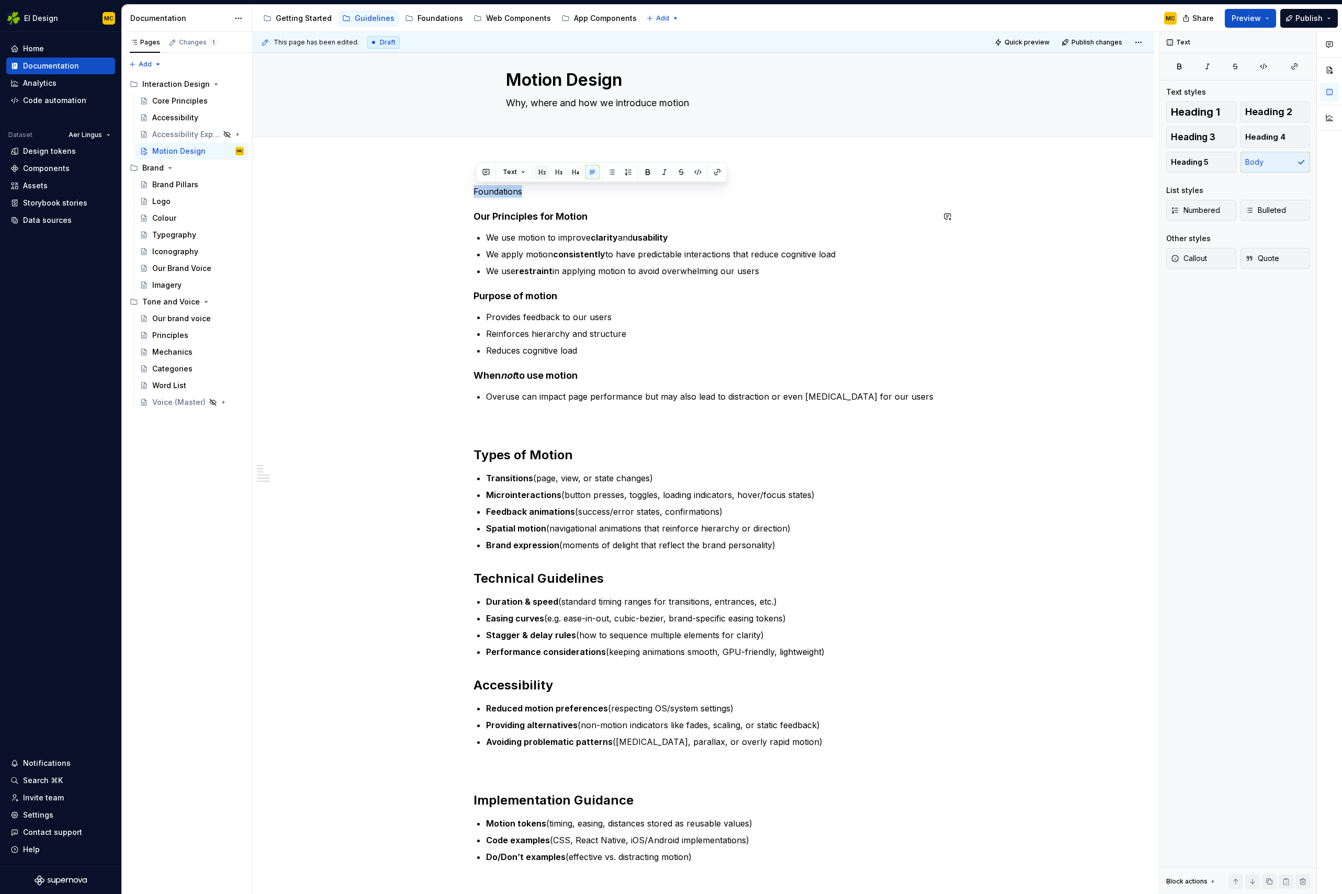
click at [540, 173] on button "button" at bounding box center [542, 172] width 15 height 15
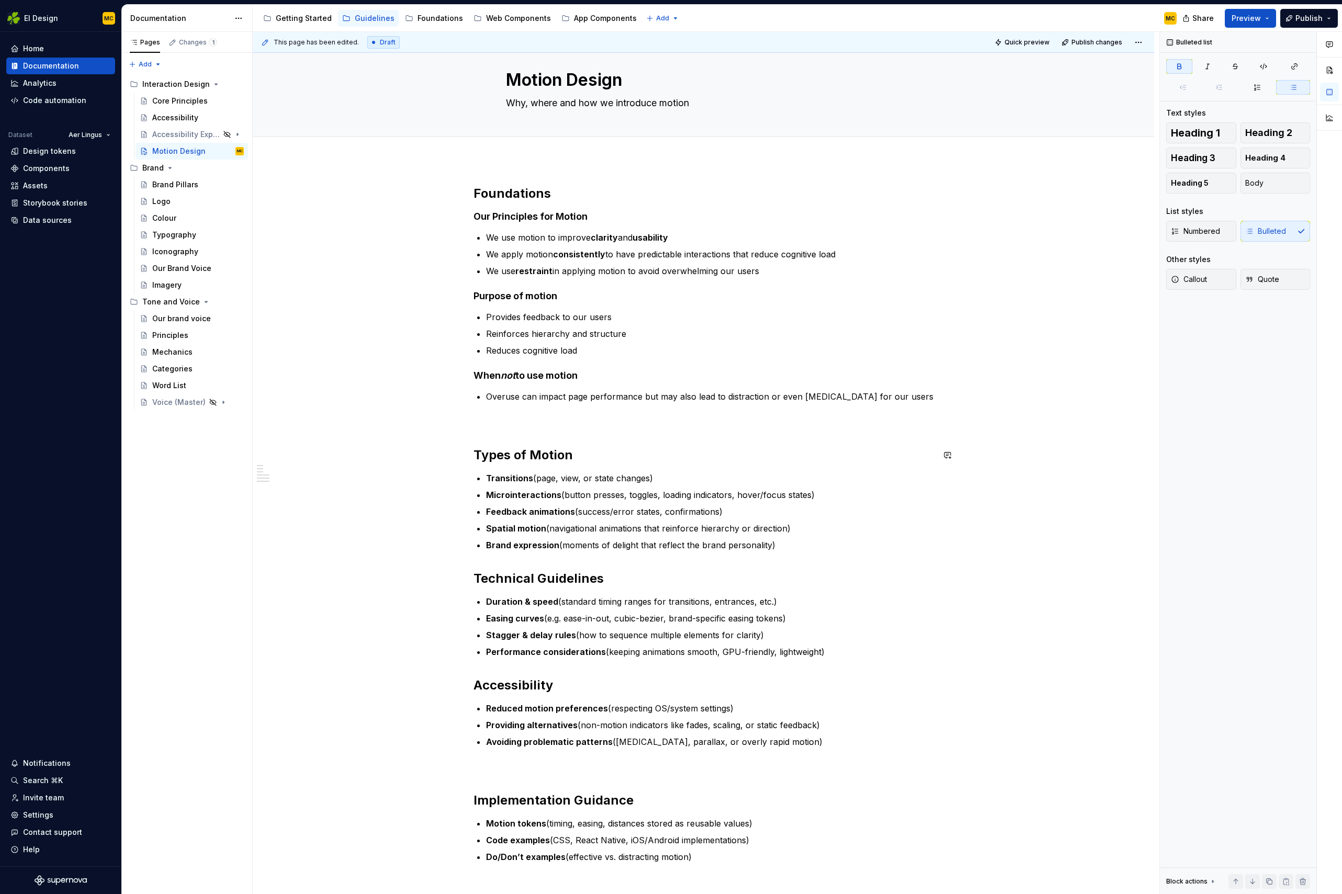
click at [728, 466] on div "Foundations Our Principles for Motion We use motion to improve clarity and usab…" at bounding box center [703, 536] width 460 height 703
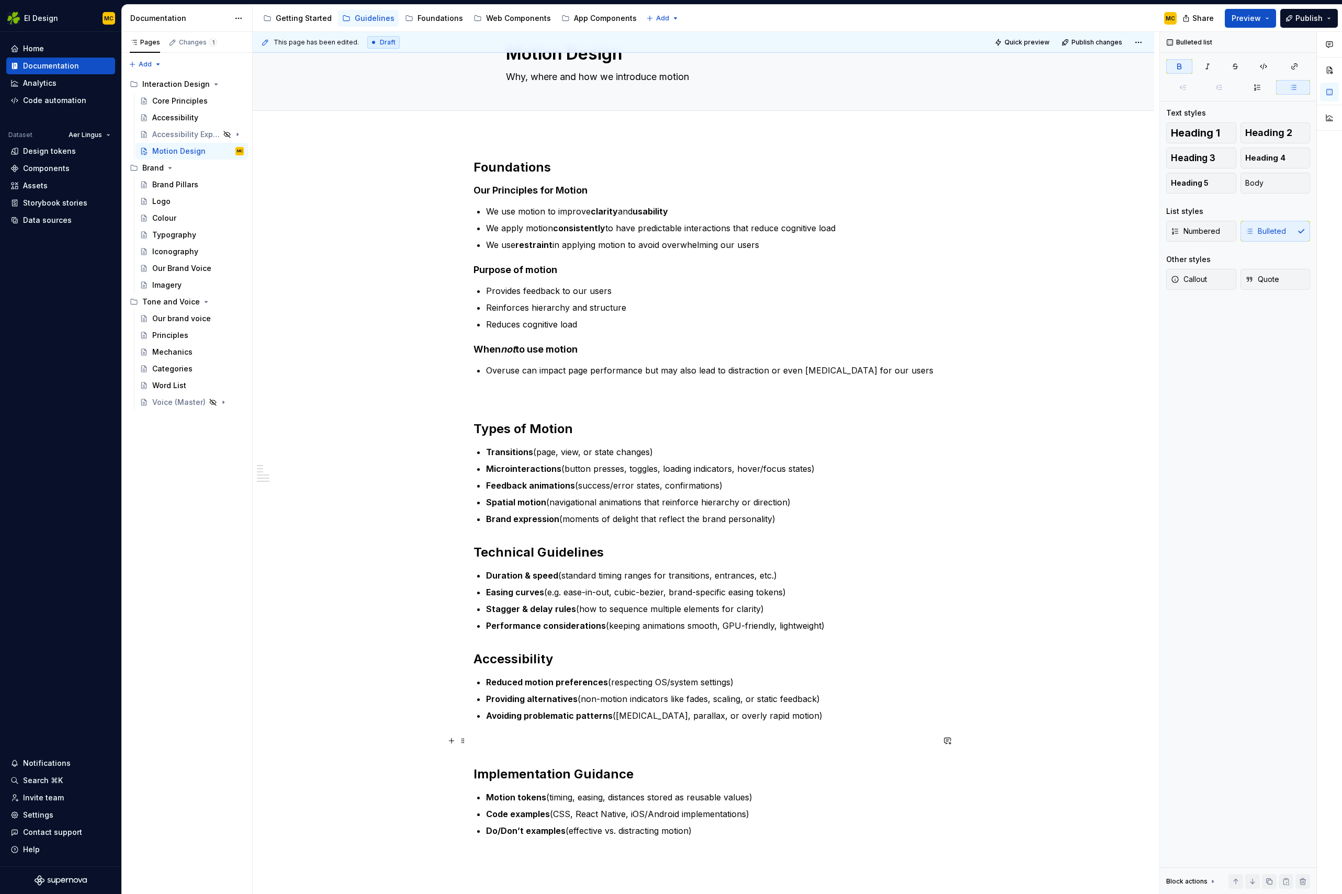
click at [512, 741] on p at bounding box center [703, 741] width 460 height 13
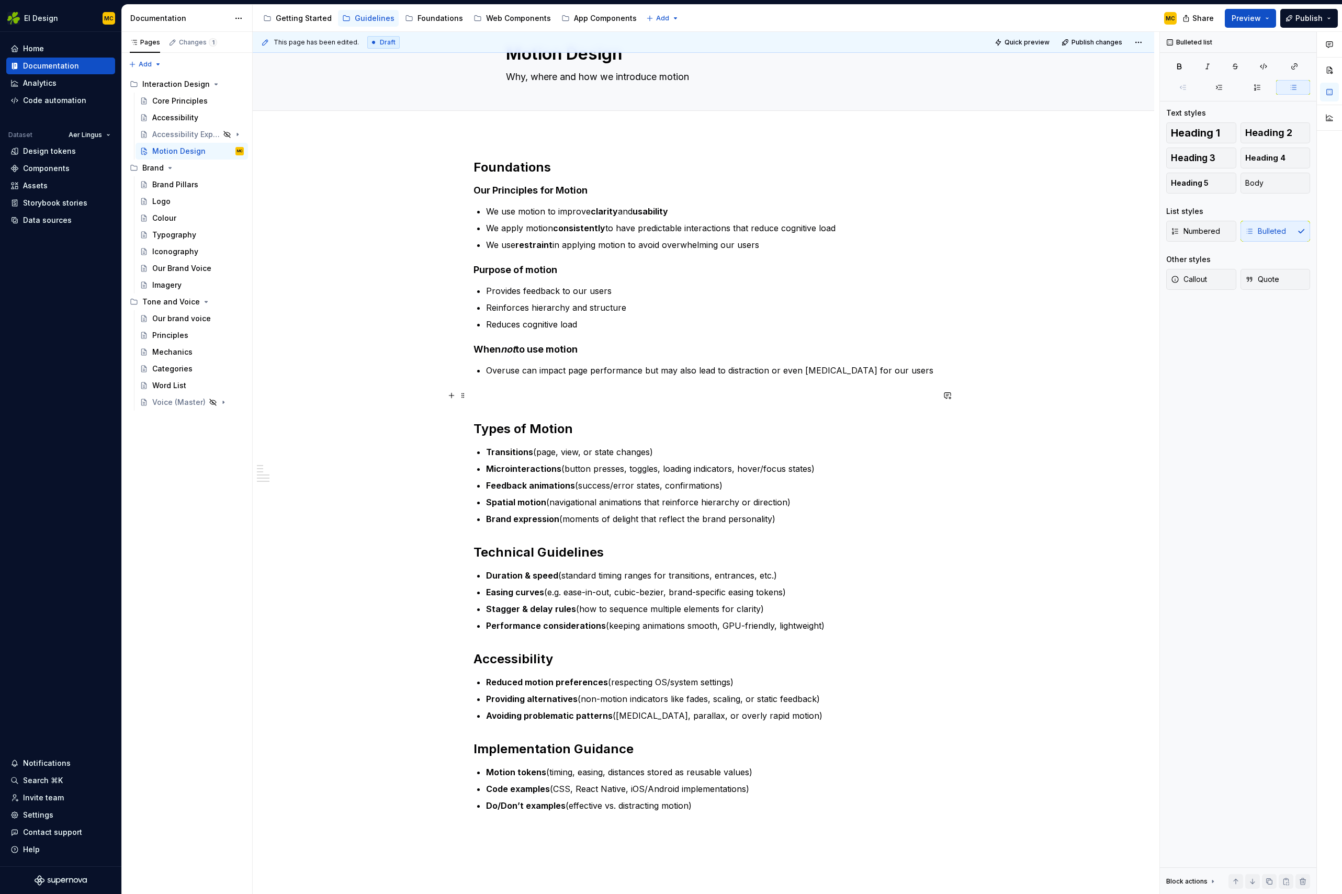
click at [491, 401] on p at bounding box center [703, 395] width 460 height 13
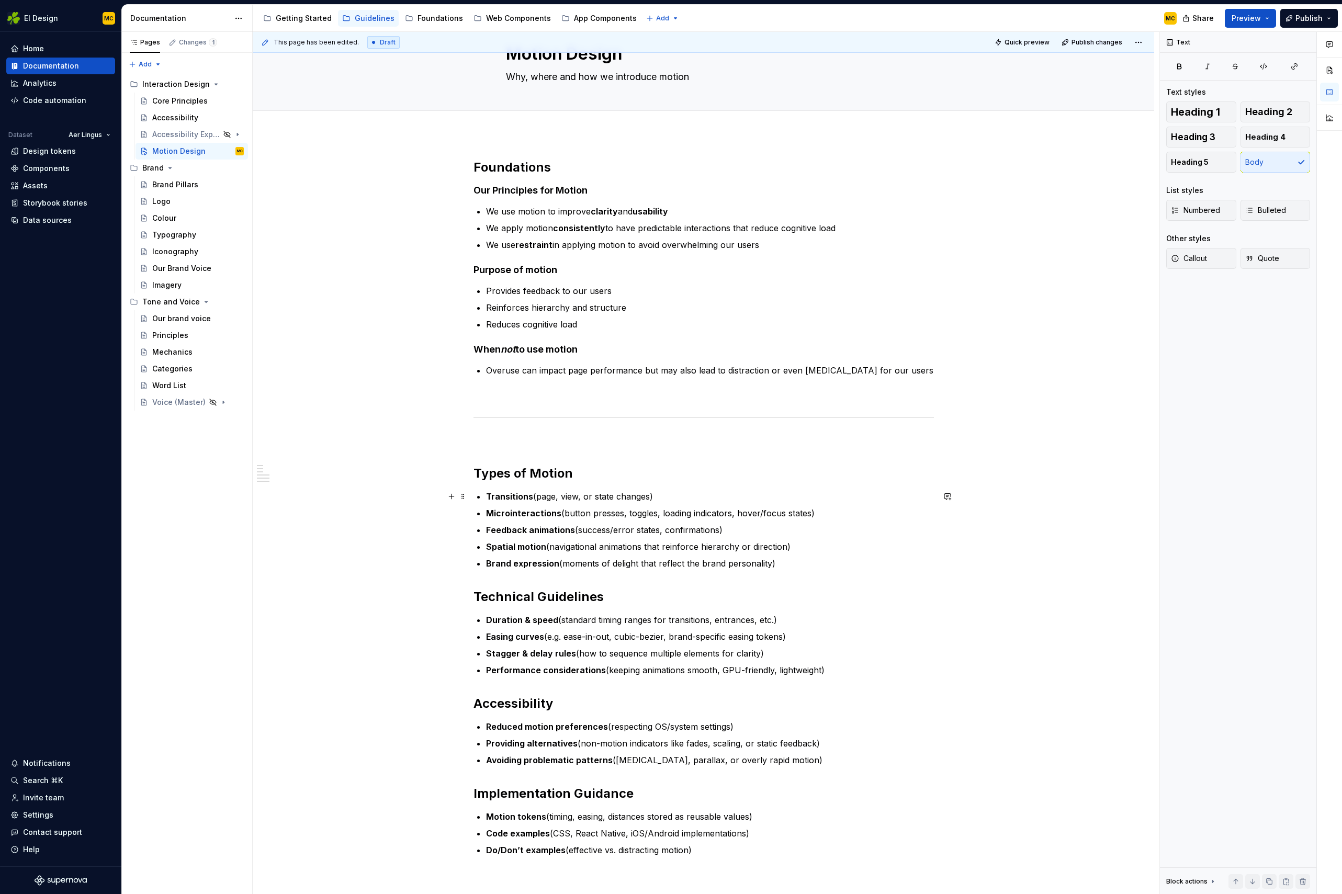
click at [1060, 494] on div "Foundations Our Principles for Motion We use motion to improve clarity and usab…" at bounding box center [703, 648] width 901 height 1029
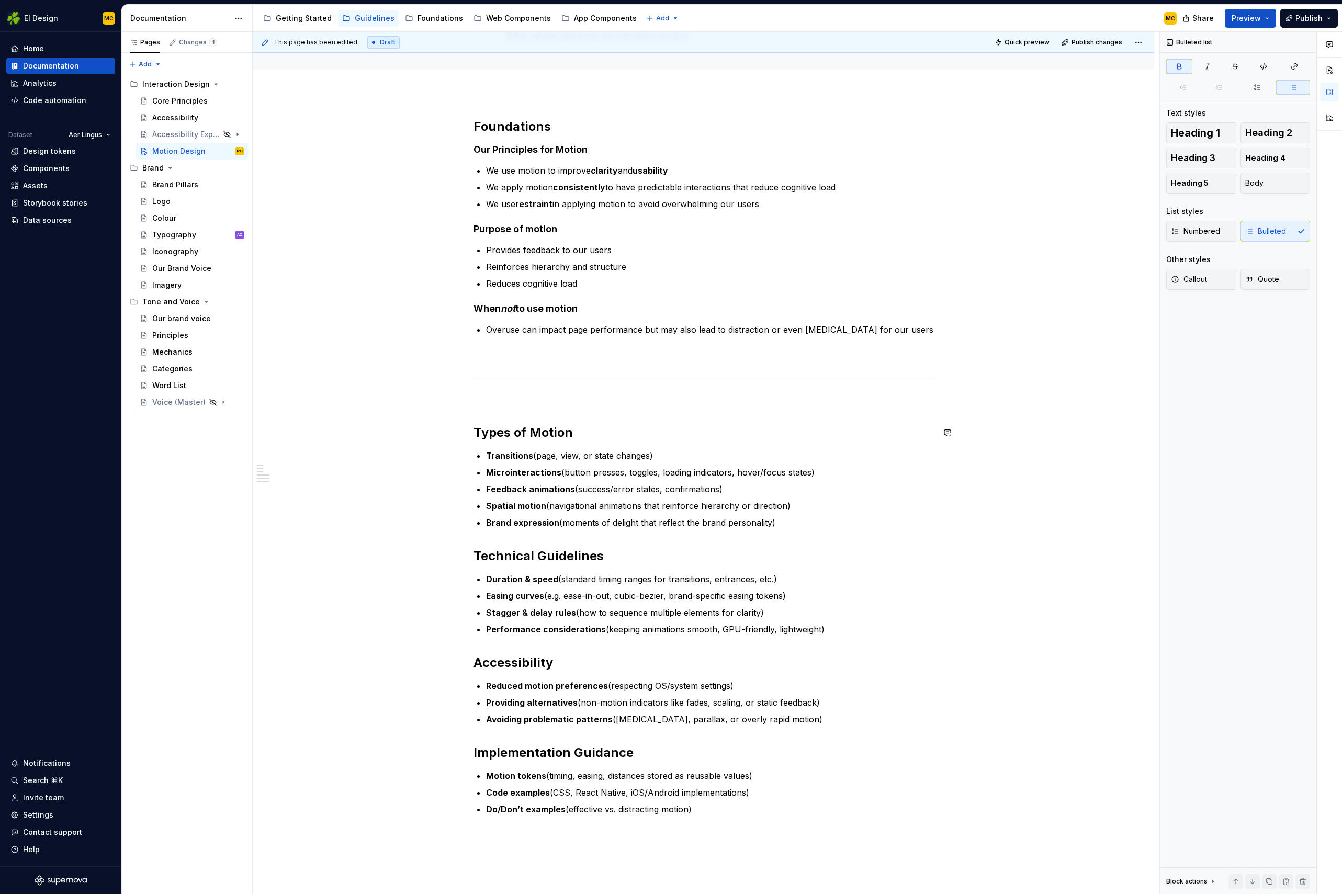
scroll to position [88, 0]
click at [537, 250] on p "Provides feedback to our users" at bounding box center [710, 247] width 448 height 13
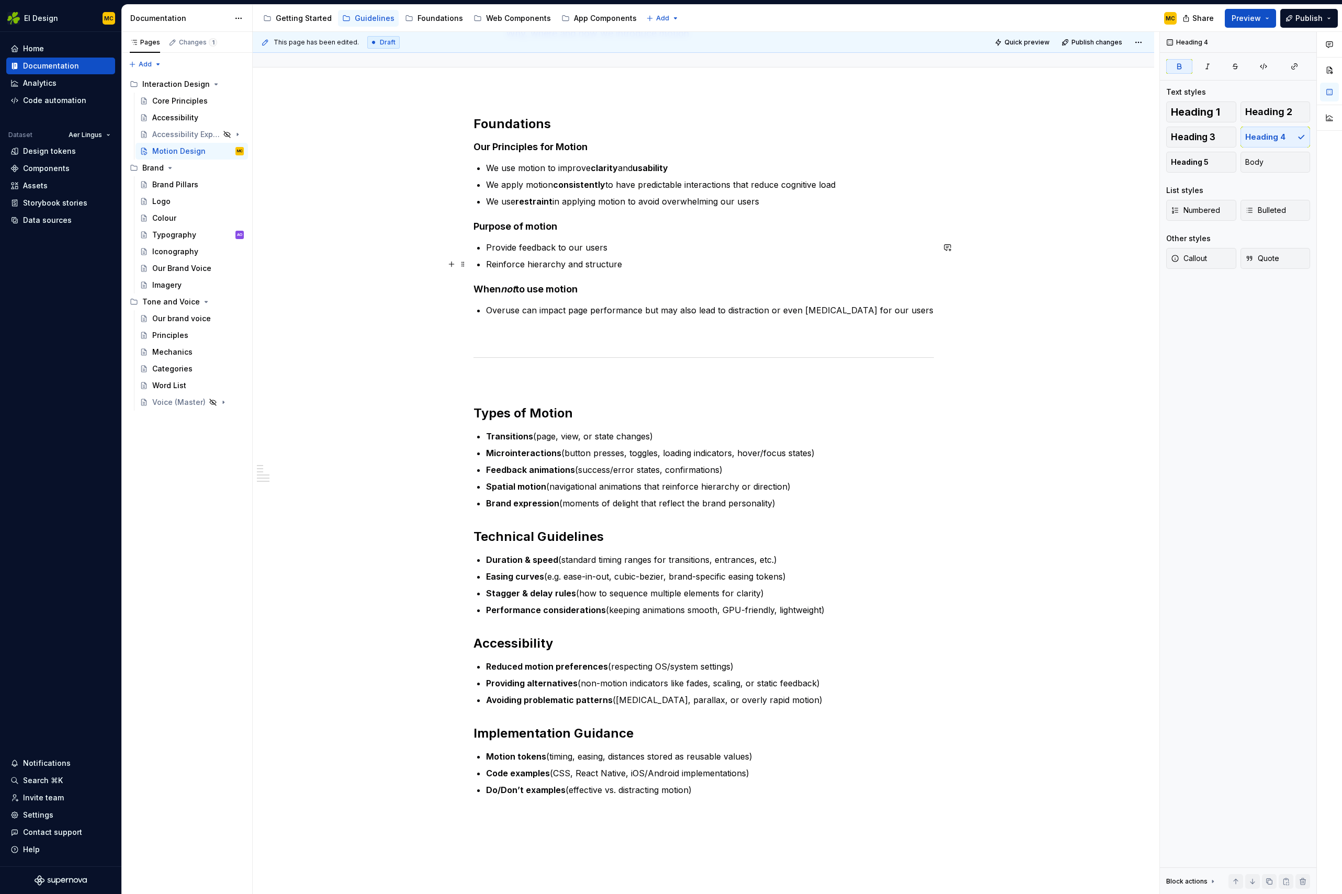
click at [625, 267] on p "Reinforce hierarchy and structure" at bounding box center [710, 264] width 448 height 13
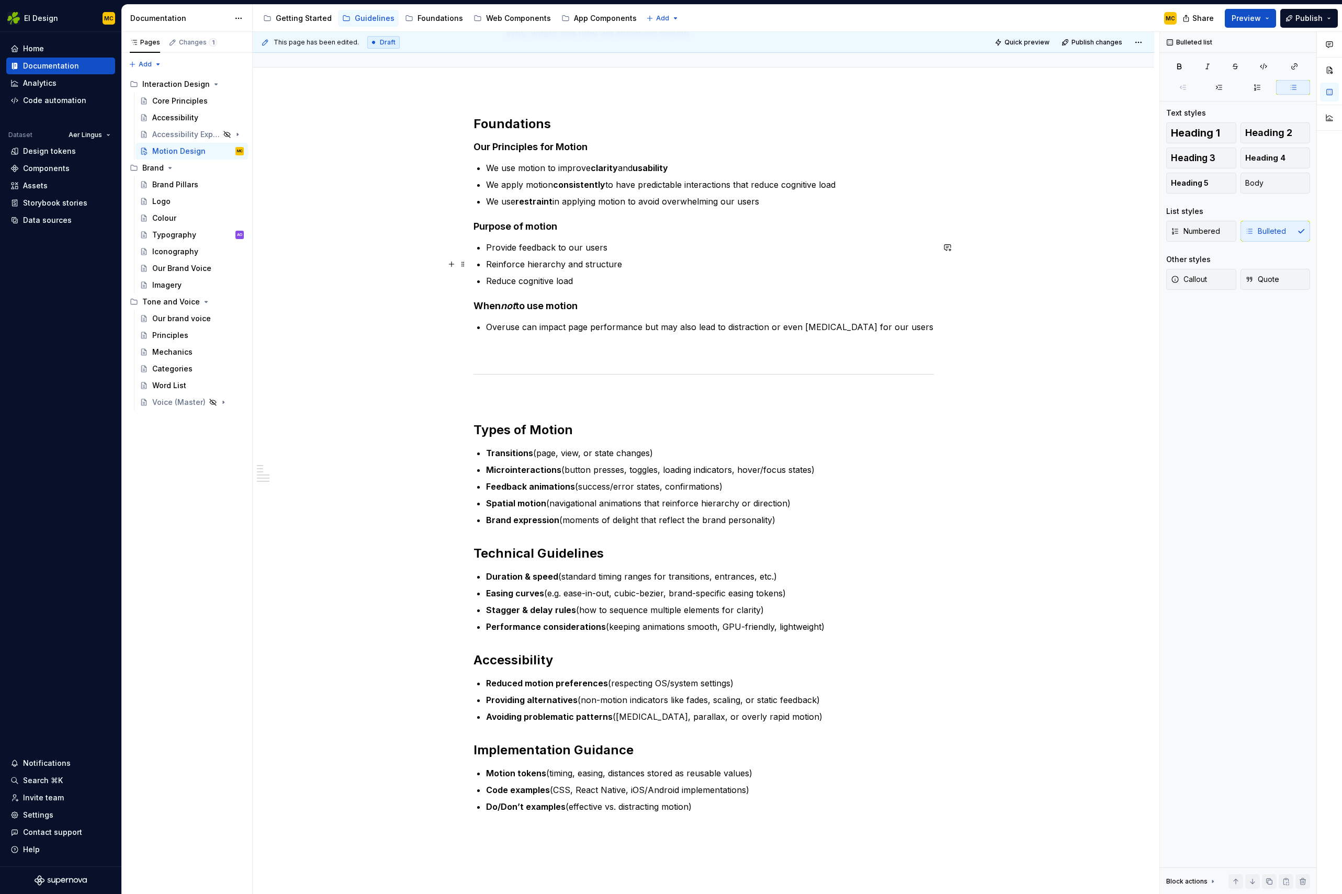
scroll to position [0, 0]
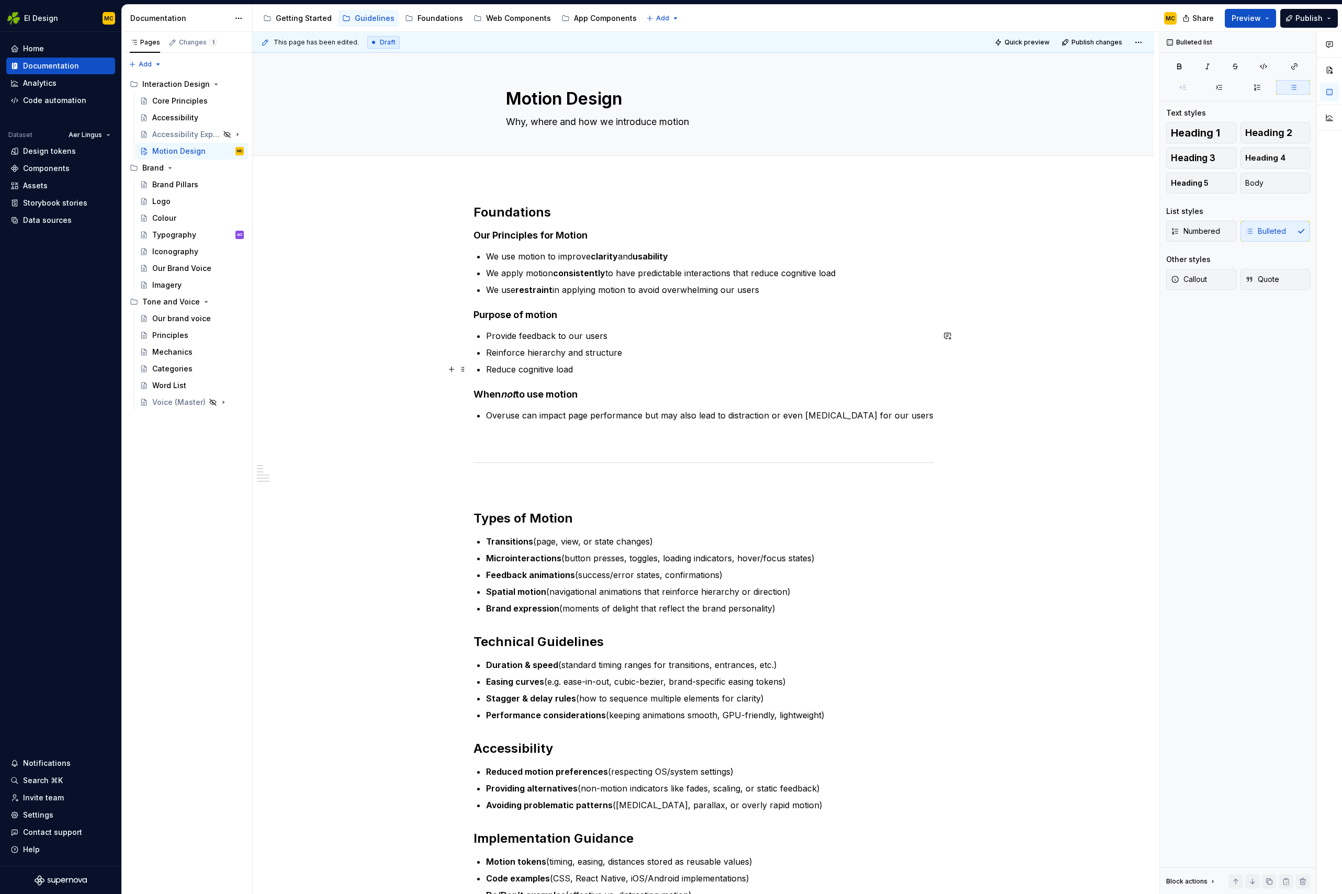
click at [587, 374] on p "Reduce cognitive load" at bounding box center [710, 369] width 448 height 13
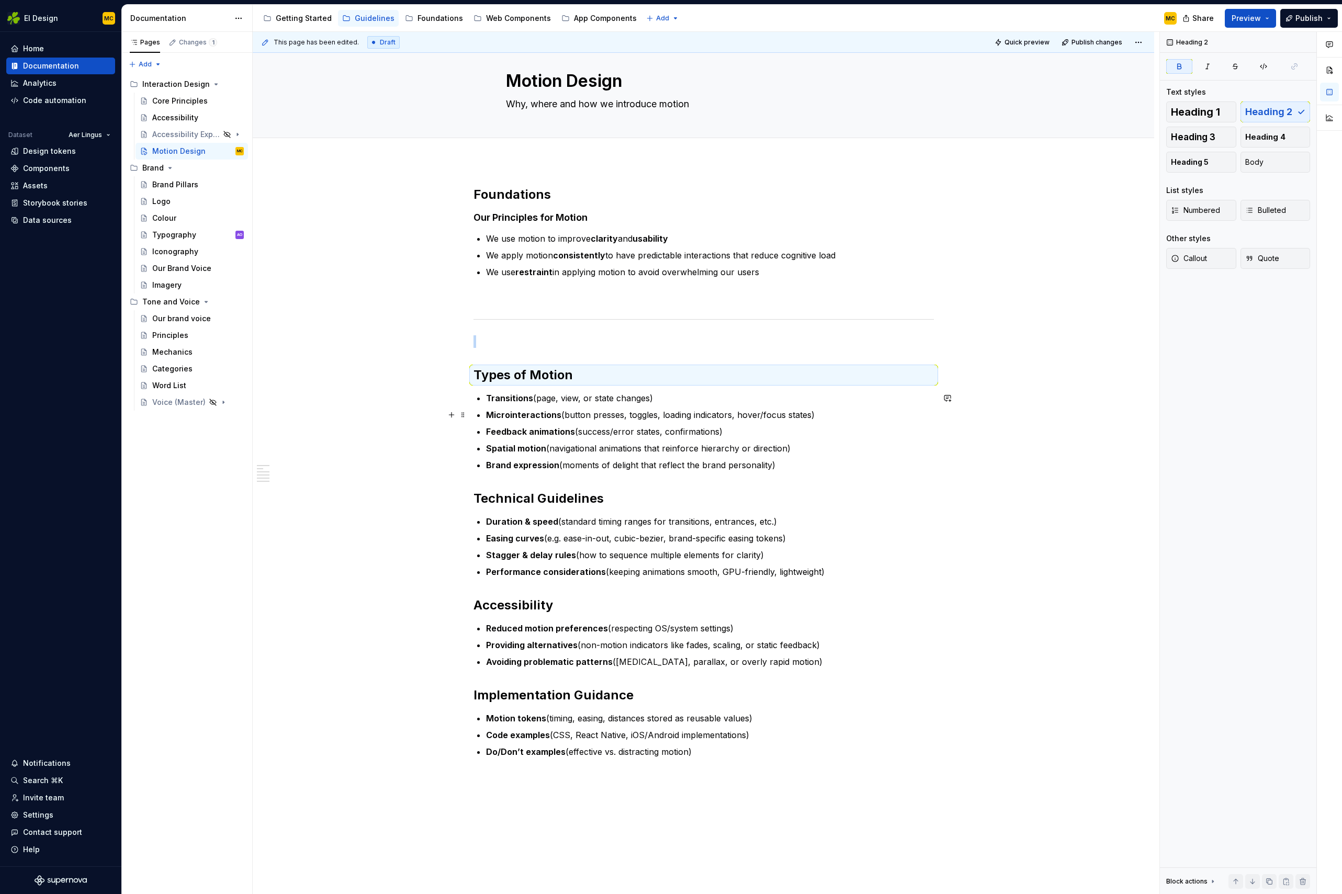
scroll to position [24, 0]
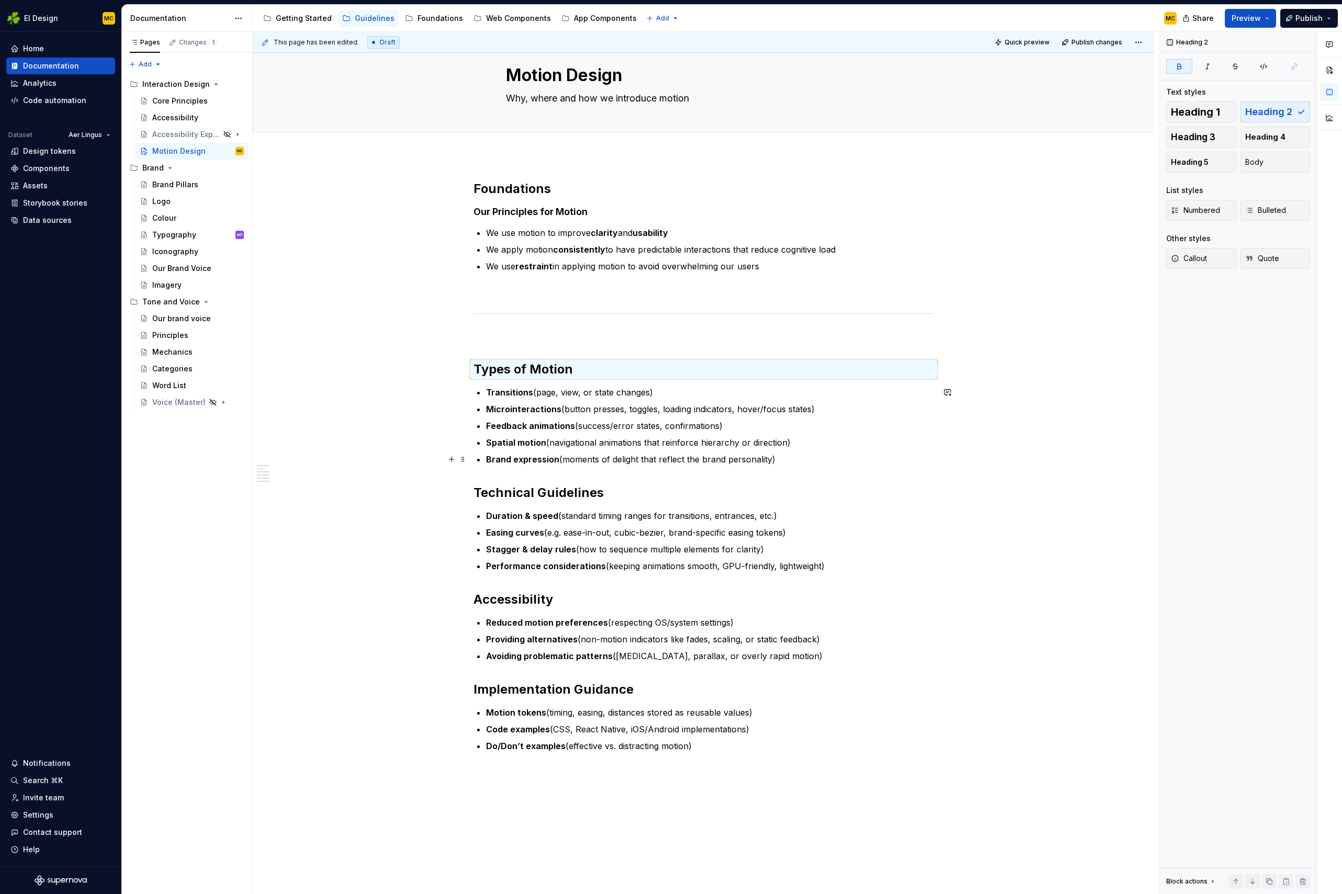
click at [833, 453] on p "Brand expression (moments of delight that reflect the brand personality)" at bounding box center [710, 459] width 448 height 13
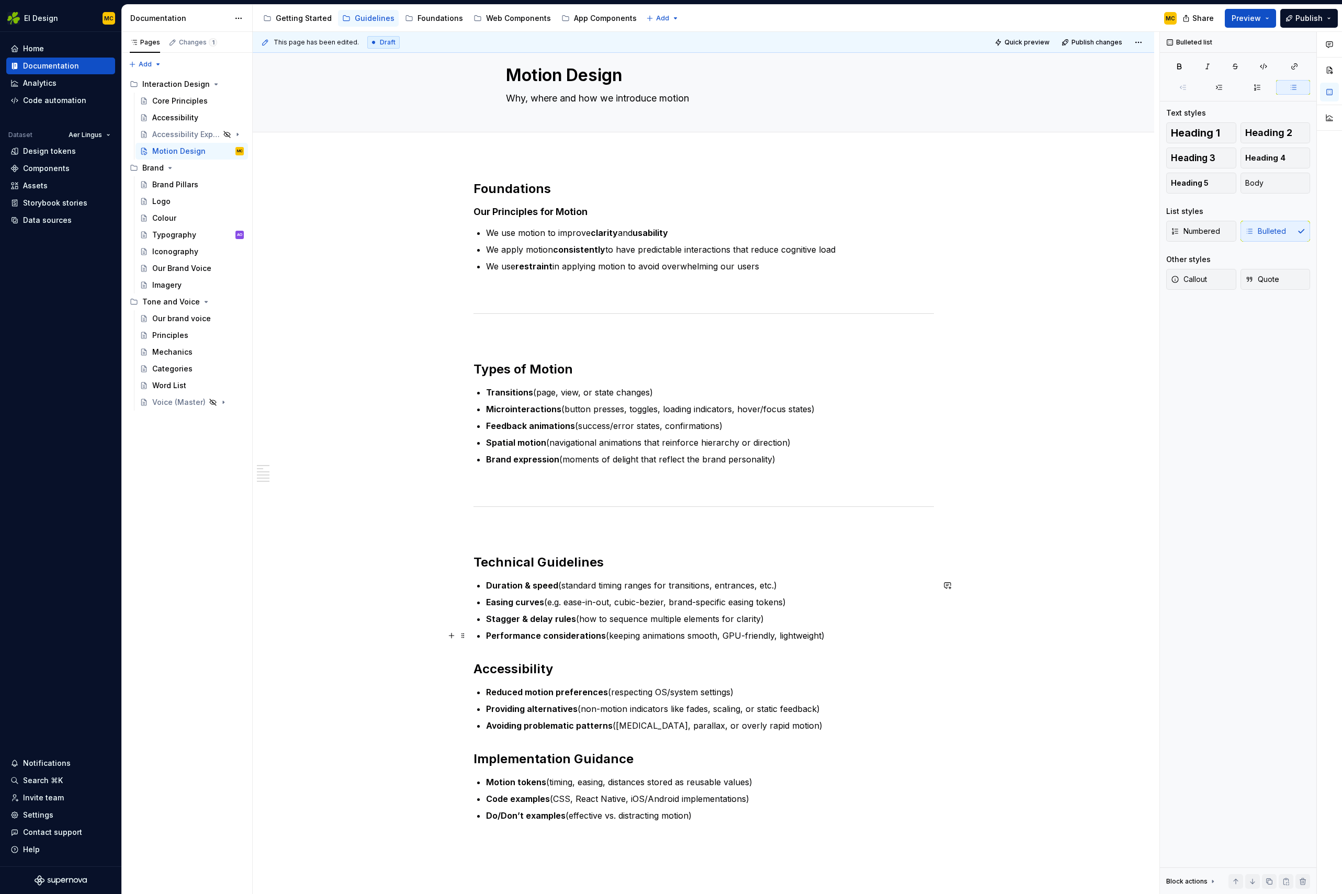
click at [877, 636] on p "Performance considerations (keeping animations smooth, GPU-friendly, lightweigh…" at bounding box center [710, 635] width 448 height 13
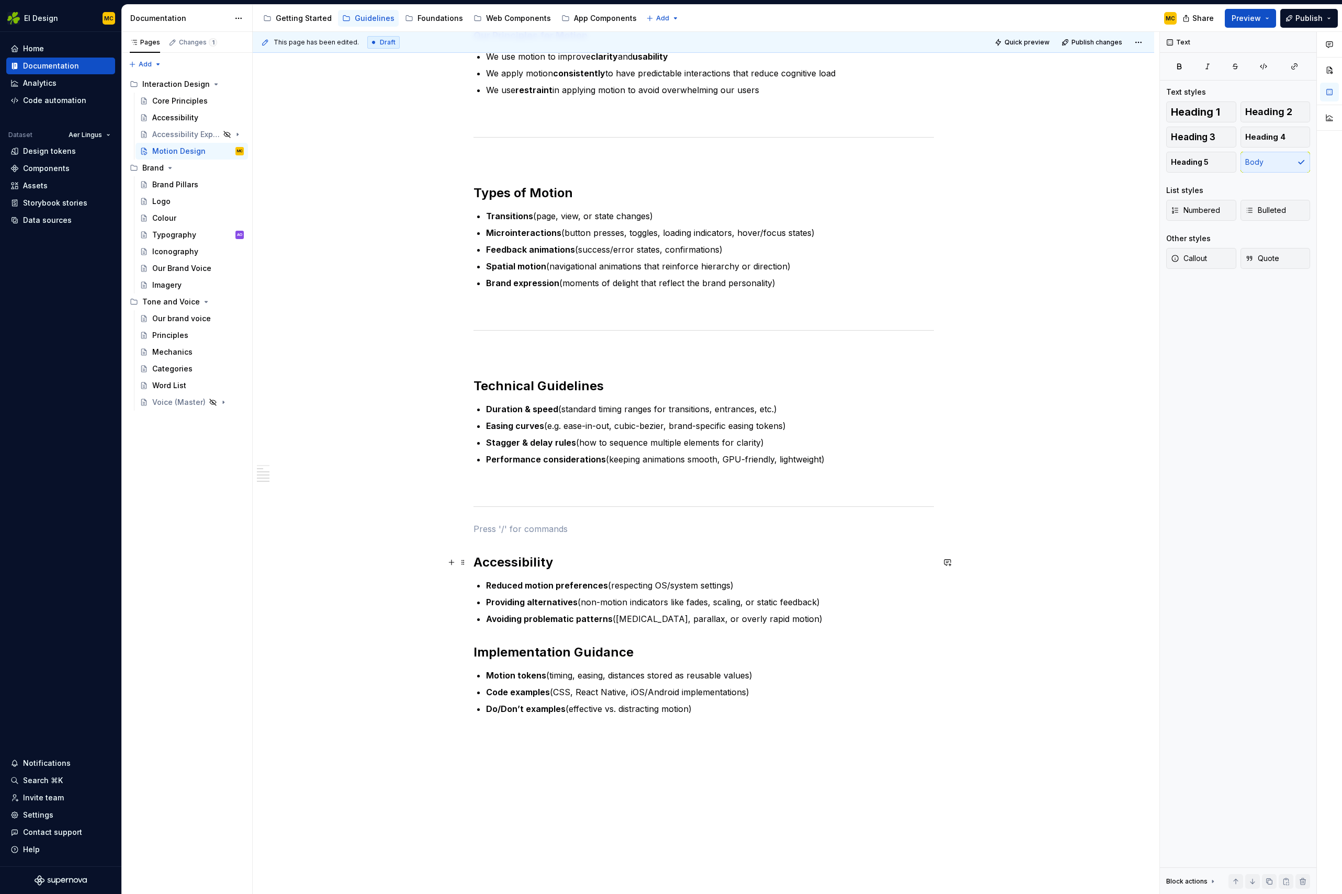
scroll to position [200, 0]
click at [847, 618] on p "Avoiding problematic patterns ([MEDICAL_DATA], parallax, or overly rapid motion)" at bounding box center [710, 618] width 448 height 13
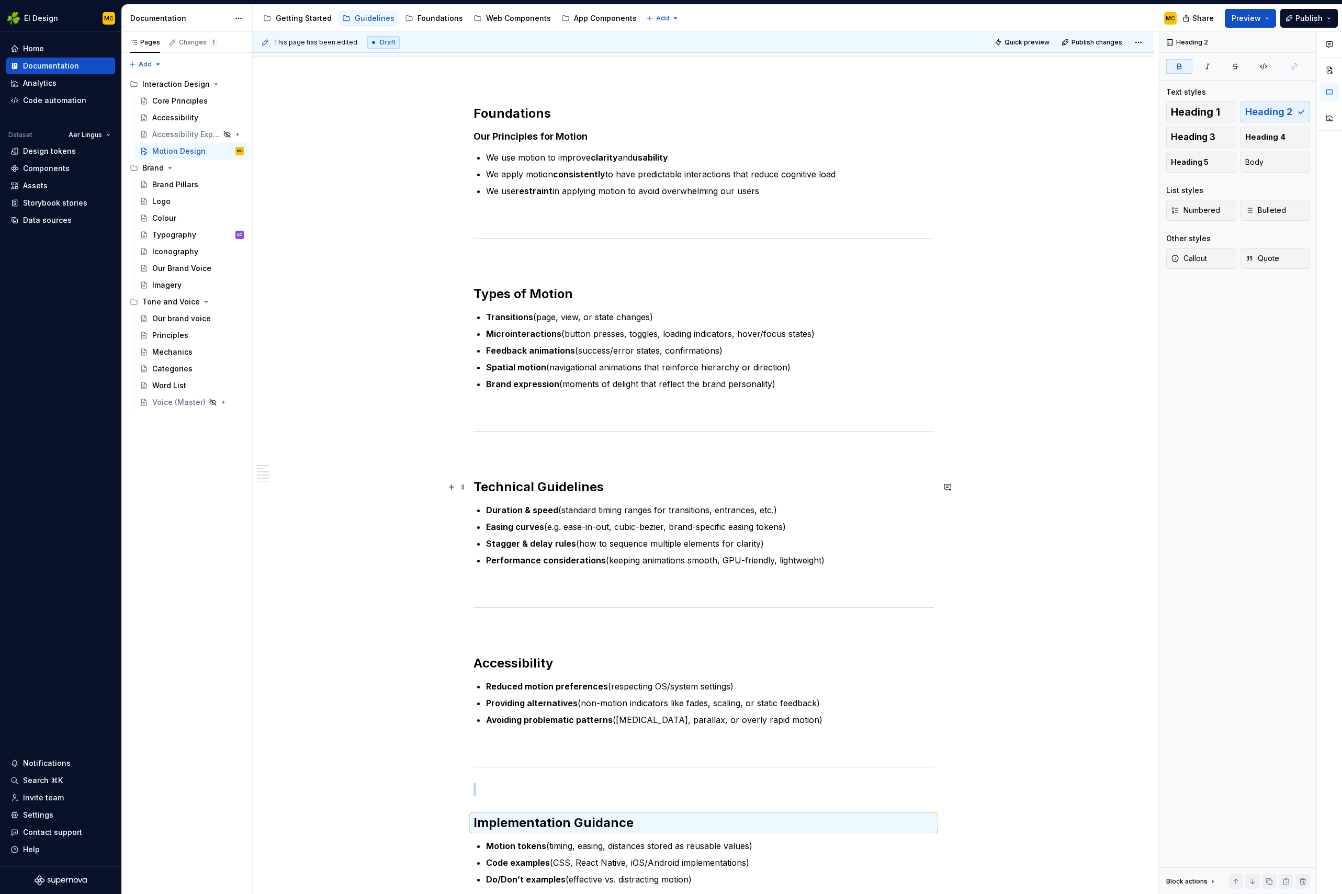
scroll to position [0, 0]
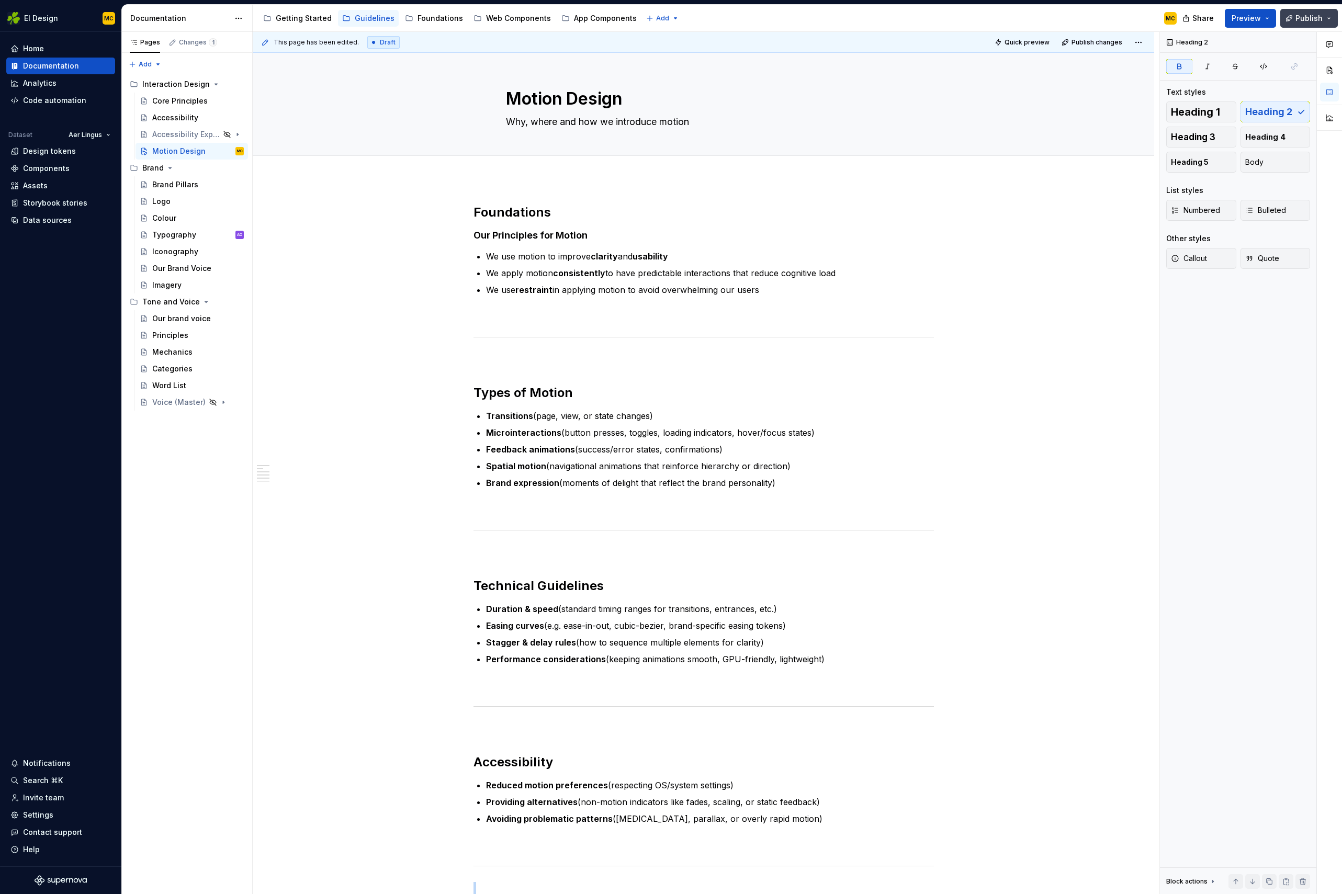
click at [1305, 20] on span "Publish" at bounding box center [1308, 18] width 27 height 10
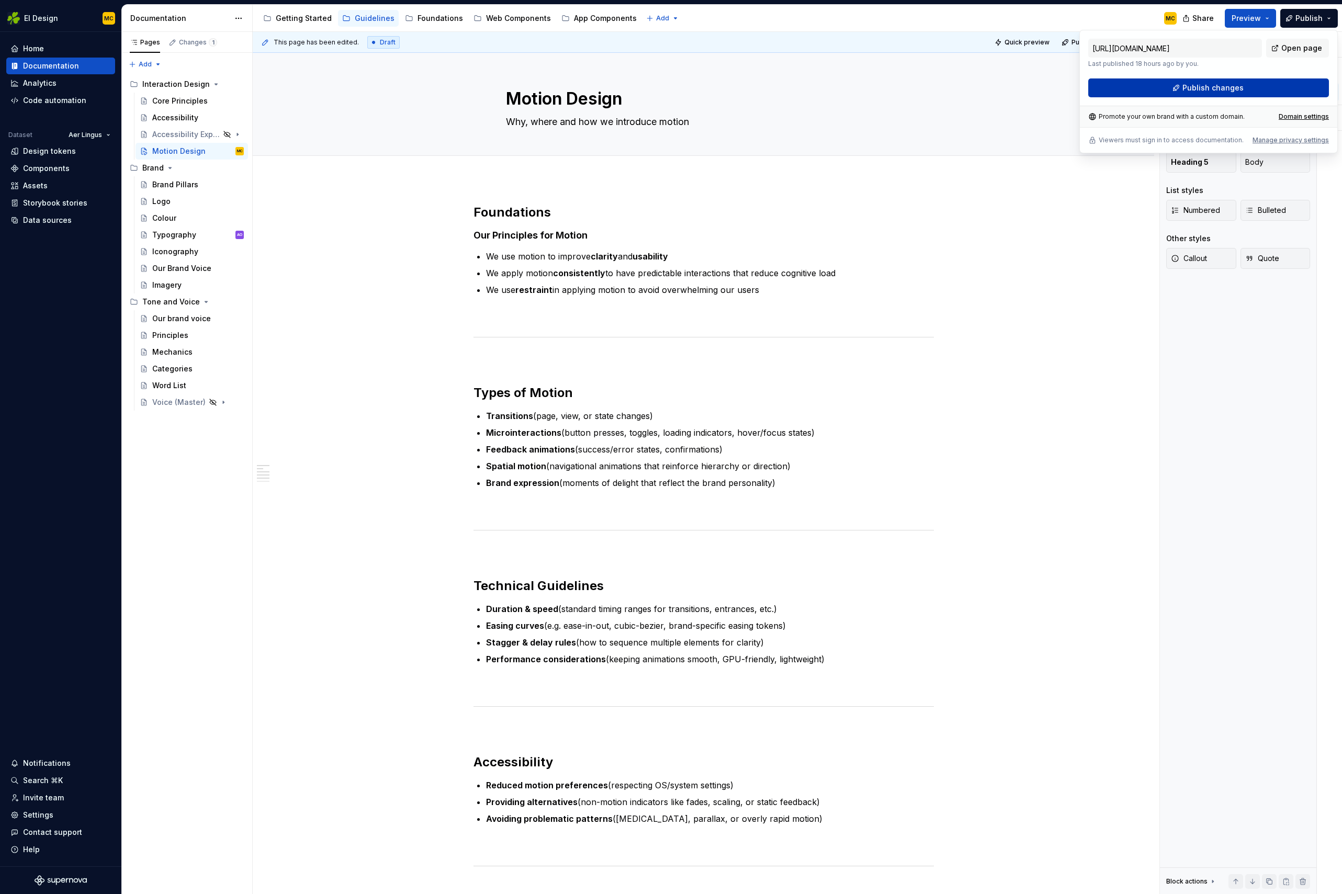
click at [1250, 84] on button "Publish changes" at bounding box center [1208, 87] width 241 height 19
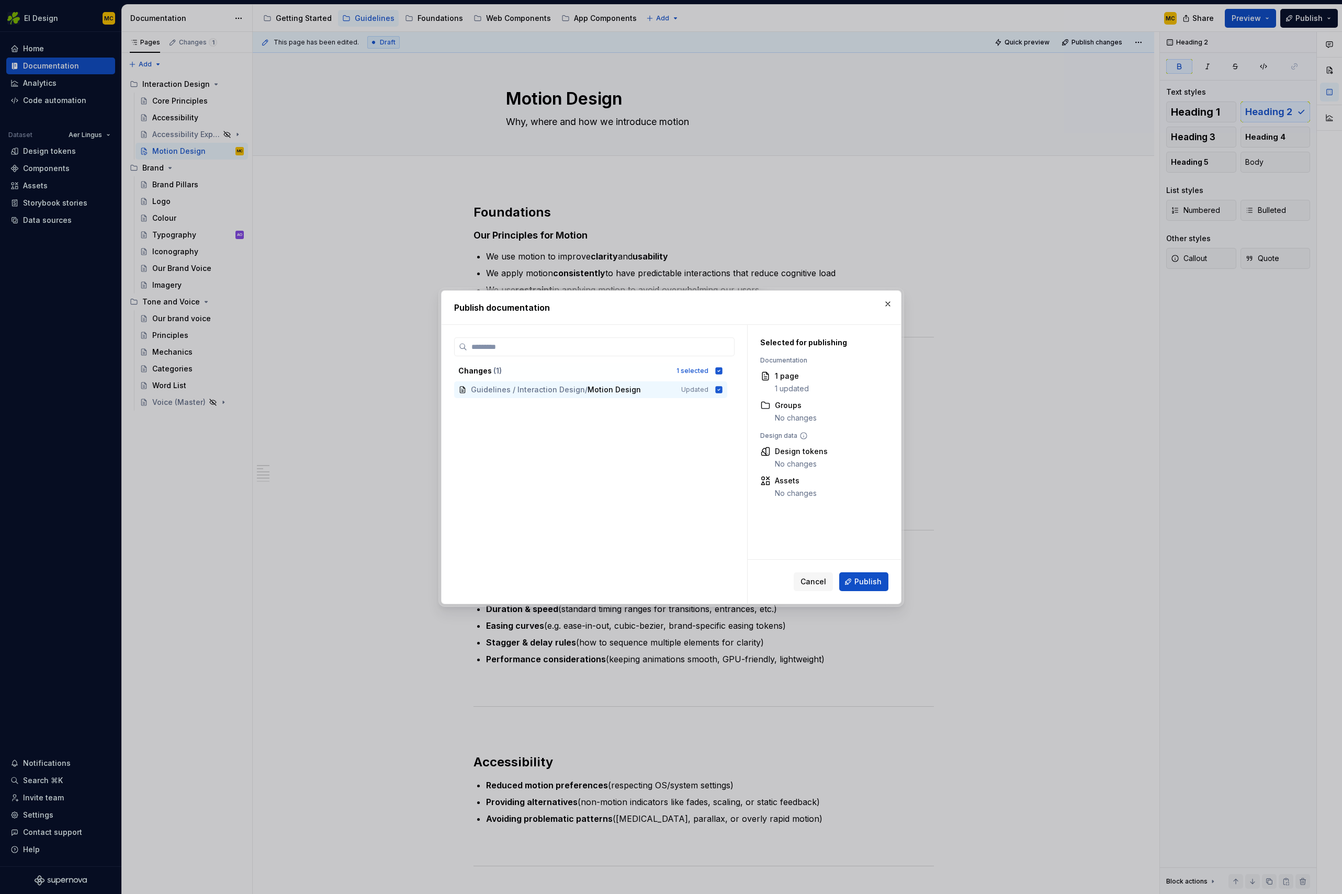
click at [863, 579] on span "Publish" at bounding box center [867, 582] width 27 height 10
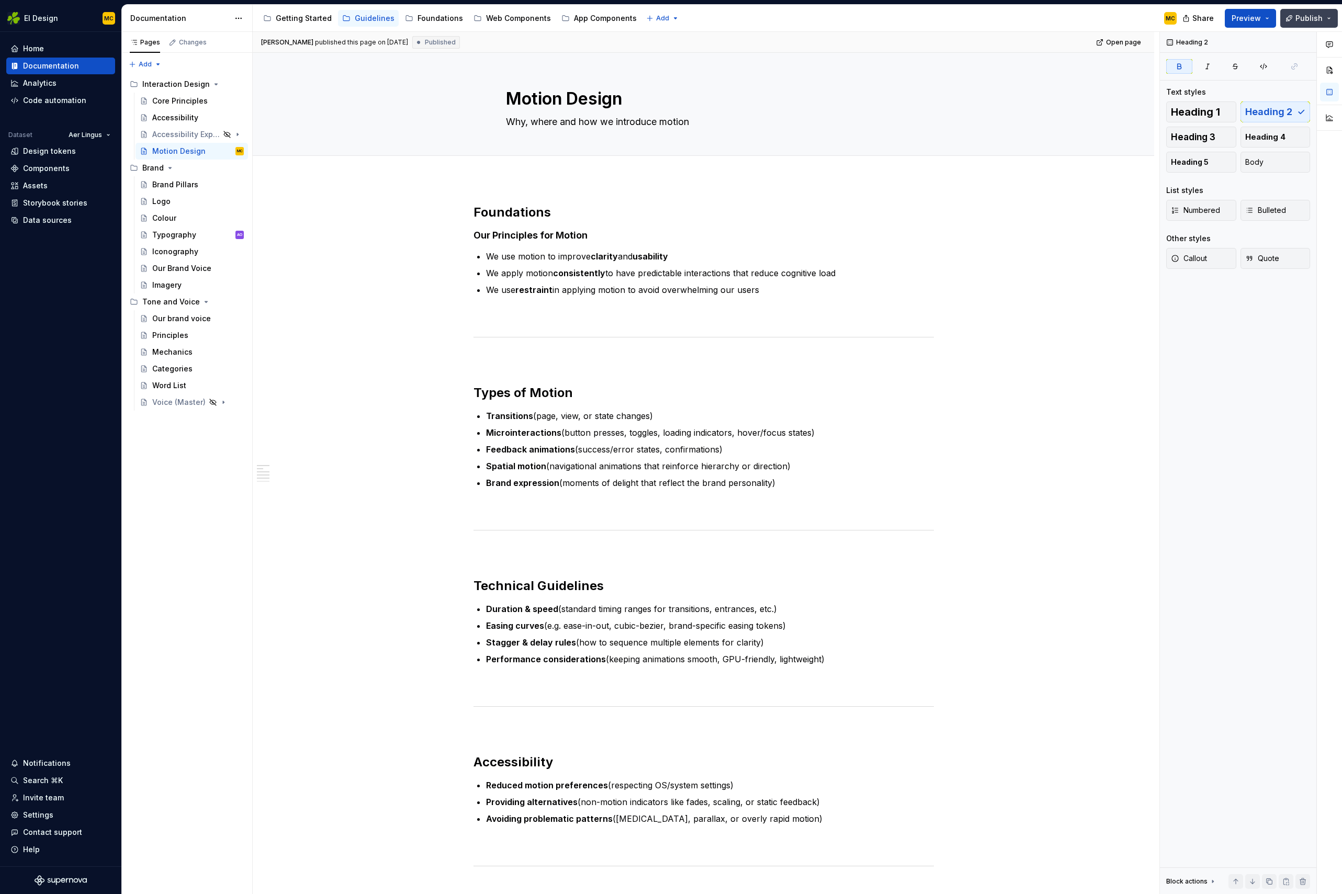
click at [1328, 18] on button "Publish" at bounding box center [1309, 18] width 58 height 19
click at [1326, 19] on button "Publish" at bounding box center [1309, 18] width 58 height 19
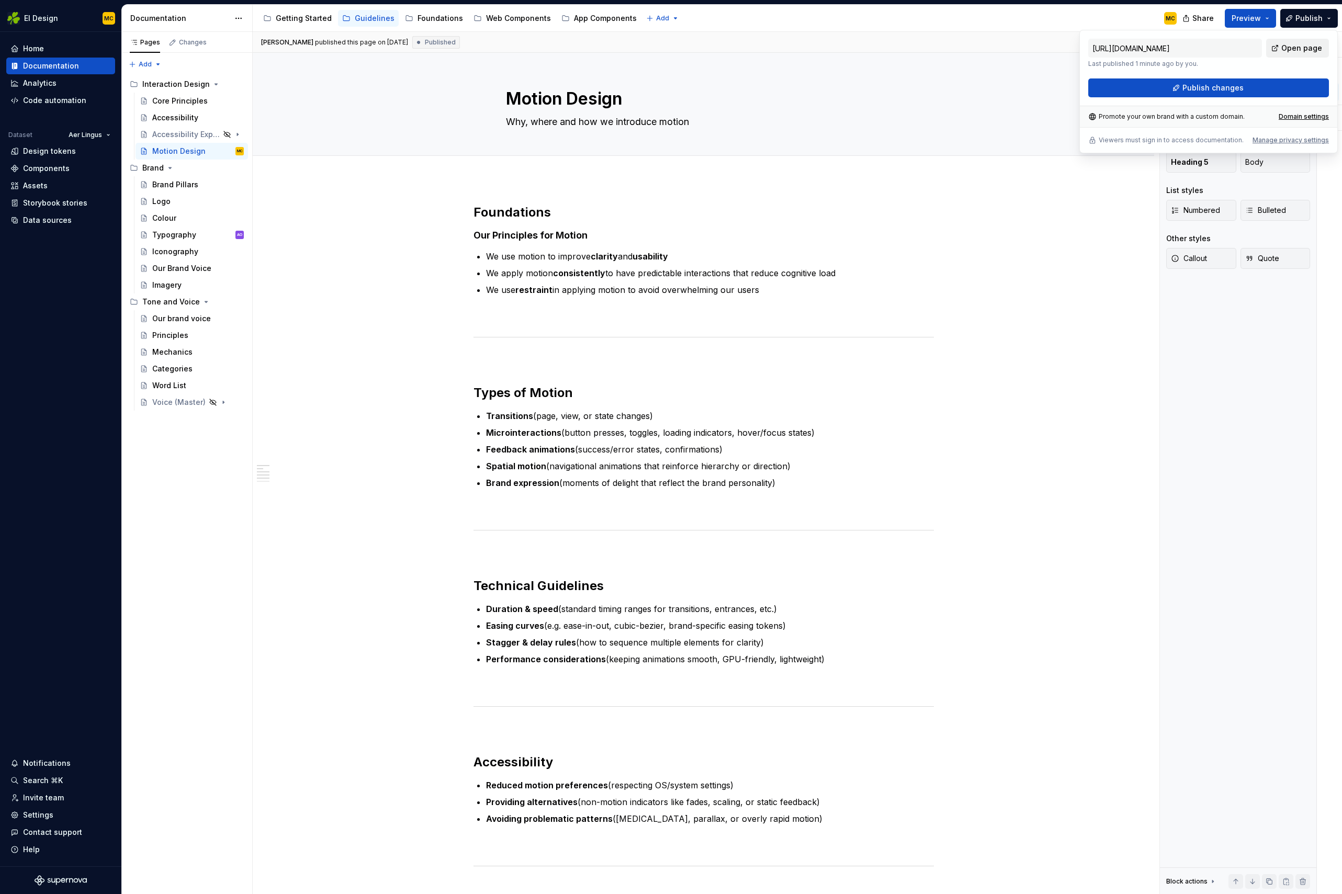
click at [1297, 52] on span "Open page" at bounding box center [1301, 48] width 41 height 10
click at [610, 239] on h4 "Our Principles for Motion" at bounding box center [703, 235] width 460 height 13
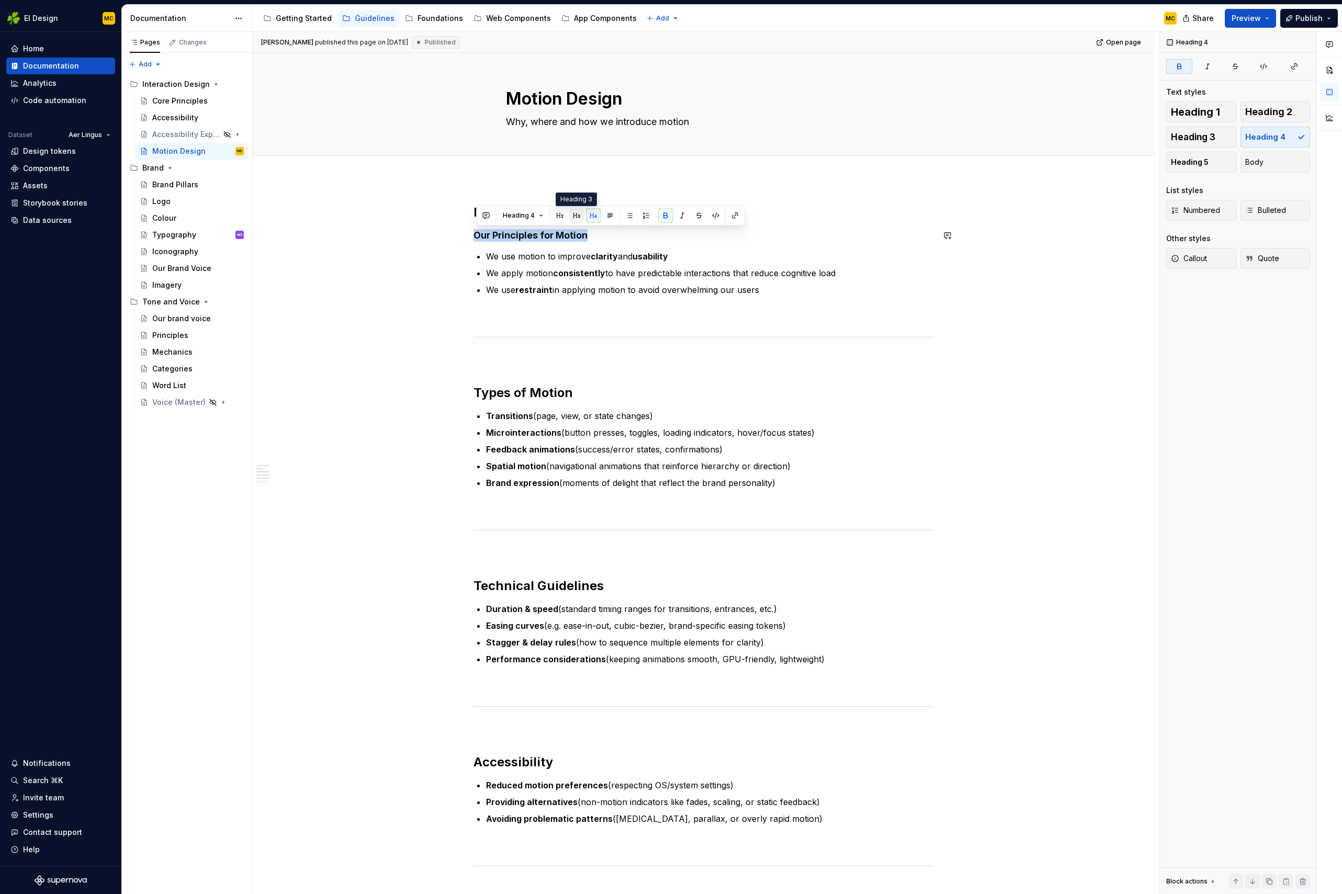
click at [576, 213] on button "button" at bounding box center [576, 215] width 15 height 15
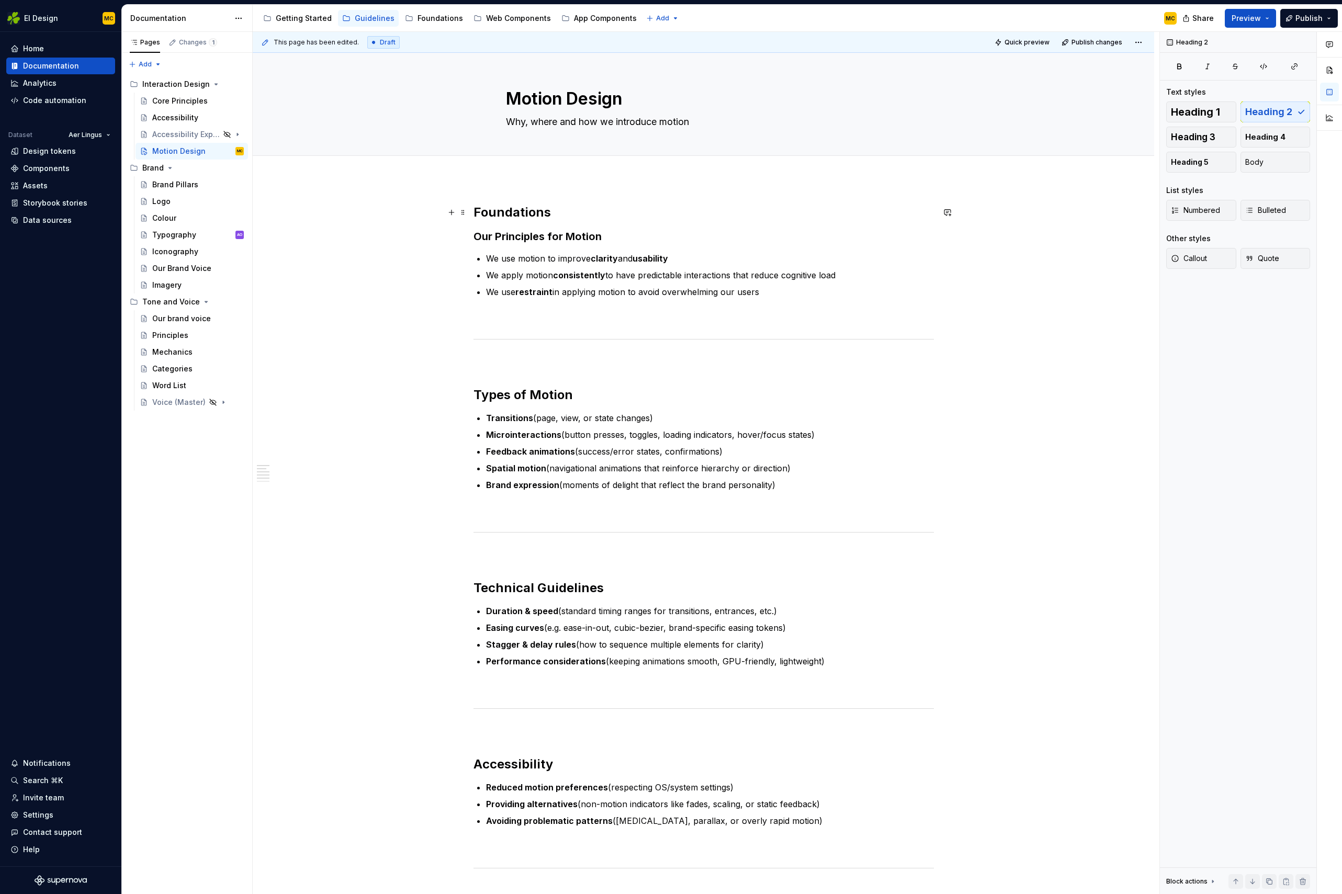
click at [566, 213] on h2 "Foundations" at bounding box center [703, 212] width 460 height 17
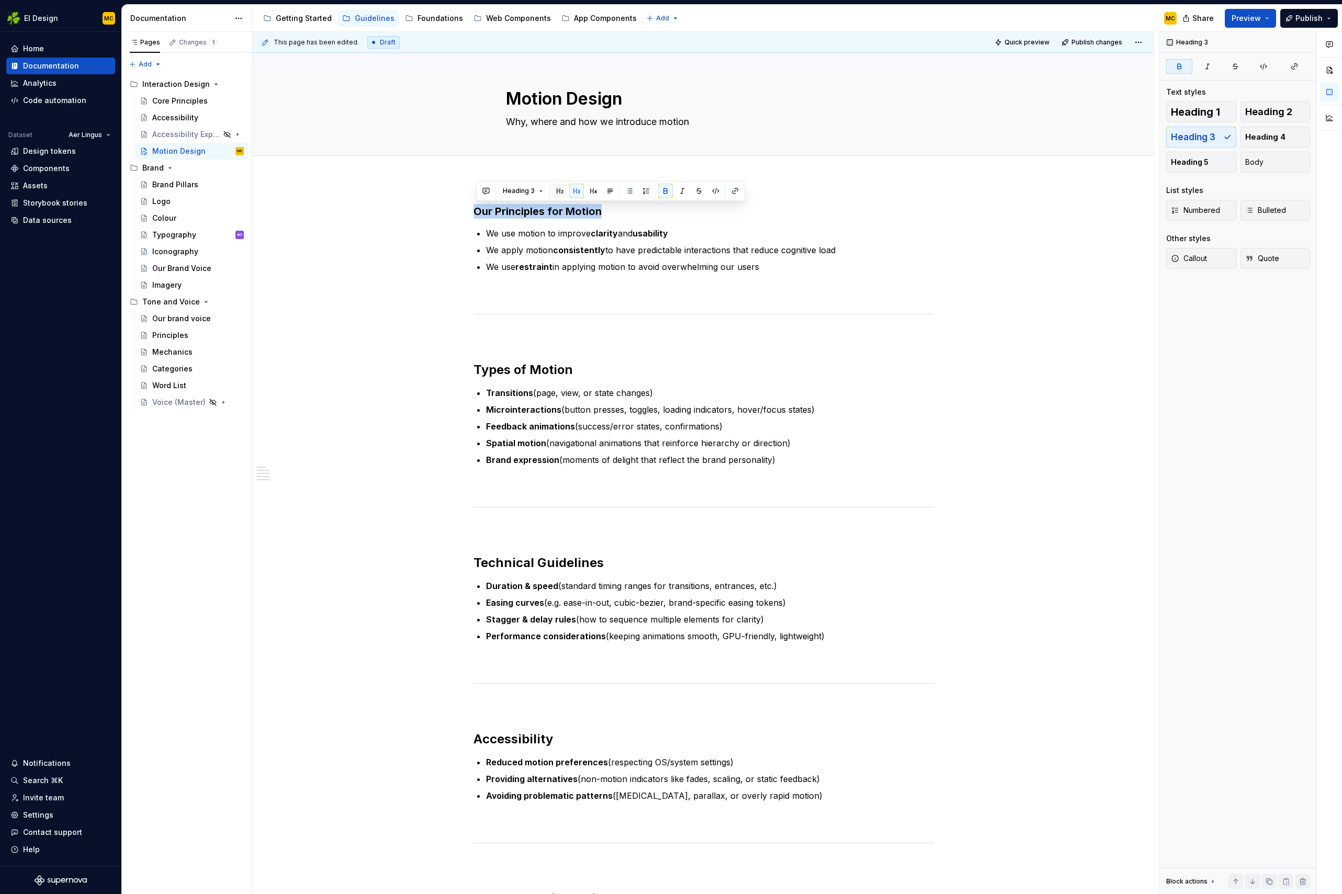
click at [554, 194] on button "button" at bounding box center [559, 191] width 15 height 15
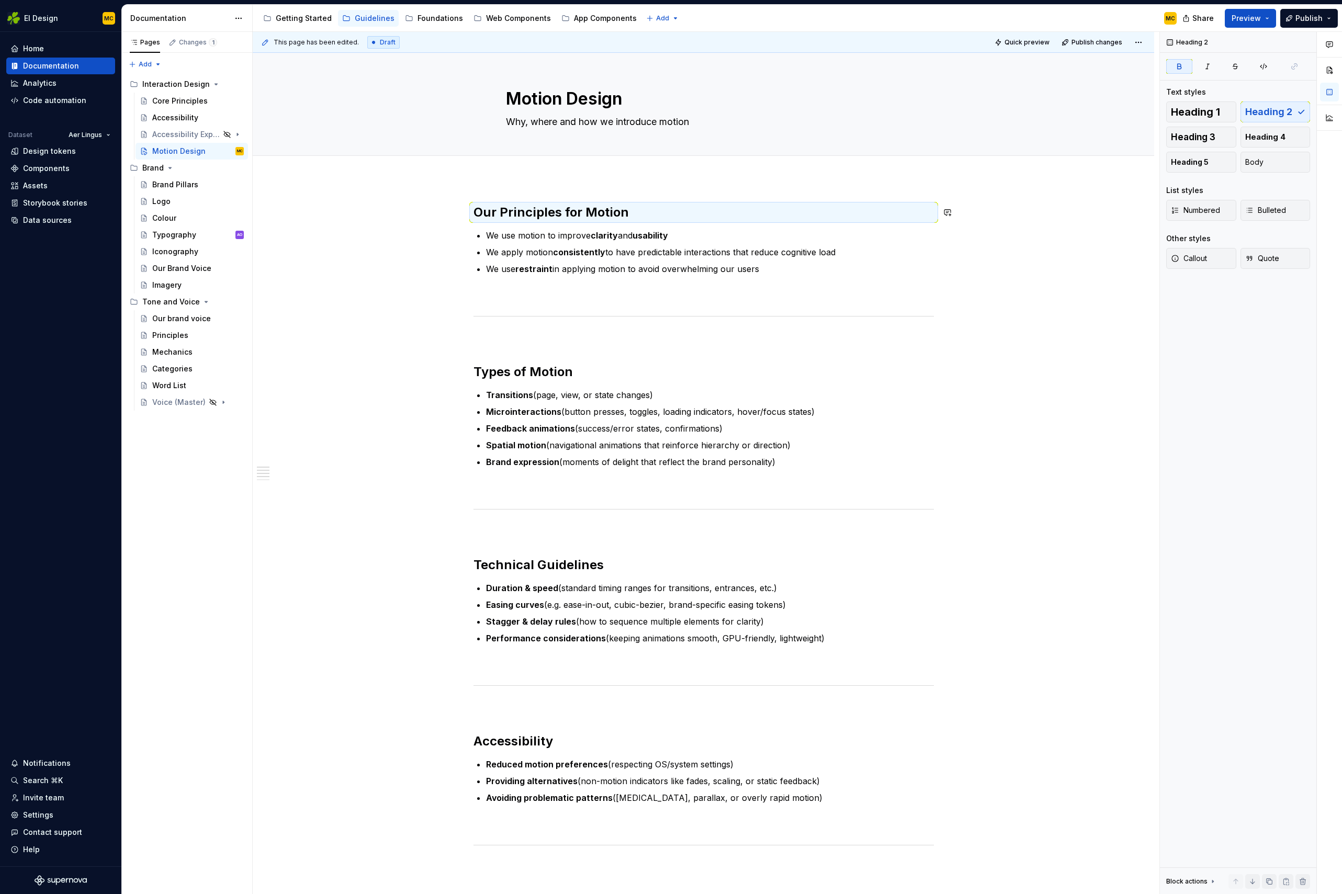
click at [1089, 226] on div "Our Principles for Motion We use motion to improve clarity and usability We app…" at bounding box center [703, 724] width 901 height 1091
click at [652, 210] on h2 "Our Principles for Motion" at bounding box center [703, 212] width 460 height 17
click at [1318, 19] on span "Publish" at bounding box center [1308, 18] width 27 height 10
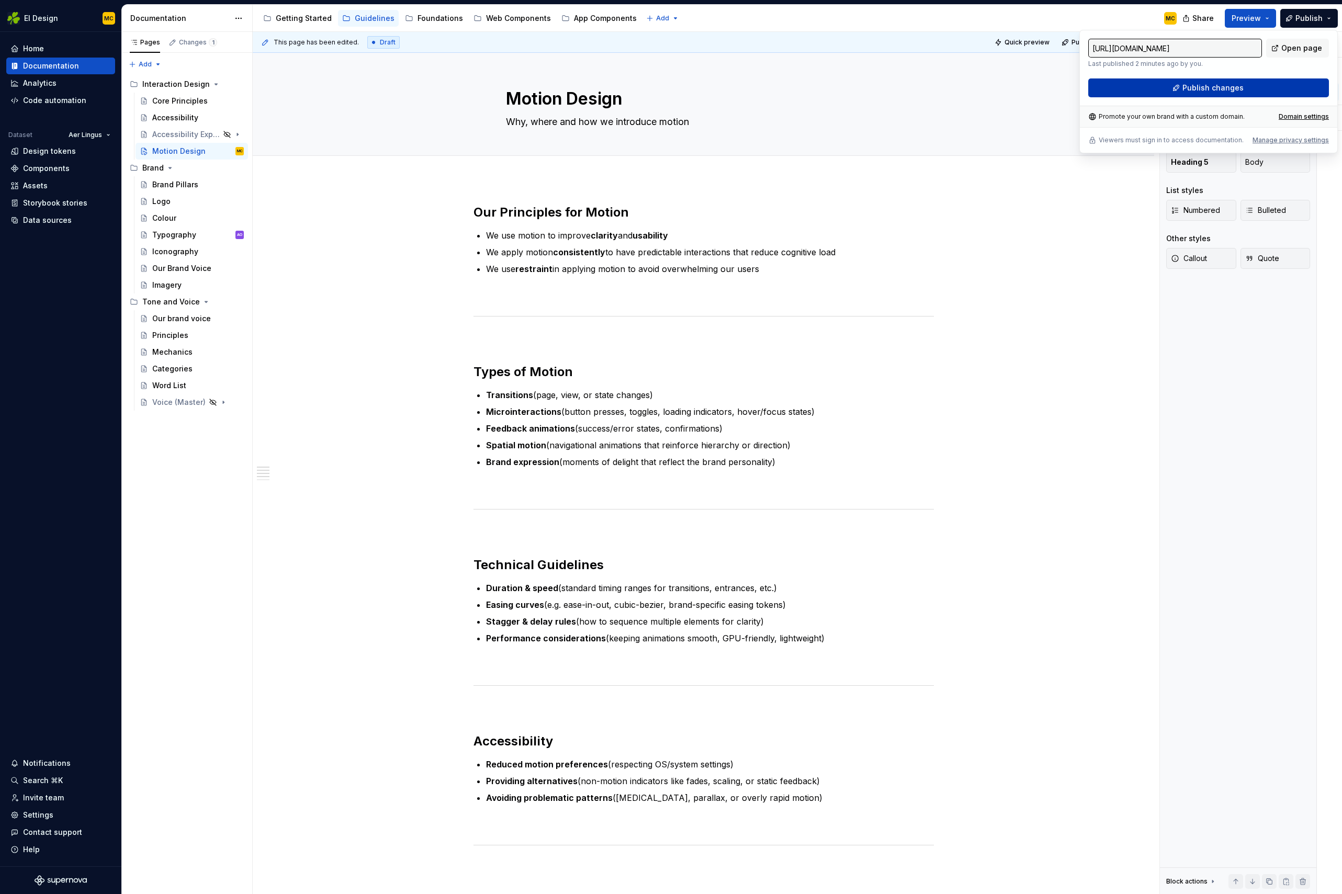
click at [1279, 82] on button "Publish changes" at bounding box center [1208, 87] width 241 height 19
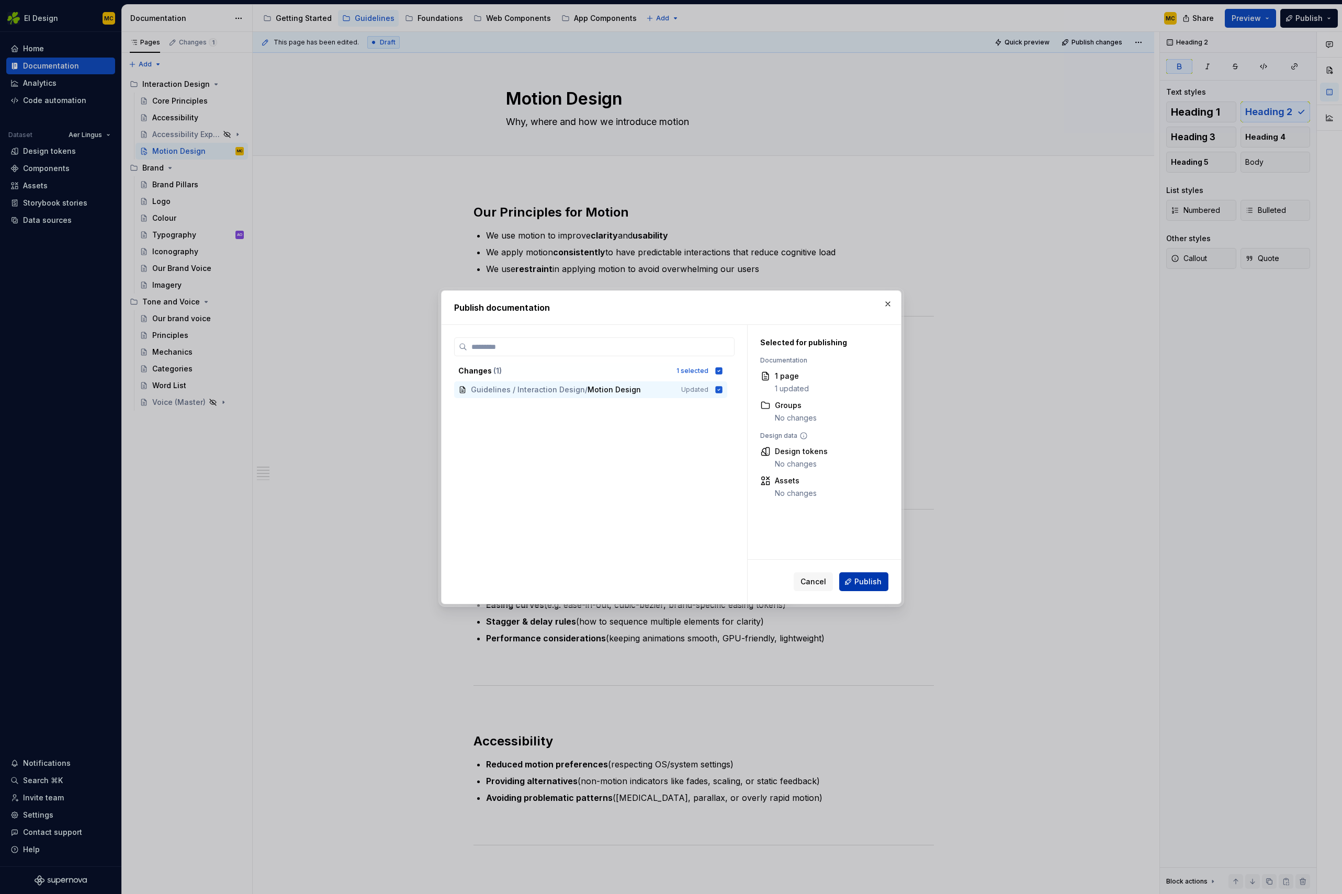
click at [865, 575] on button "Publish" at bounding box center [863, 581] width 49 height 19
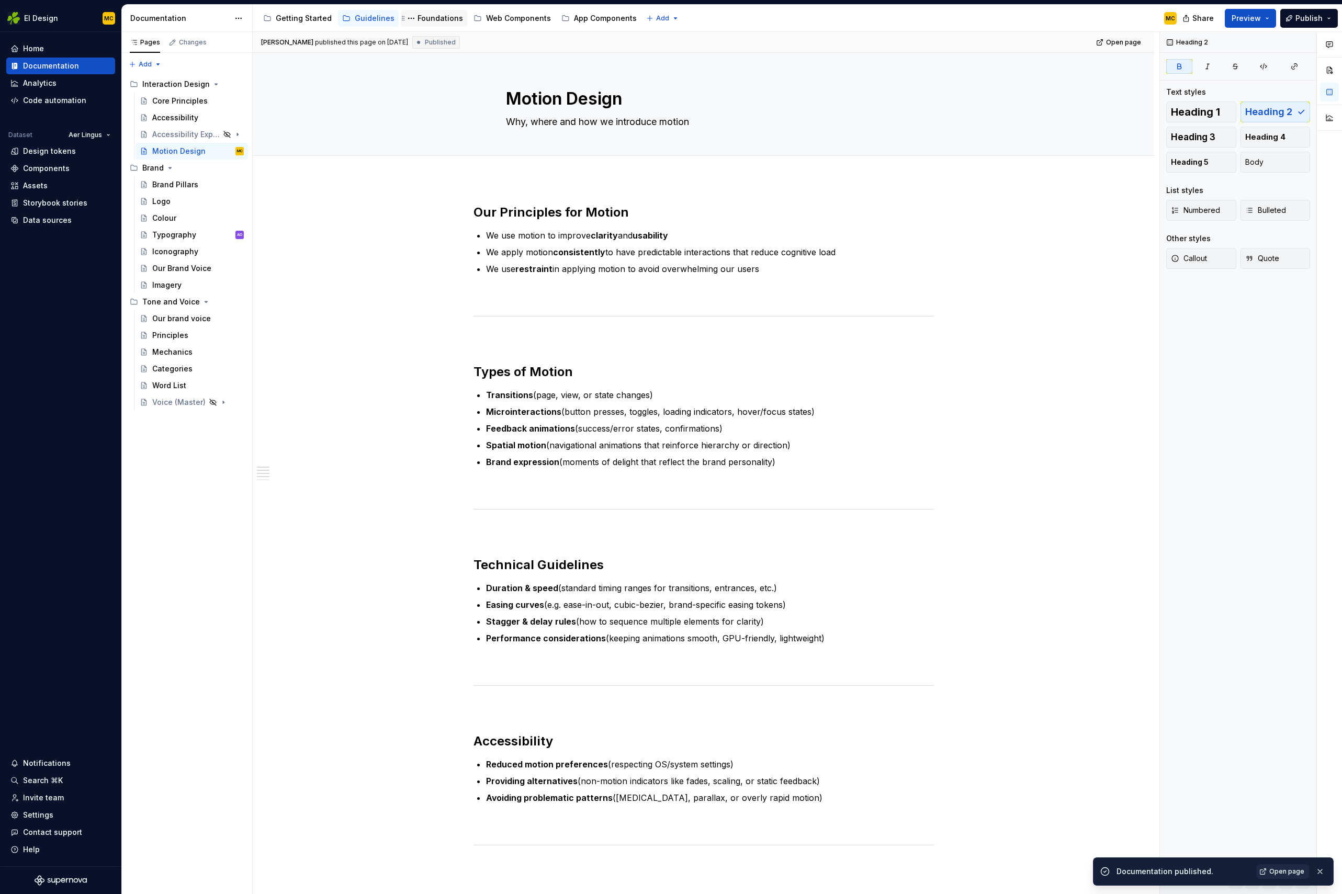
click at [428, 17] on div "Foundations" at bounding box center [440, 18] width 46 height 10
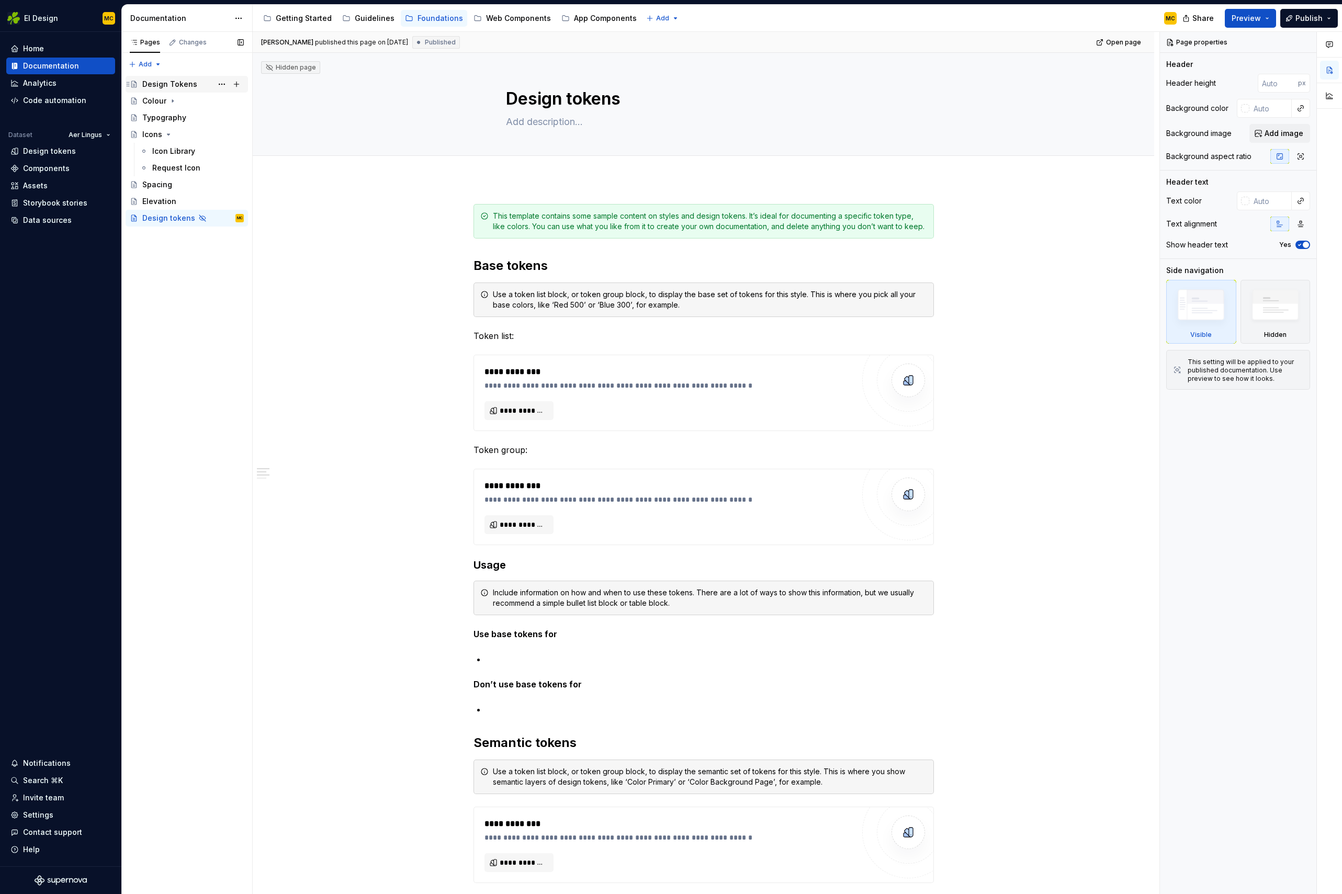
click at [169, 84] on div "Design Tokens" at bounding box center [169, 84] width 55 height 10
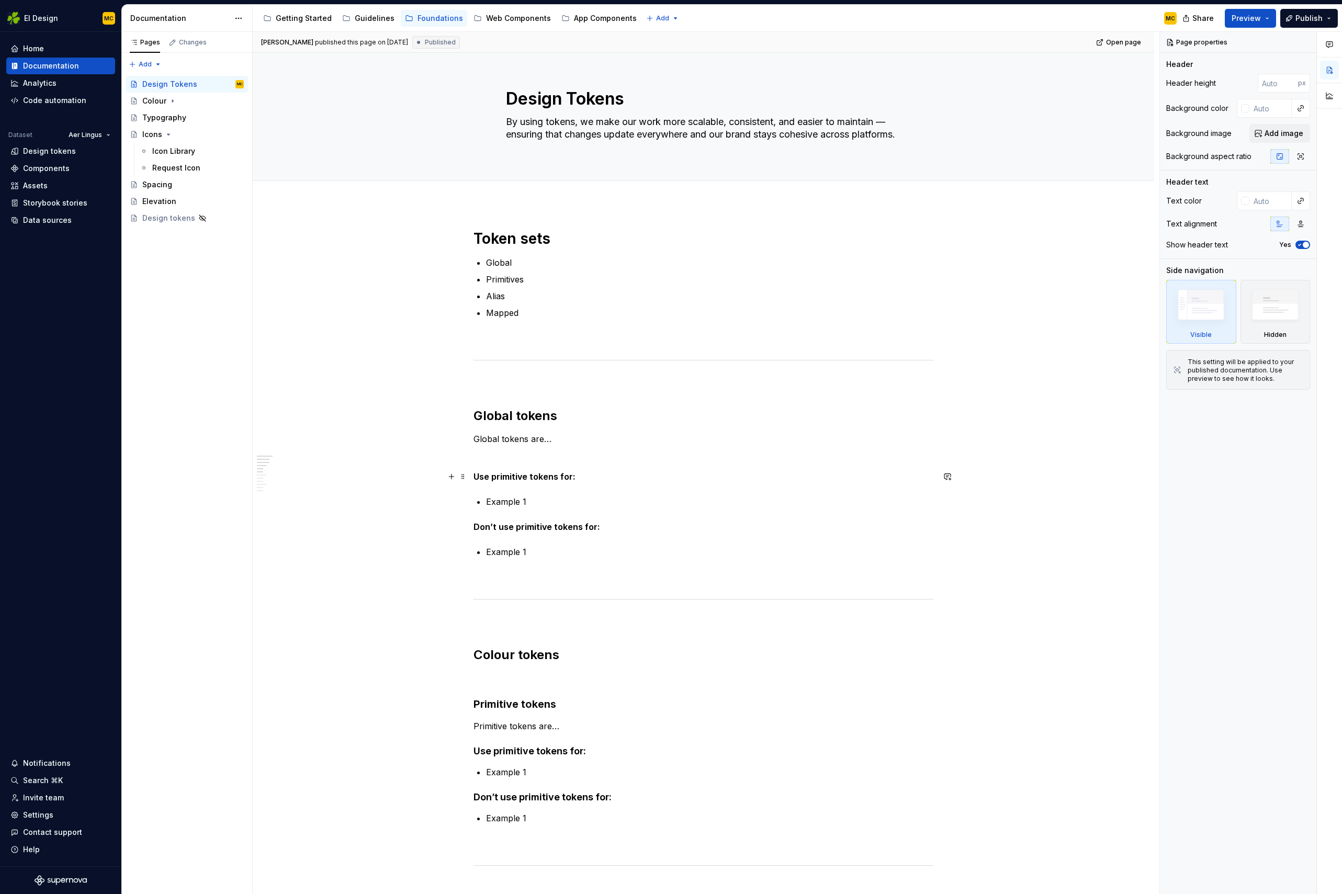
type textarea "*"
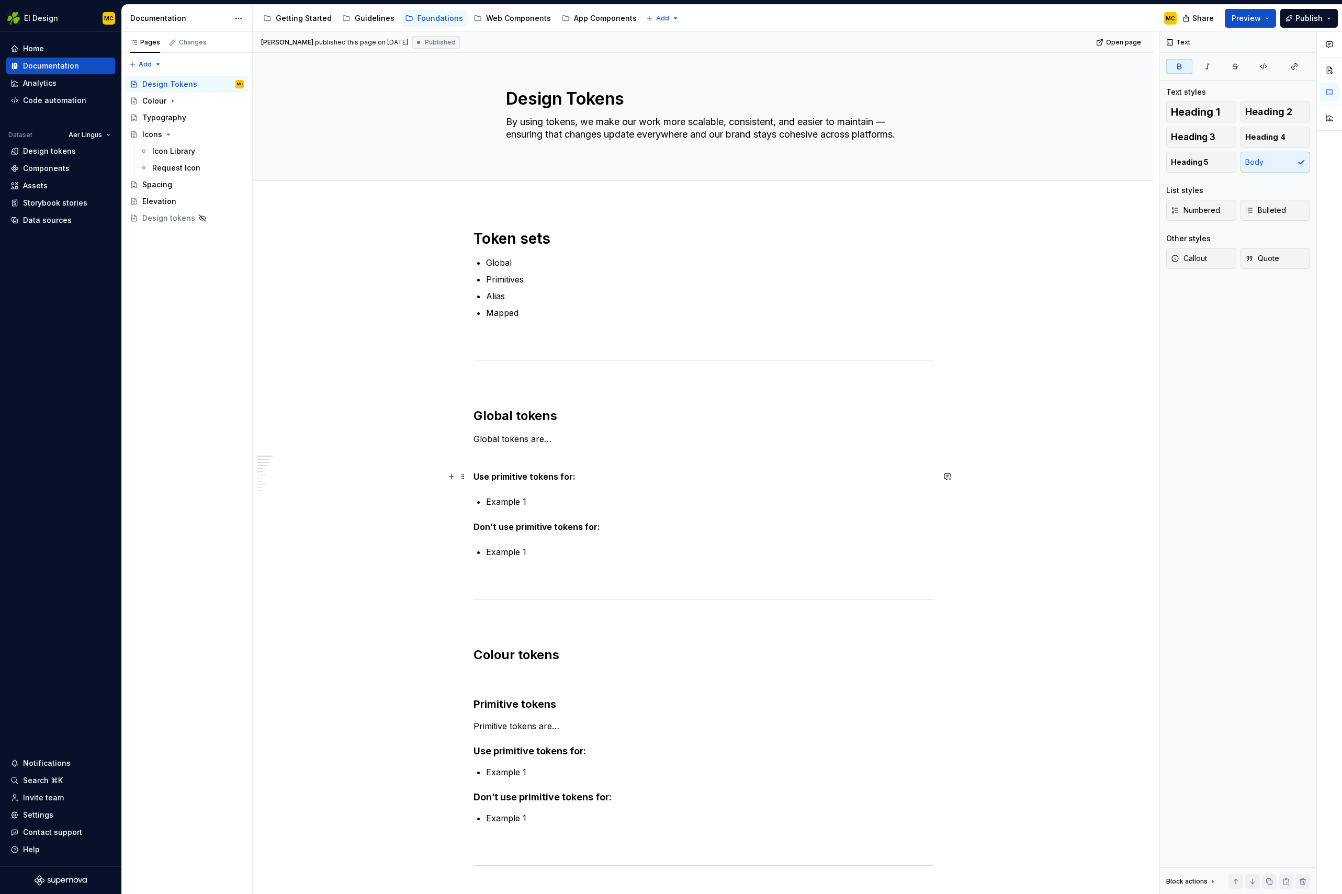
click at [532, 478] on strong "Use primitive tokens for:" at bounding box center [524, 476] width 102 height 10
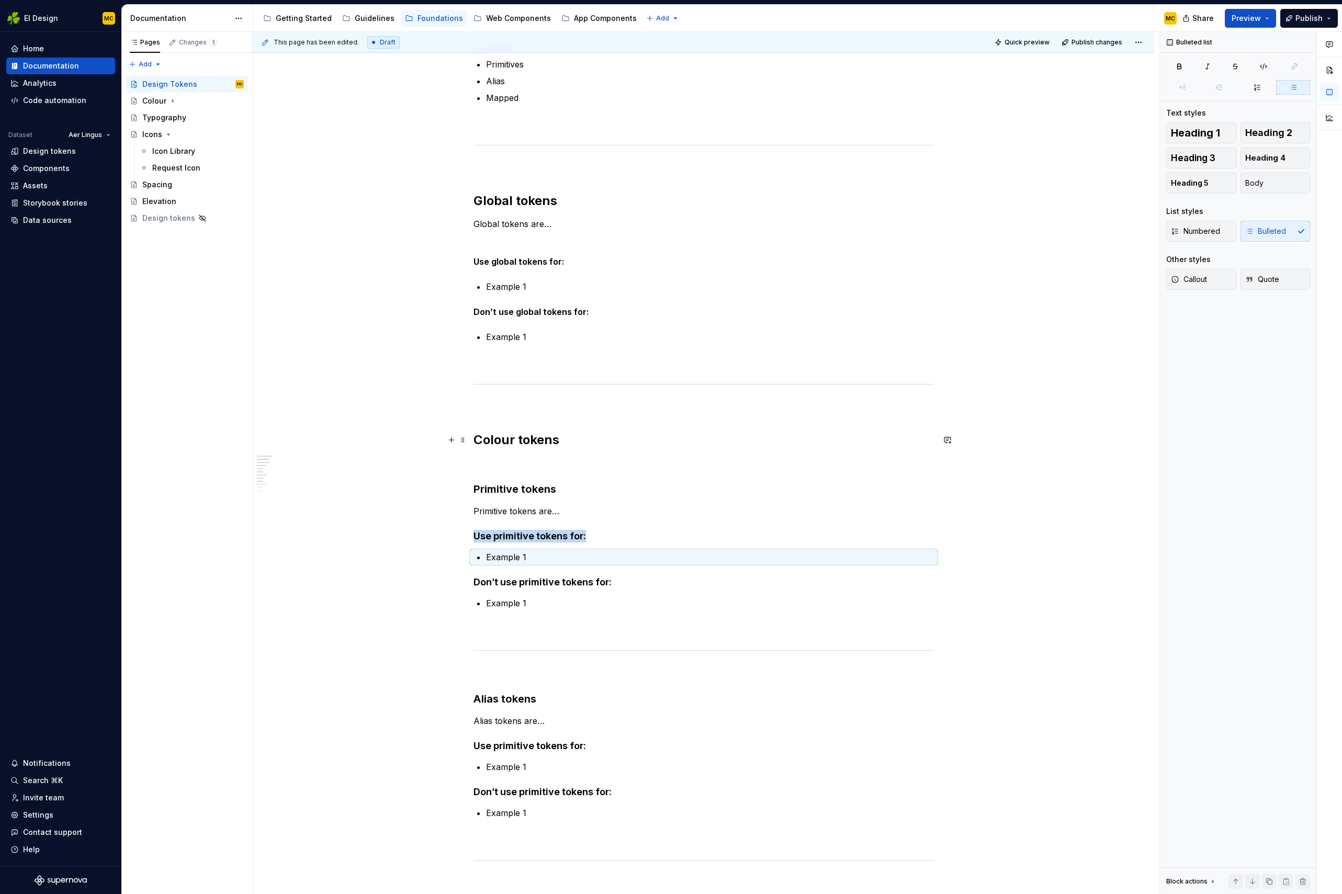
scroll to position [246, 0]
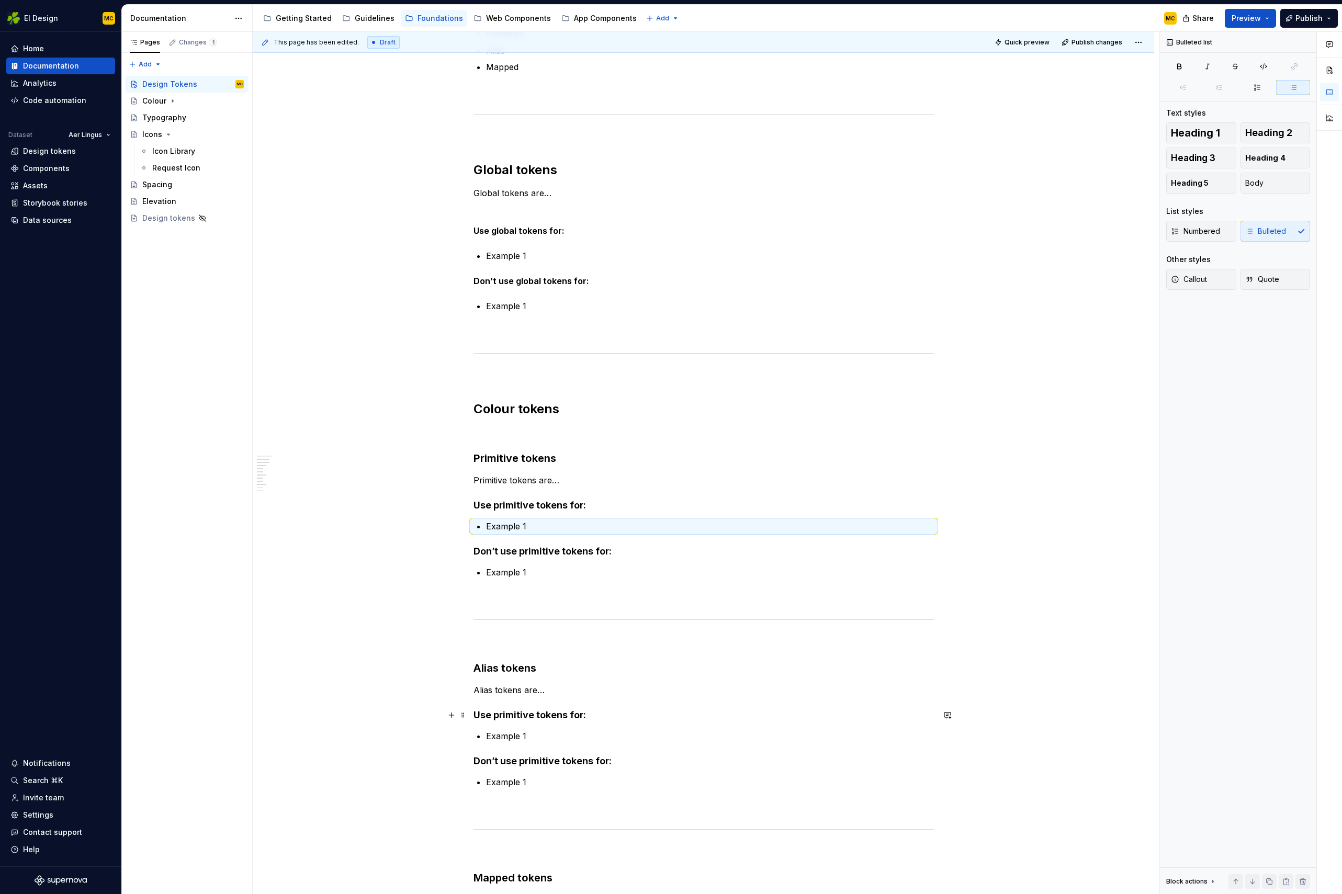
click at [535, 713] on h4 "Use primitive tokens for:" at bounding box center [703, 715] width 460 height 13
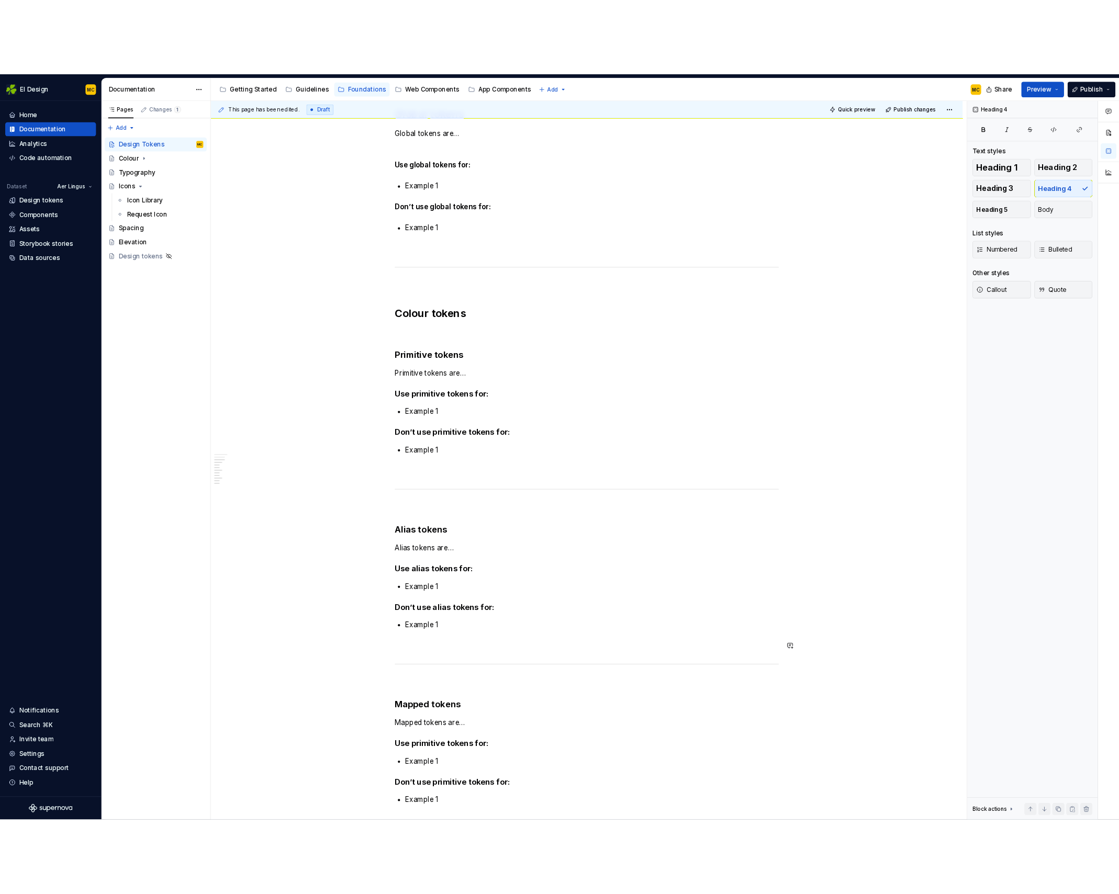
scroll to position [445, 0]
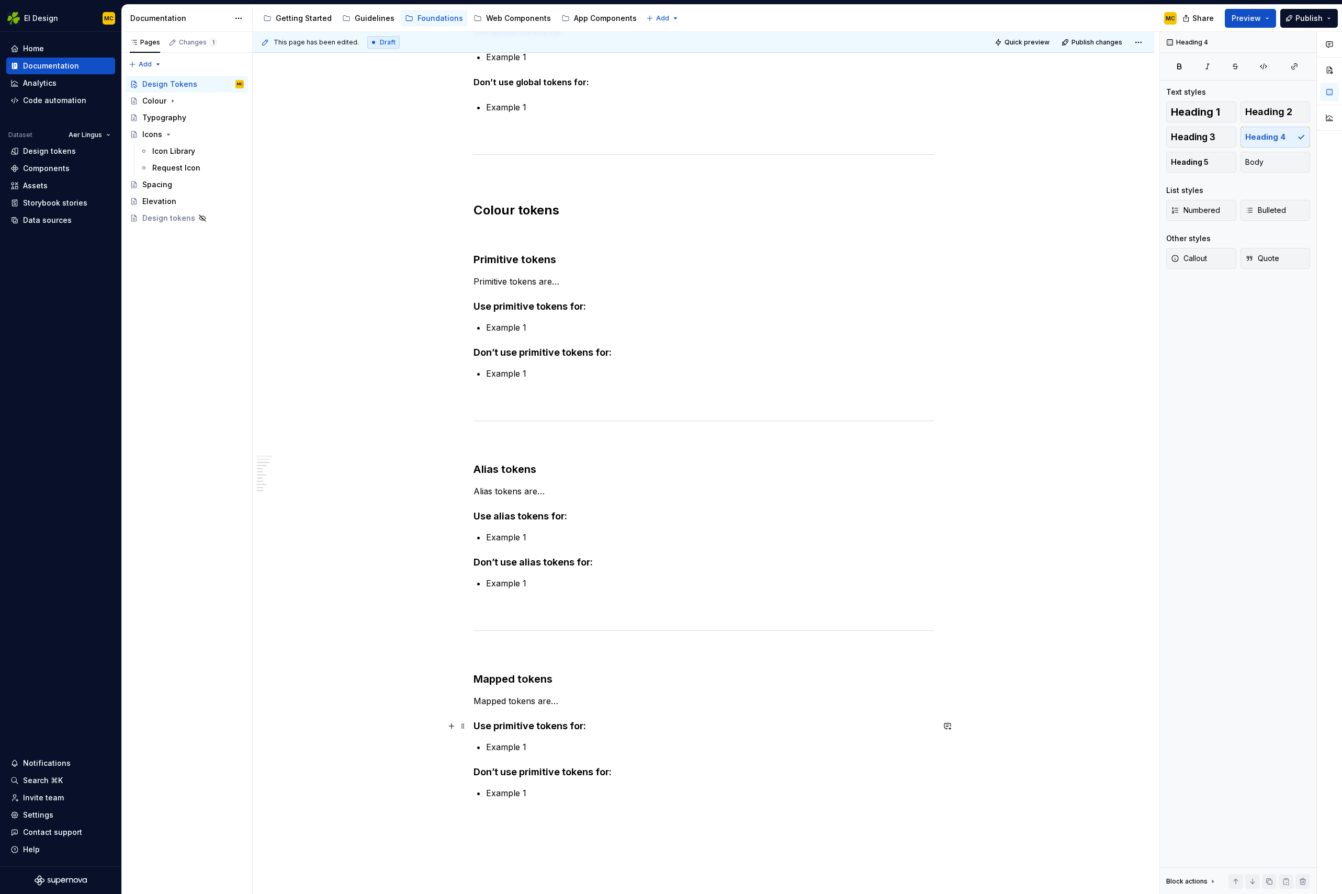
click at [535, 726] on h4 "Use primitive tokens for:" at bounding box center [703, 726] width 460 height 13
click at [1318, 20] on span "Publish" at bounding box center [1308, 18] width 27 height 10
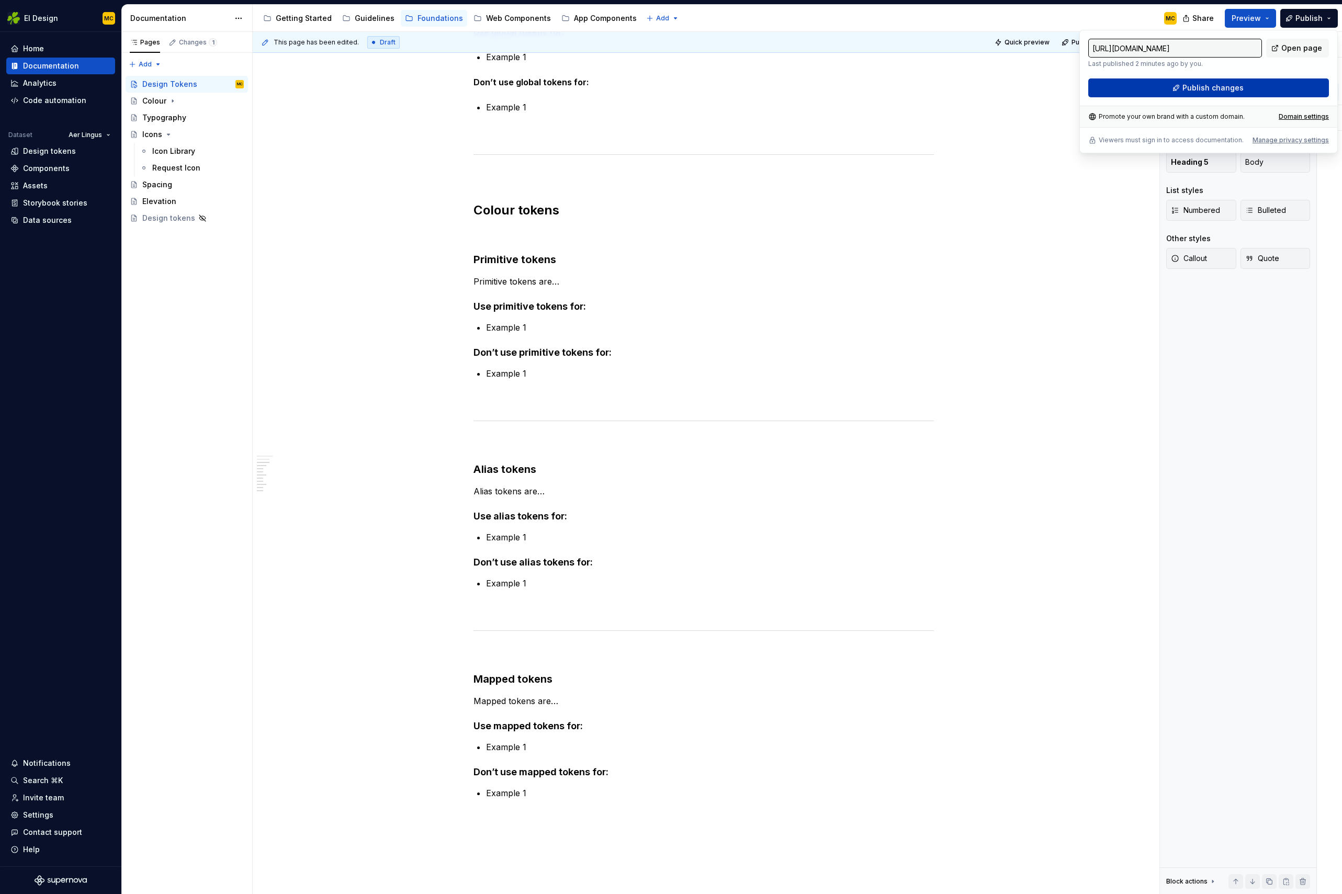
click at [1268, 87] on button "Publish changes" at bounding box center [1208, 87] width 241 height 19
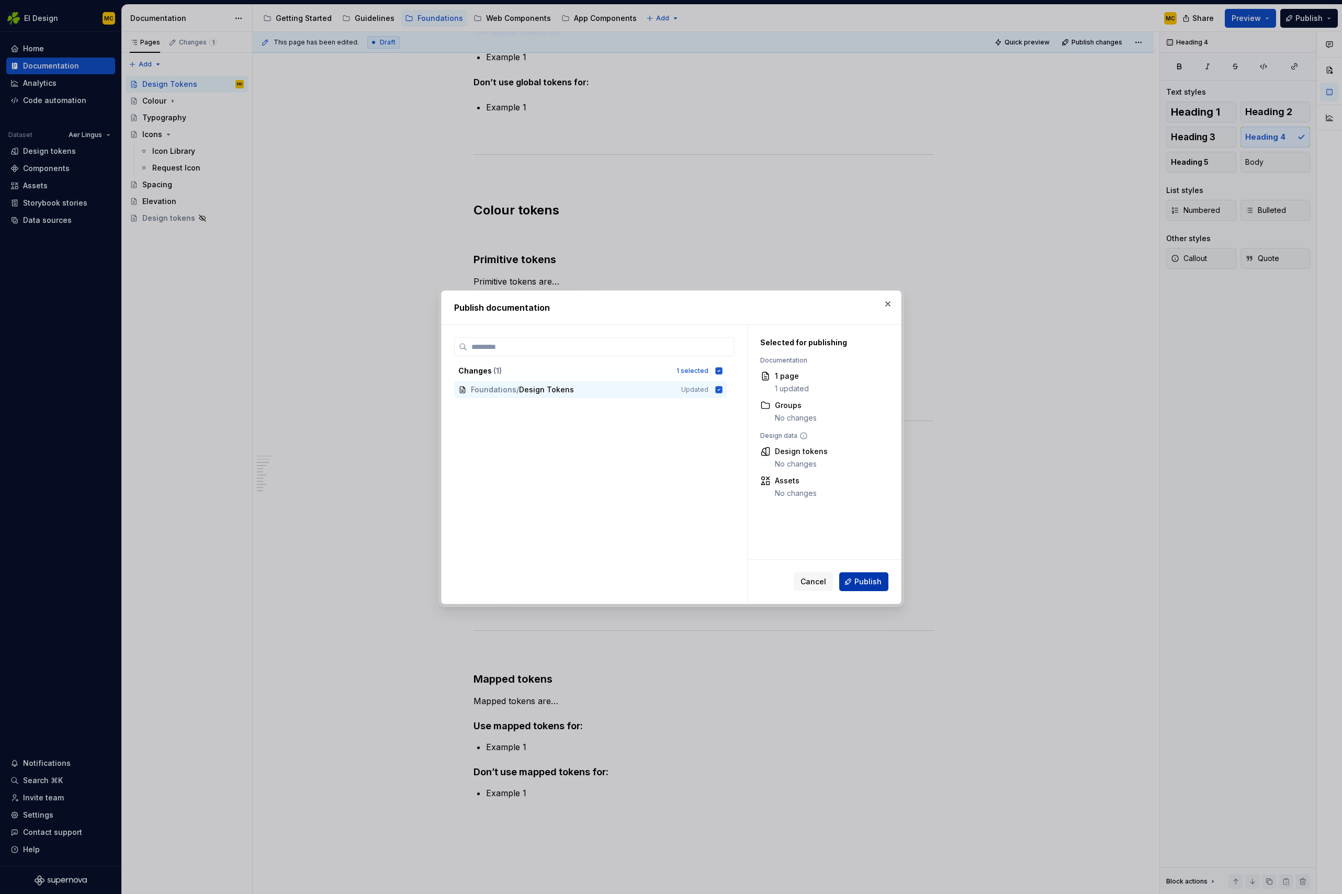
click at [876, 578] on span "Publish" at bounding box center [867, 582] width 27 height 10
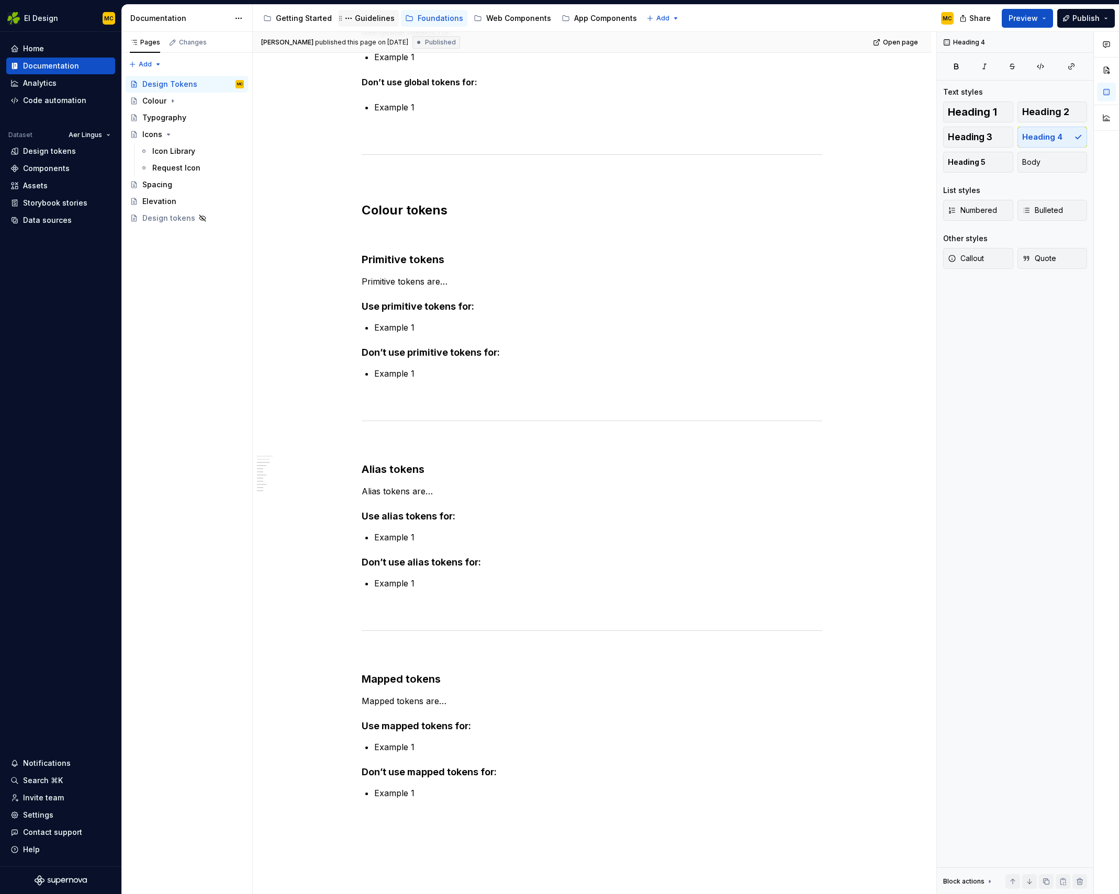
click at [371, 17] on div "Guidelines" at bounding box center [375, 18] width 40 height 10
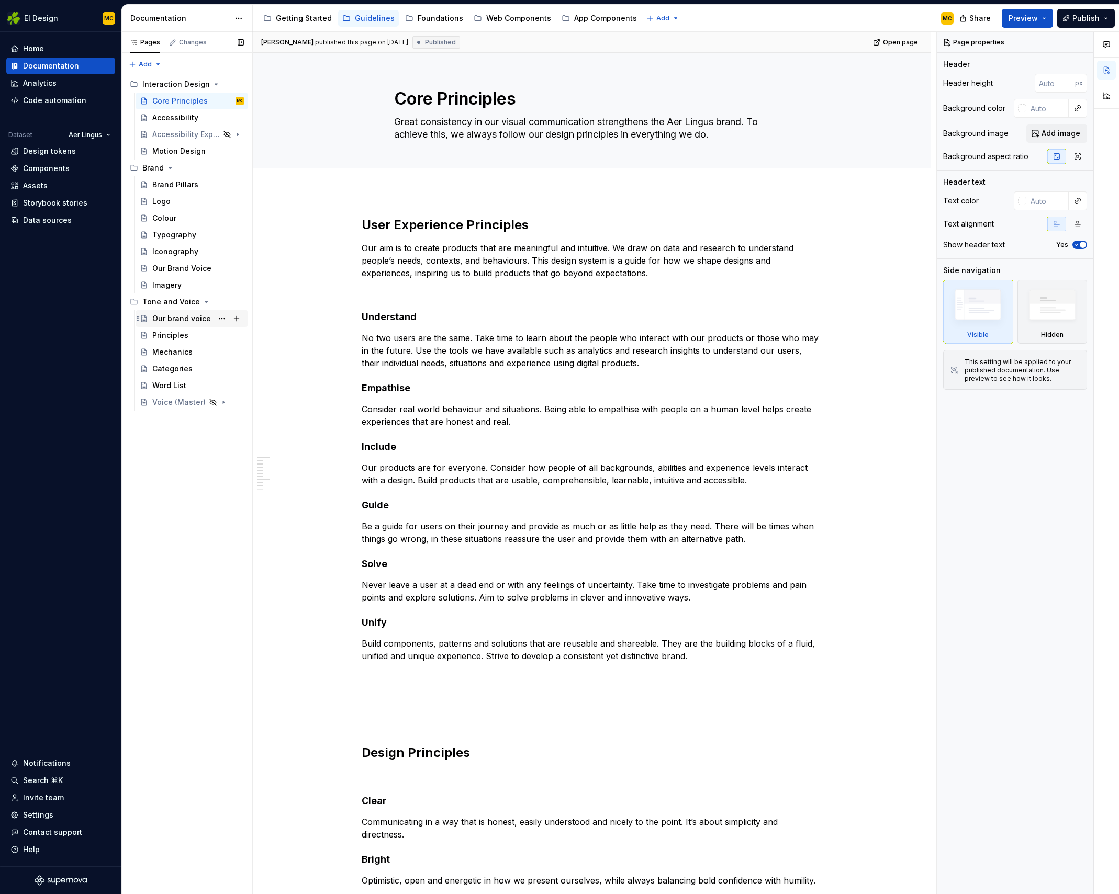
click at [173, 323] on div "Our brand voice" at bounding box center [181, 318] width 59 height 10
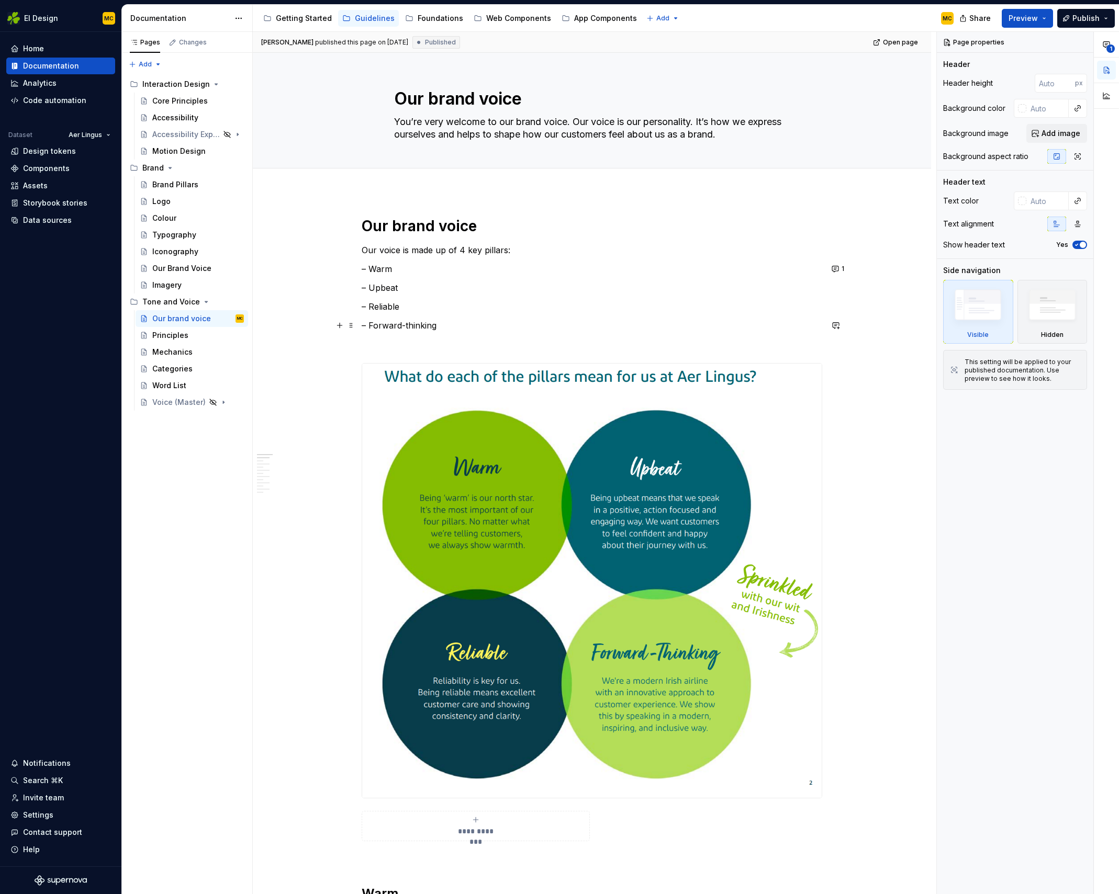
type textarea "*"
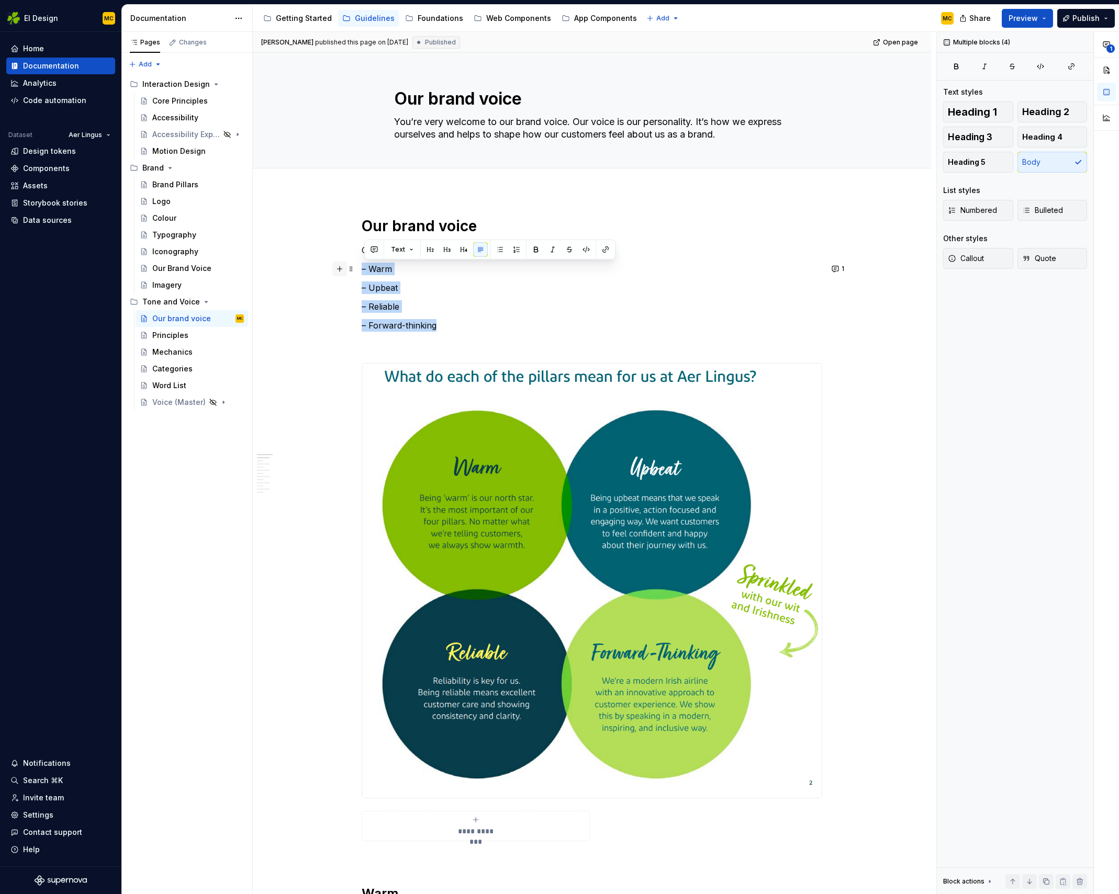
drag, startPoint x: 456, startPoint y: 328, endPoint x: 340, endPoint y: 269, distance: 130.8
click at [479, 252] on button "button" at bounding box center [480, 249] width 15 height 15
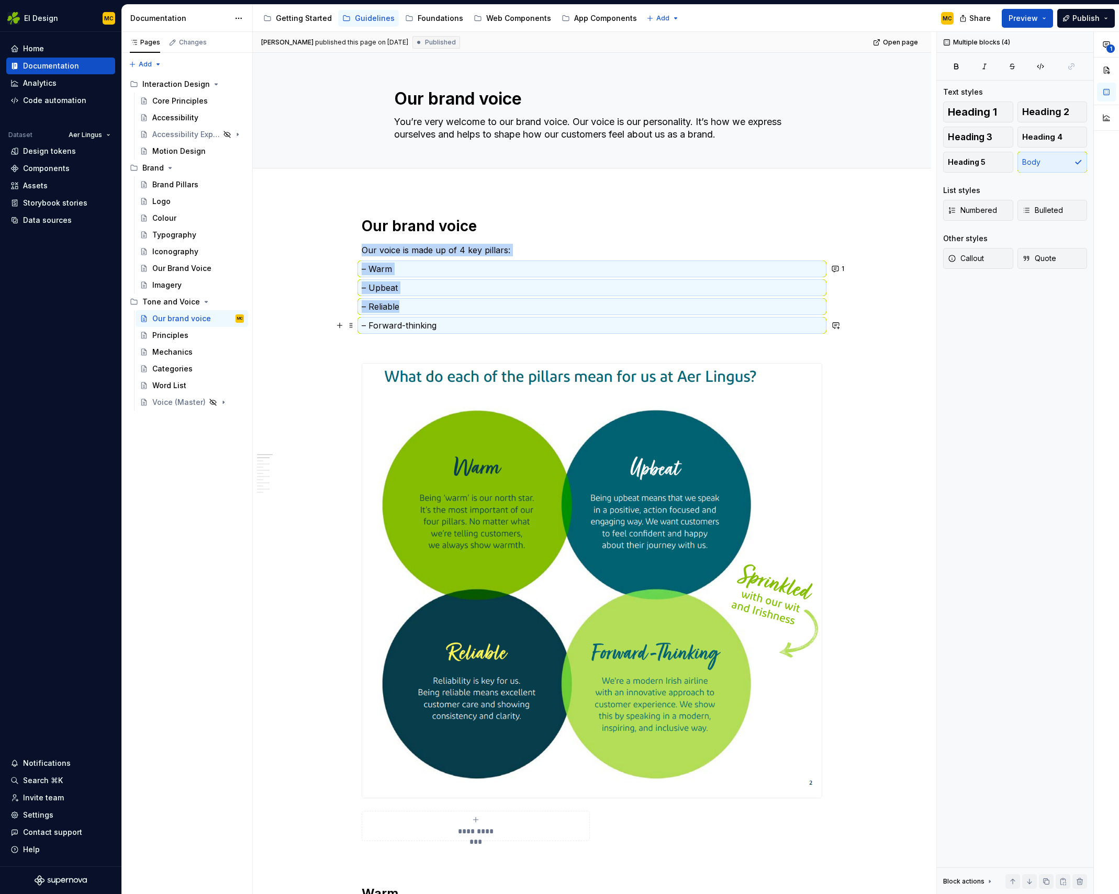
click at [468, 328] on p "– Forward-thinking" at bounding box center [592, 325] width 460 height 13
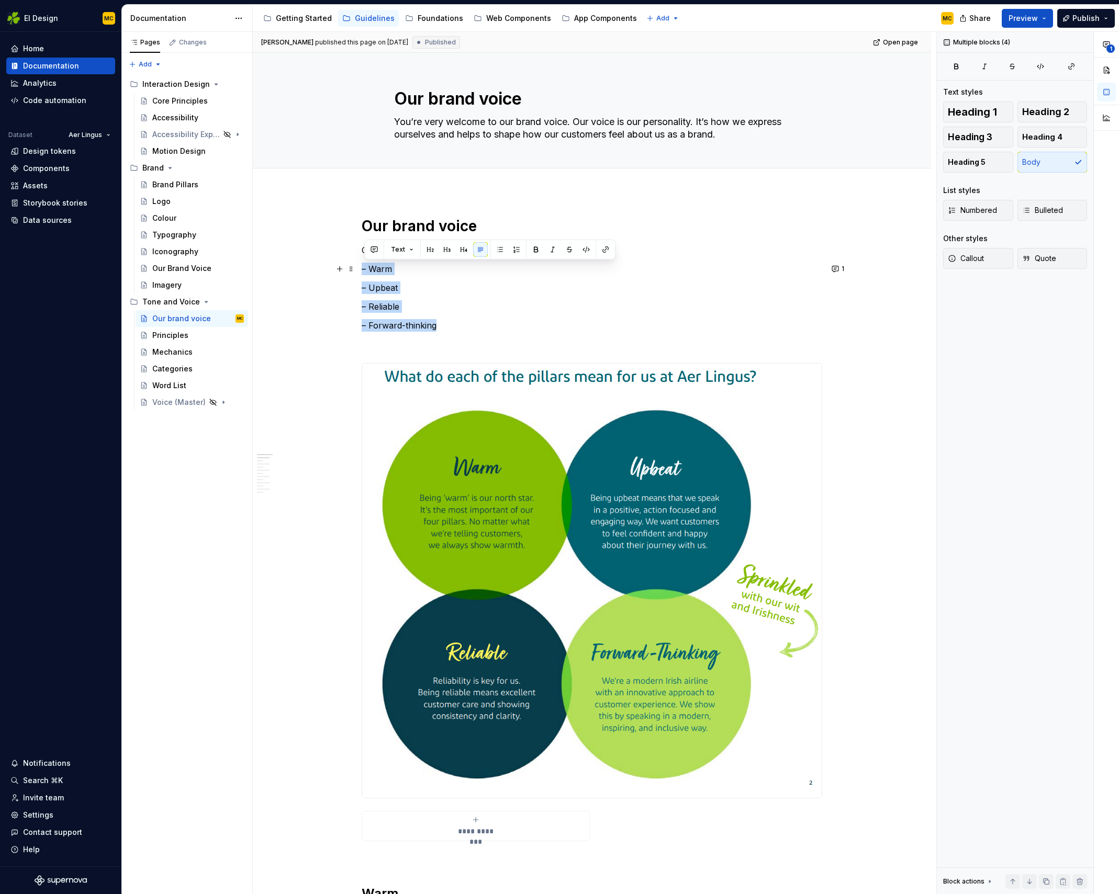
drag, startPoint x: 486, startPoint y: 329, endPoint x: 360, endPoint y: 269, distance: 138.8
click at [498, 251] on button "button" at bounding box center [499, 249] width 15 height 15
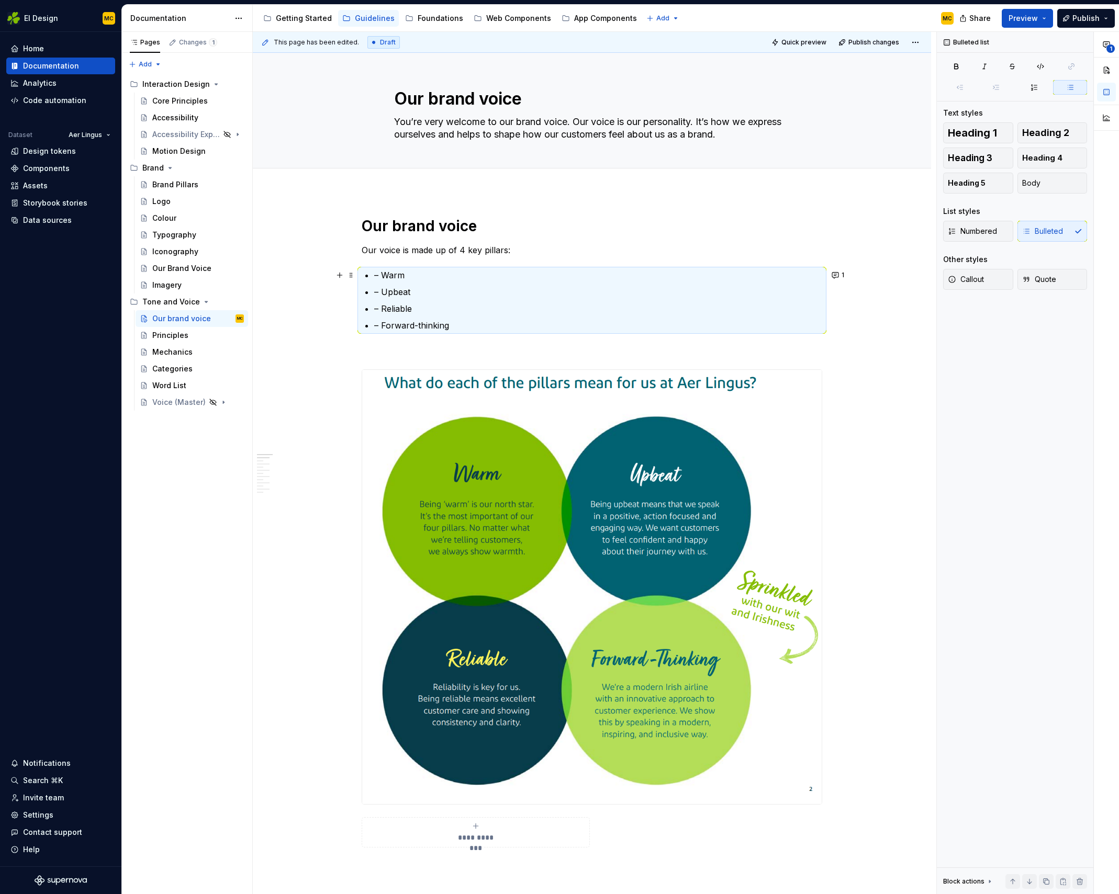
click at [442, 277] on p "– Warm" at bounding box center [598, 275] width 448 height 13
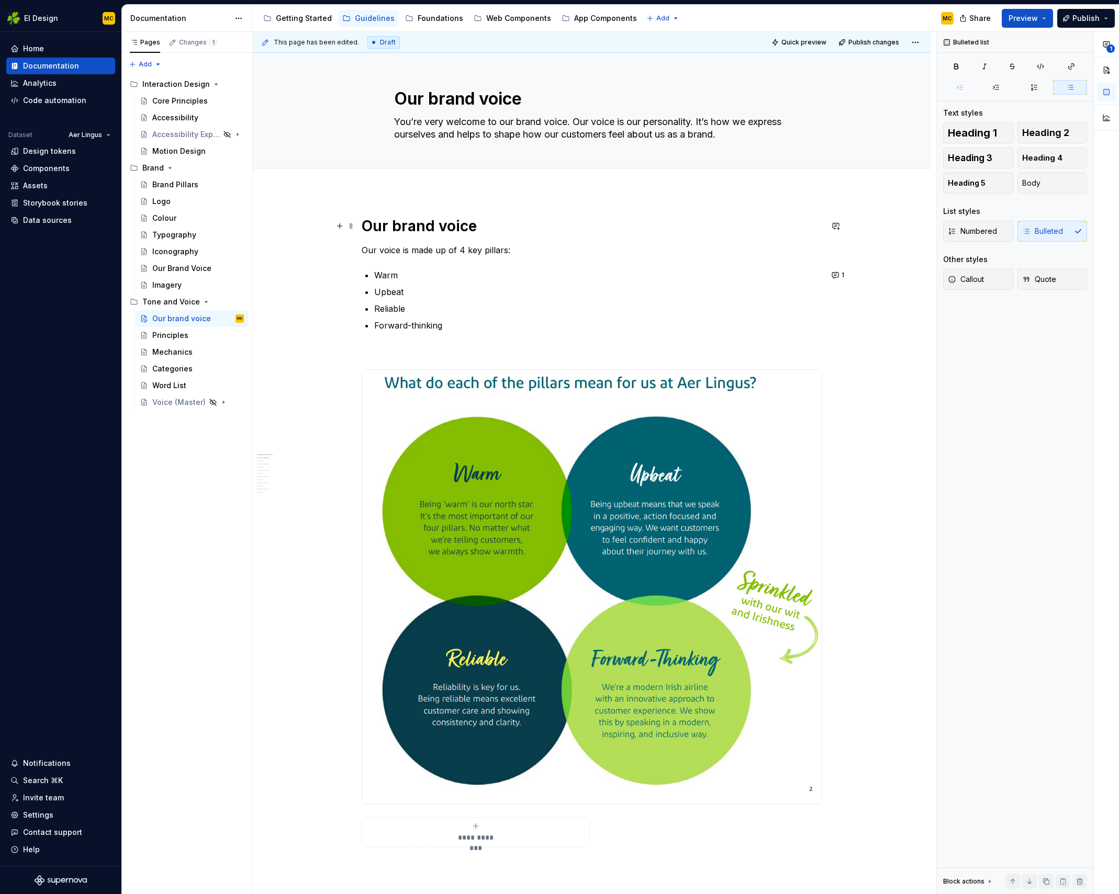
click at [492, 225] on h1 "Our brand voice" at bounding box center [592, 226] width 460 height 19
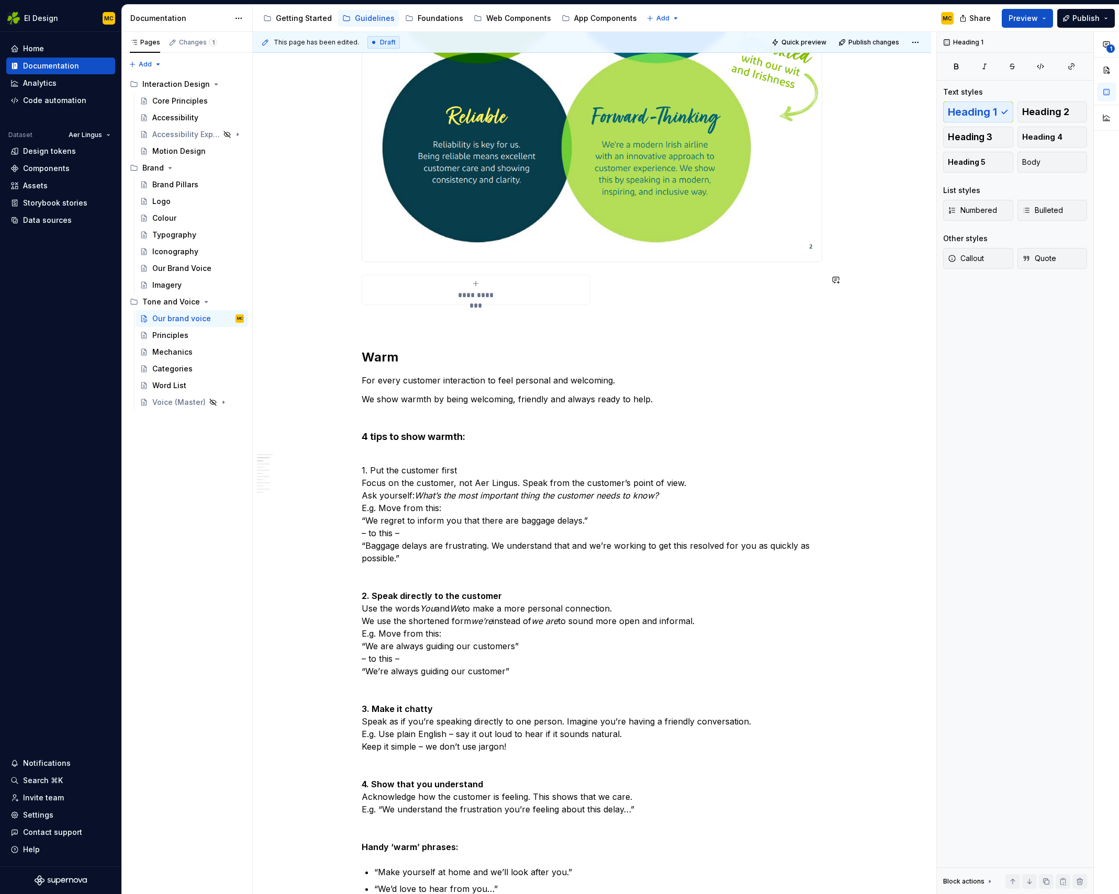
scroll to position [551, 0]
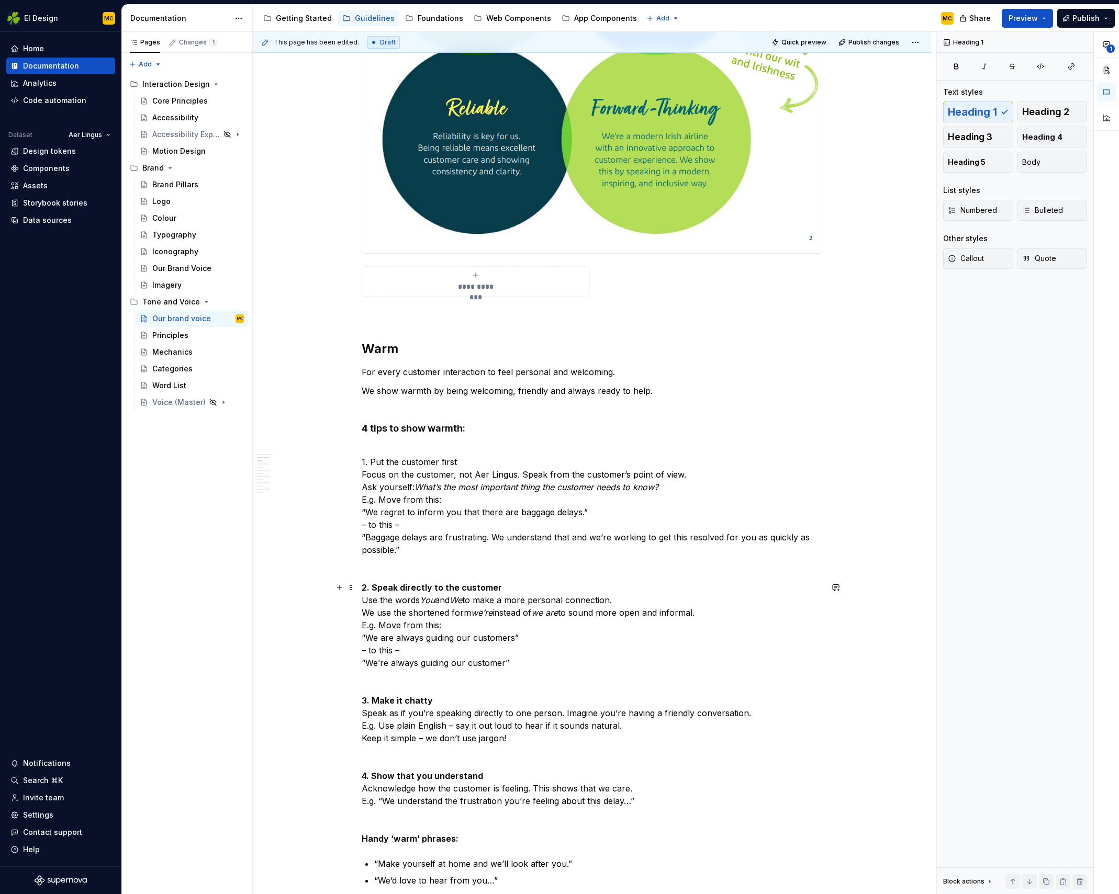
click at [477, 584] on strong "2. Speak directly to the customer" at bounding box center [432, 587] width 140 height 10
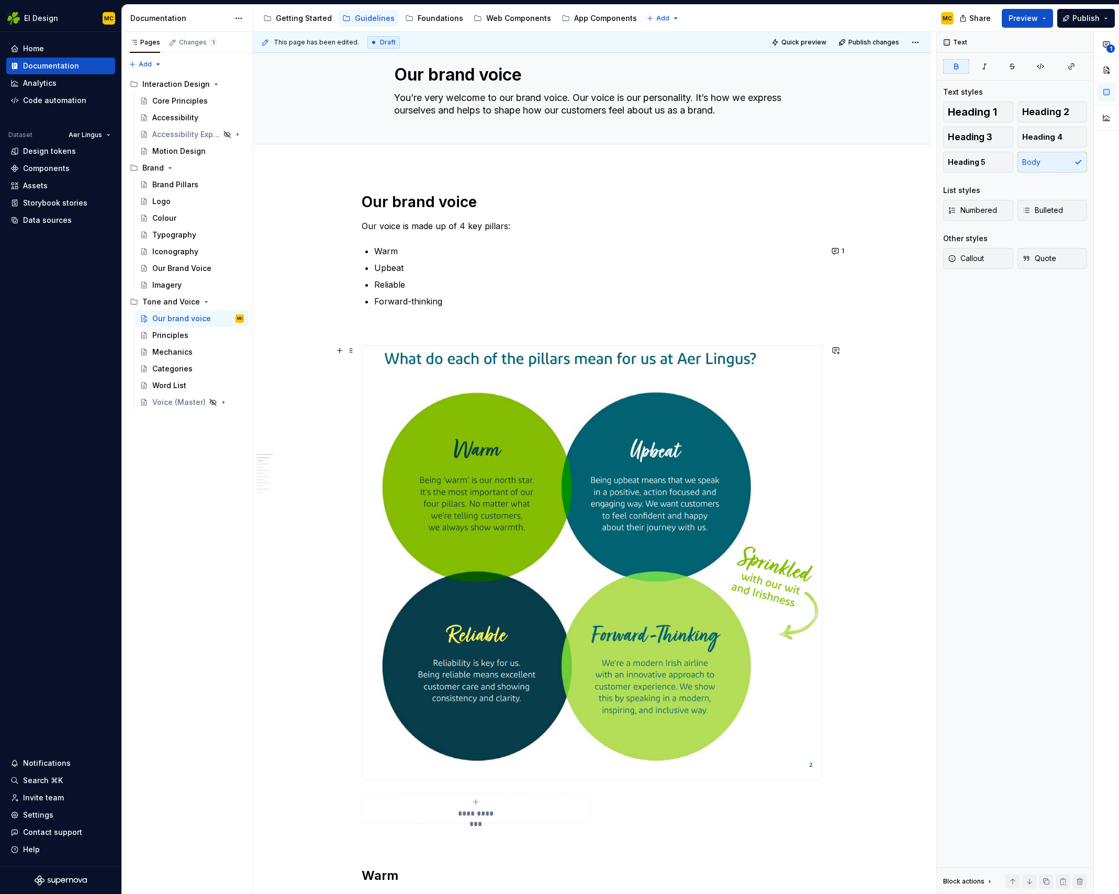
scroll to position [0, 0]
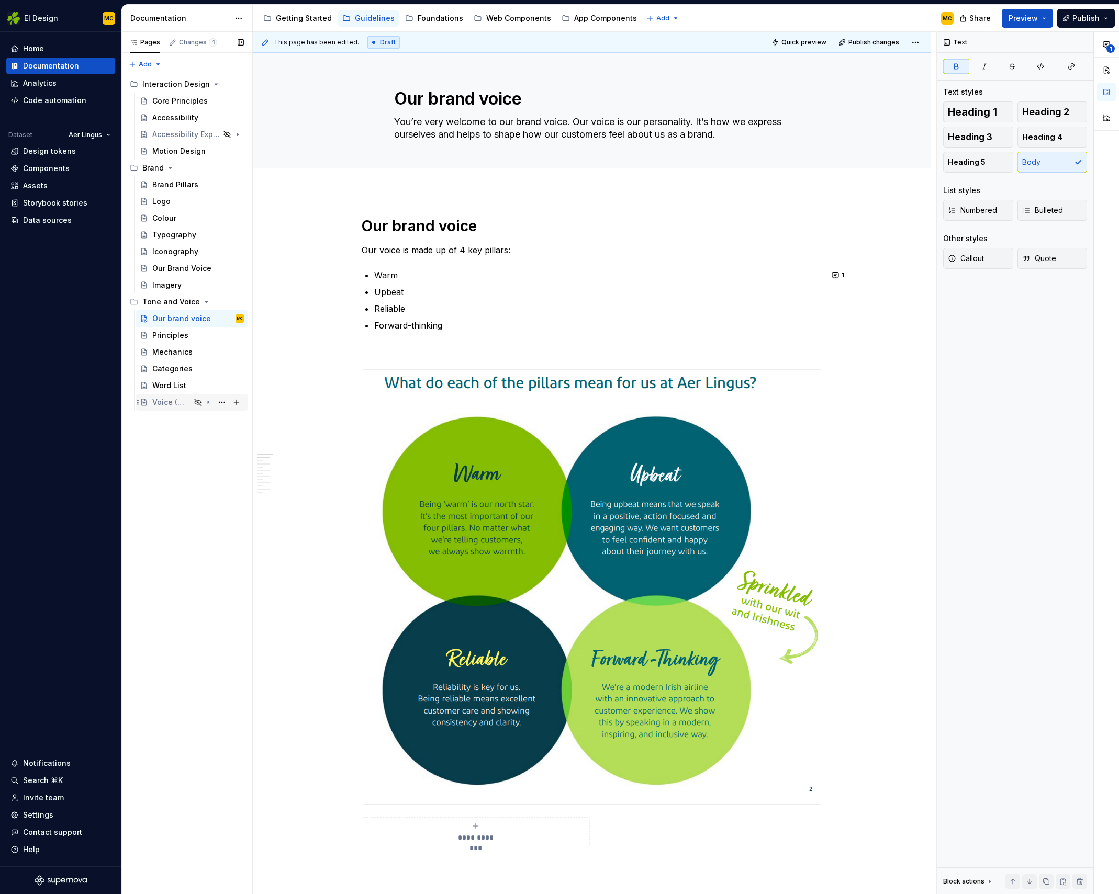
click at [173, 405] on div "Voice (Master)" at bounding box center [171, 402] width 38 height 10
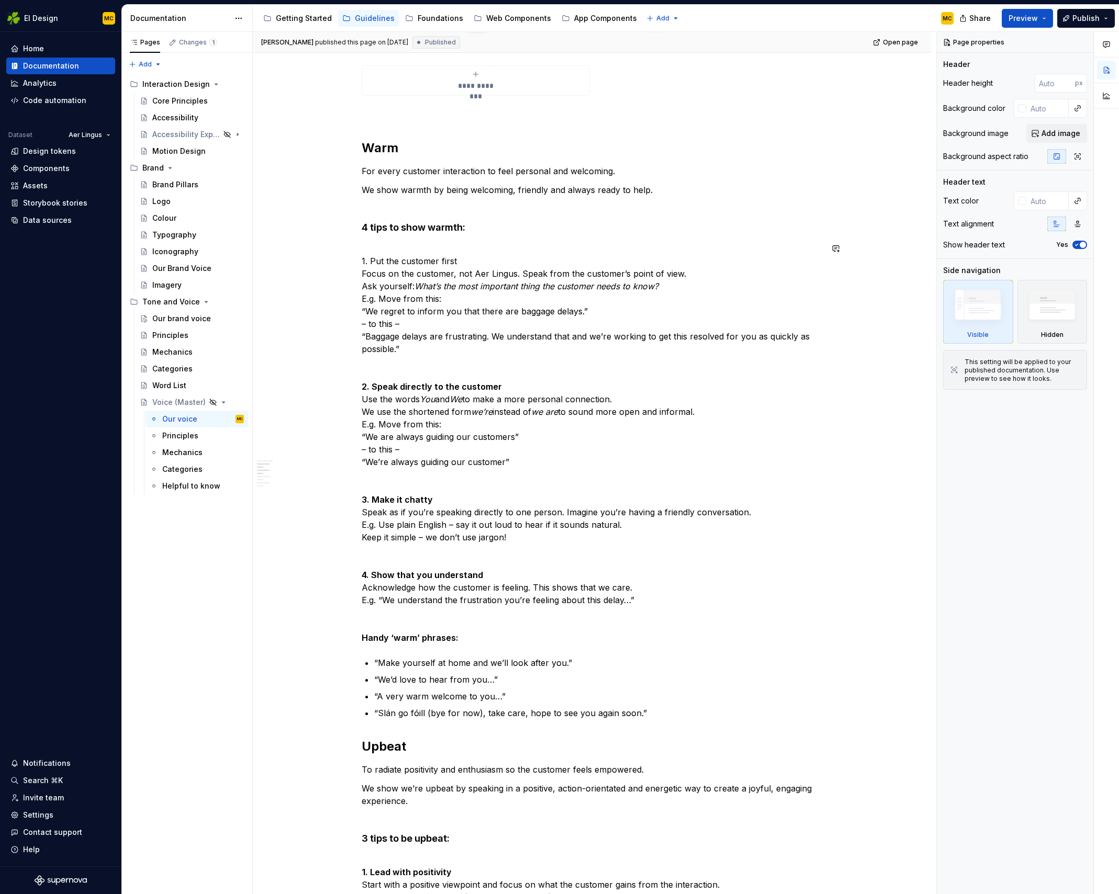
scroll to position [768, 0]
click at [184, 322] on div "Our brand voice" at bounding box center [181, 318] width 59 height 10
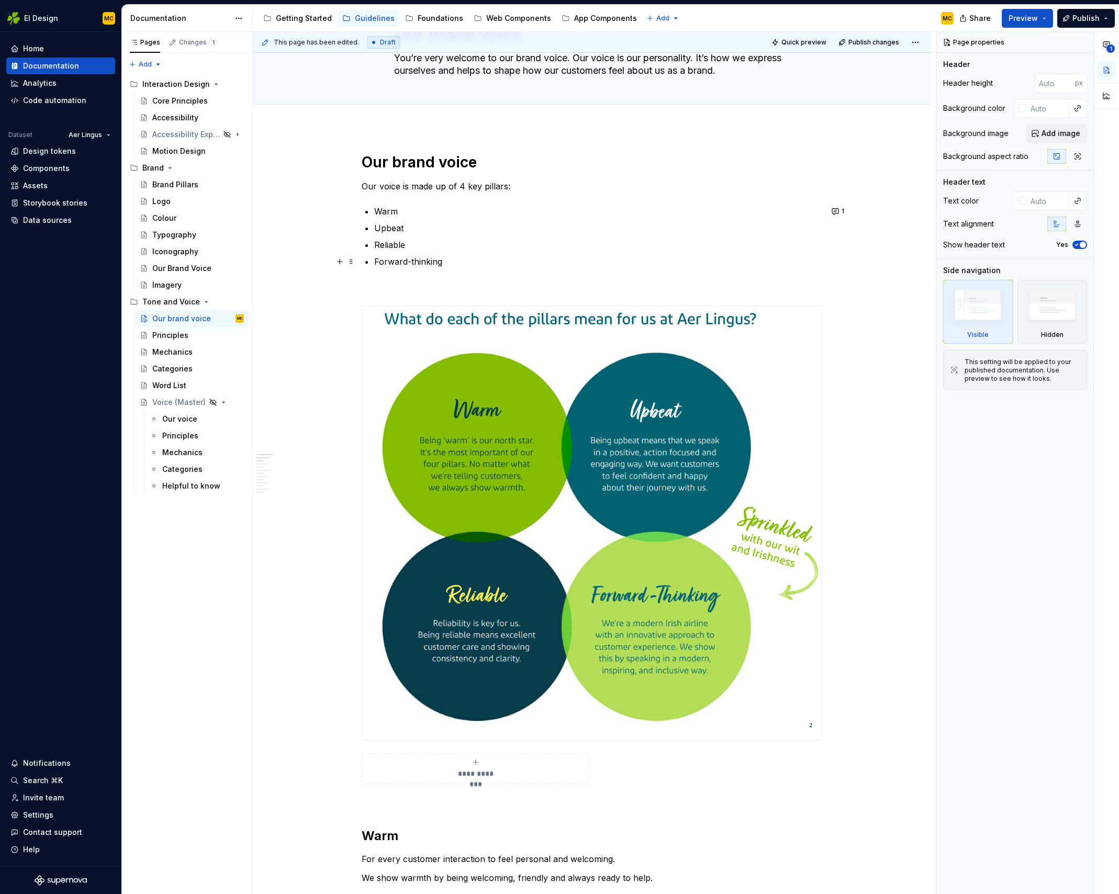
scroll to position [144, 0]
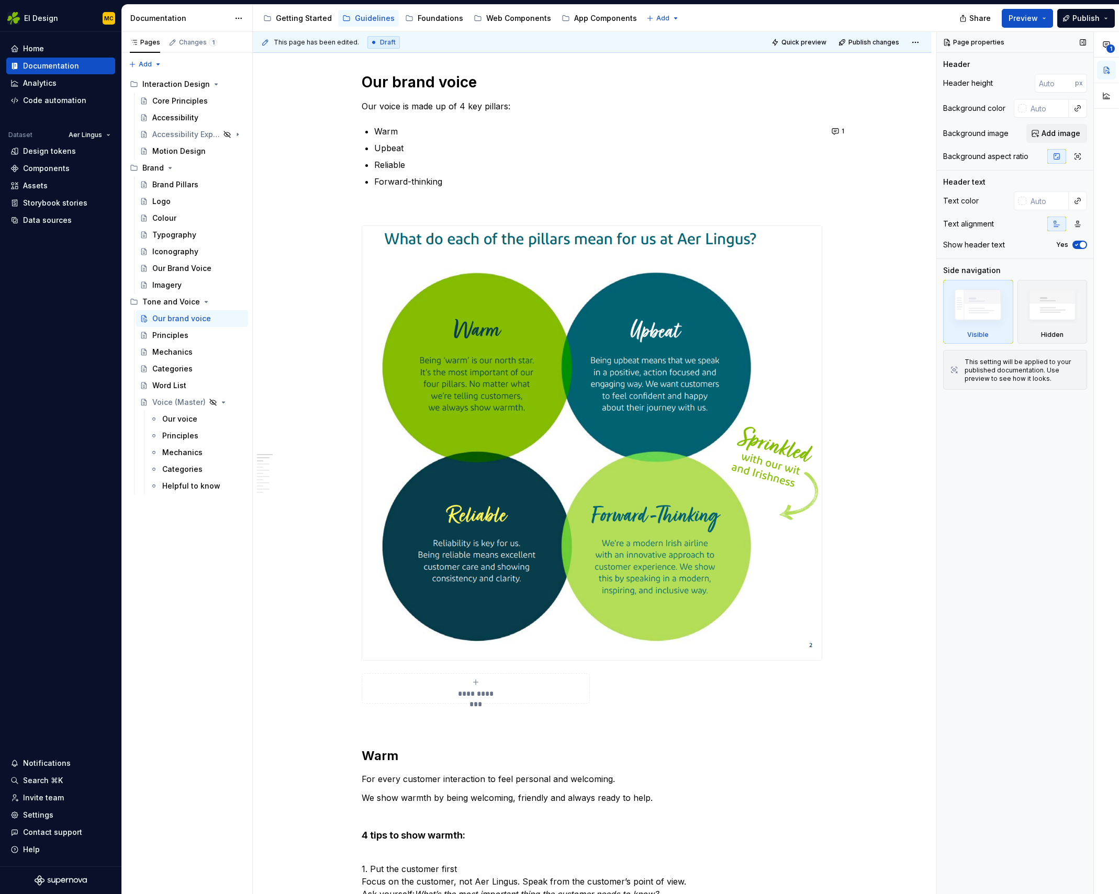
type textarea "*"
